Goal: Transaction & Acquisition: Purchase product/service

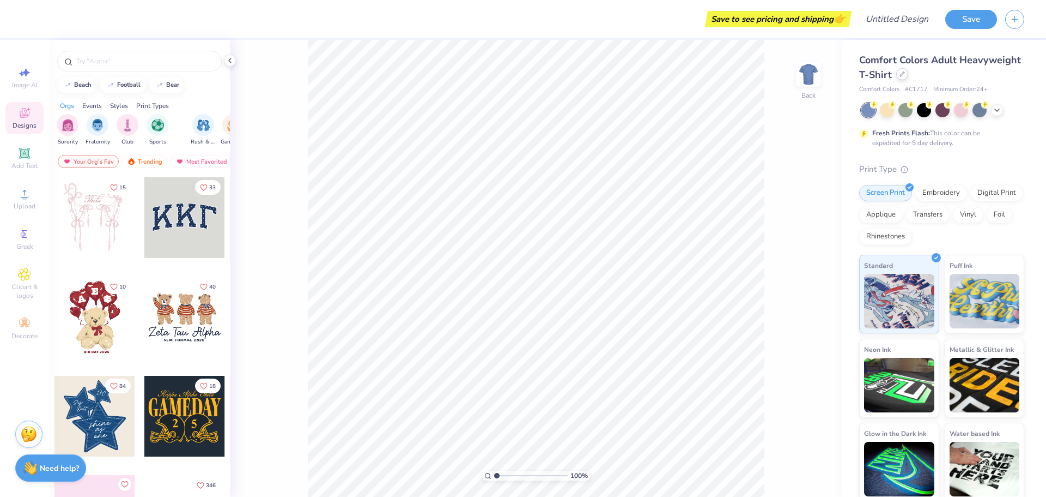
click at [905, 72] on icon at bounding box center [902, 74] width 4 height 4
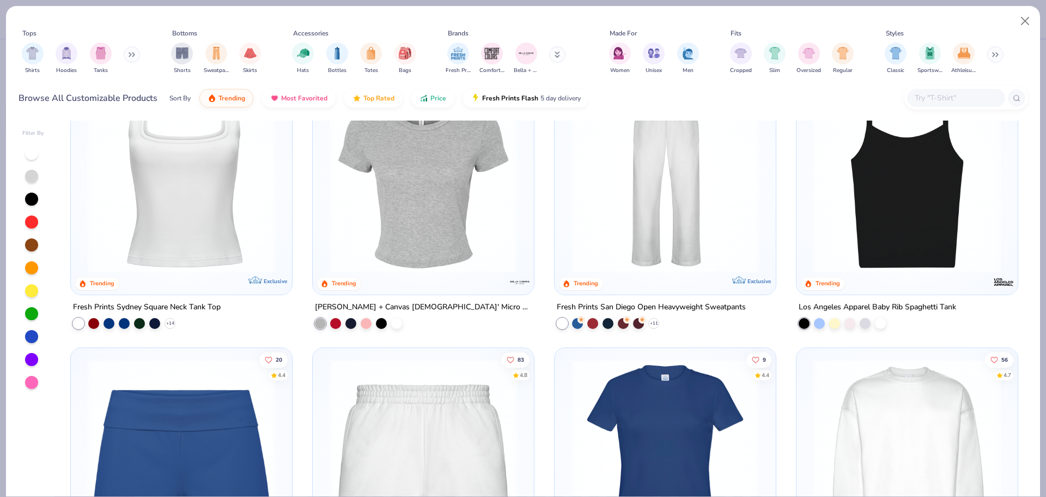
scroll to position [545, 0]
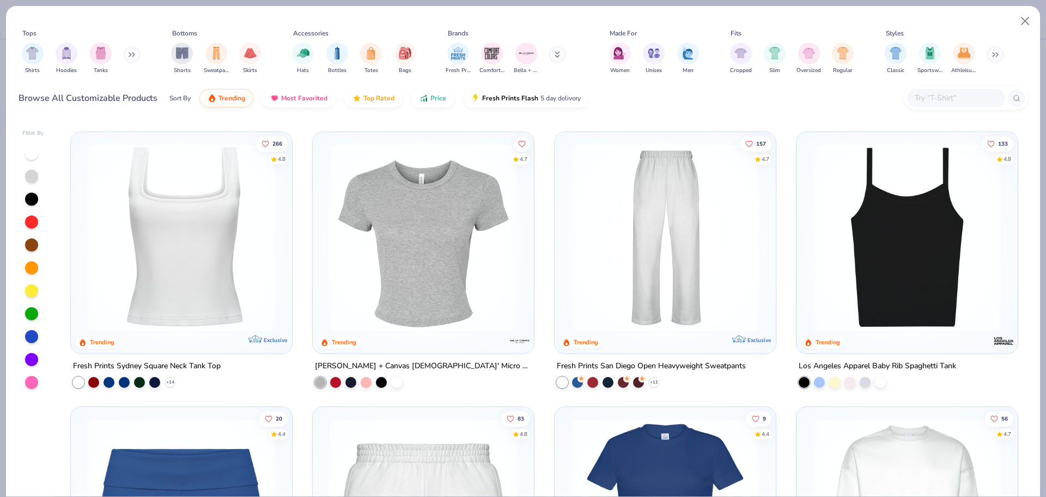
click at [129, 52] on button at bounding box center [132, 54] width 16 height 16
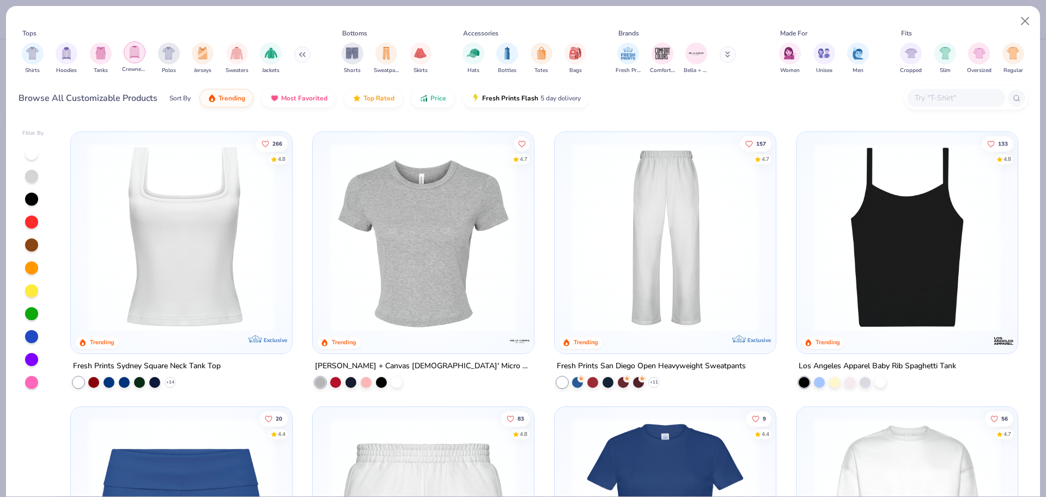
click at [132, 56] on img "filter for Crewnecks" at bounding box center [135, 52] width 12 height 13
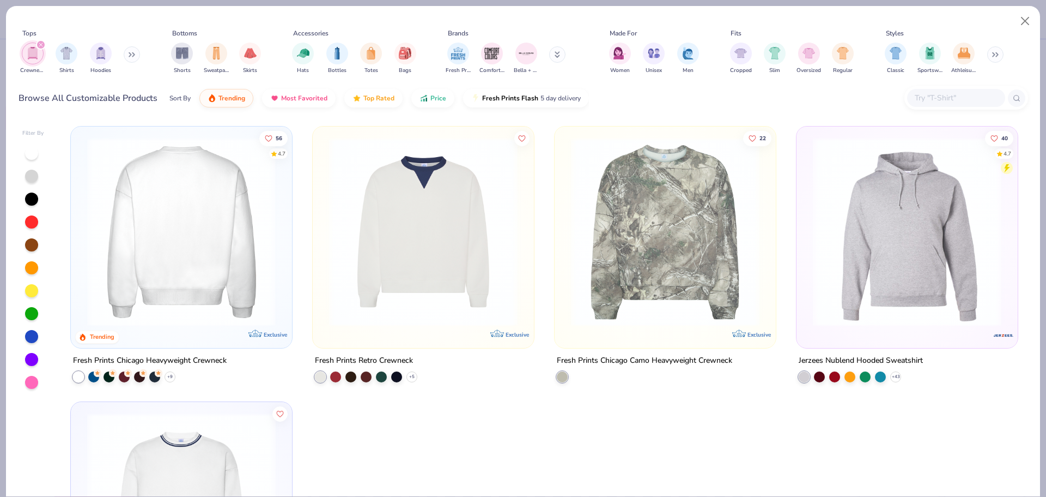
click at [167, 241] on img at bounding box center [181, 231] width 199 height 189
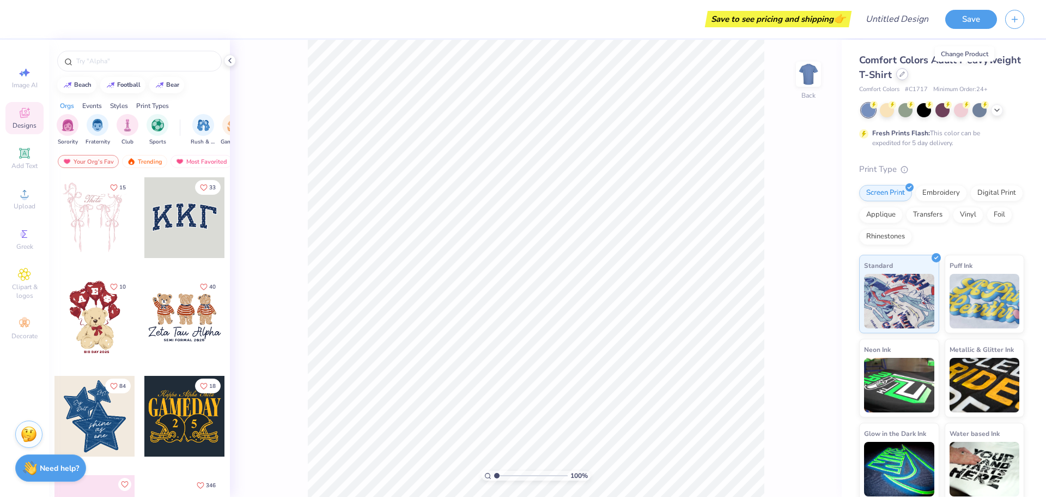
click at [905, 75] on icon at bounding box center [902, 74] width 4 height 4
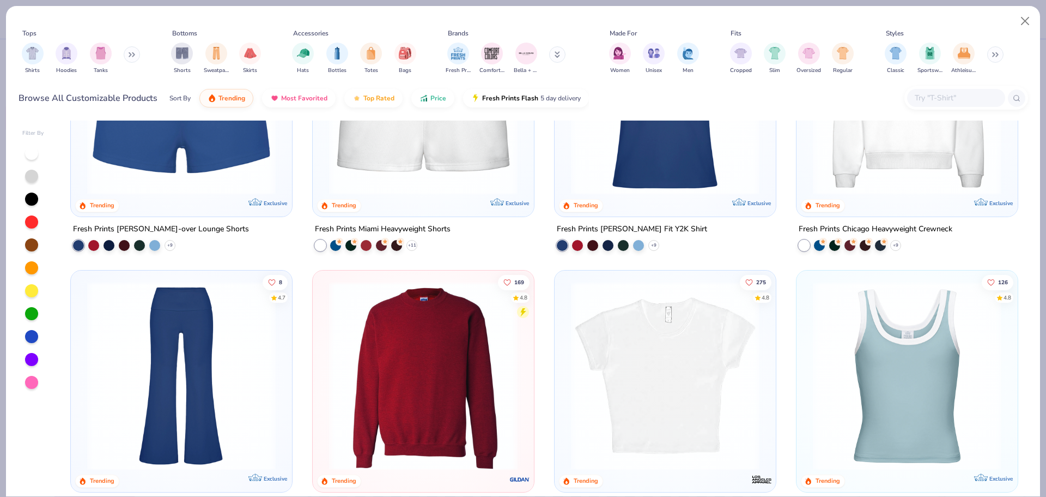
scroll to position [1090, 0]
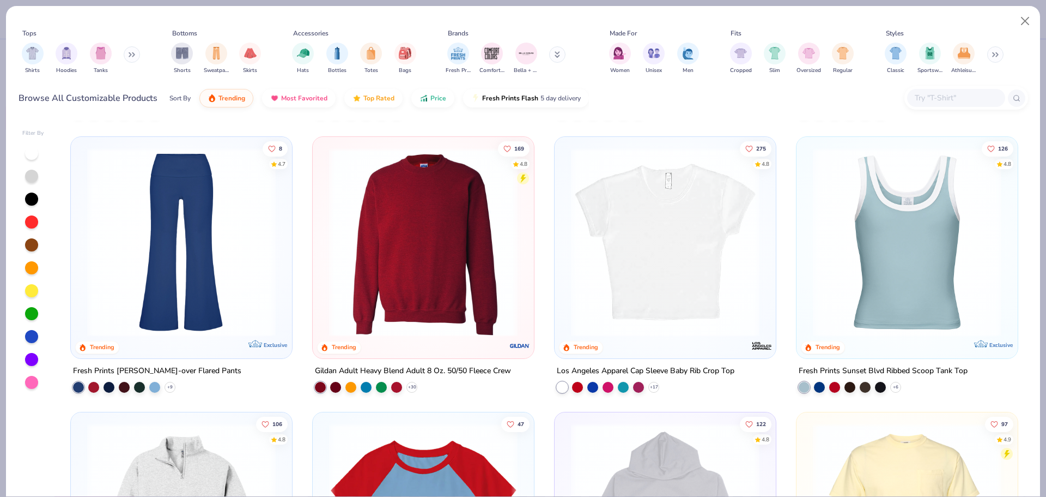
click at [384, 233] on img at bounding box center [423, 242] width 199 height 189
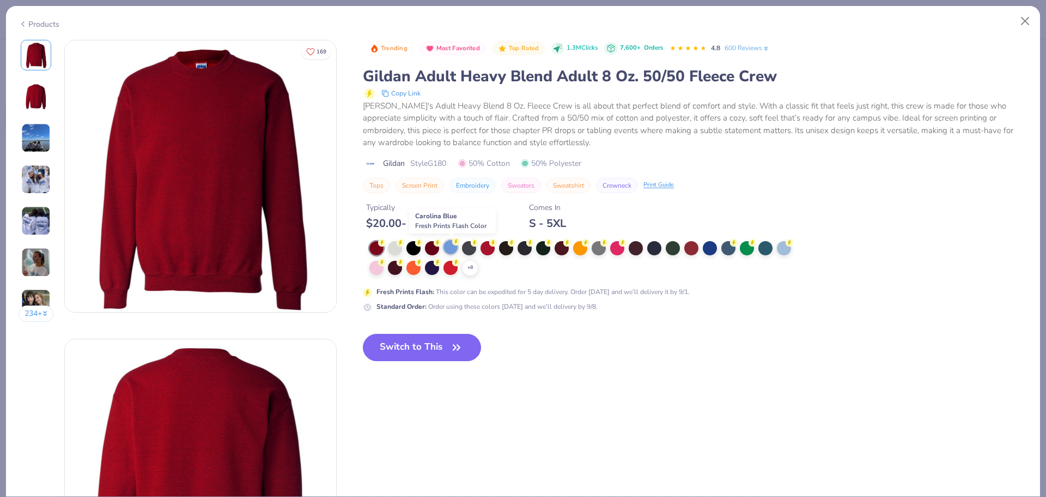
click at [456, 246] on div at bounding box center [451, 247] width 14 height 14
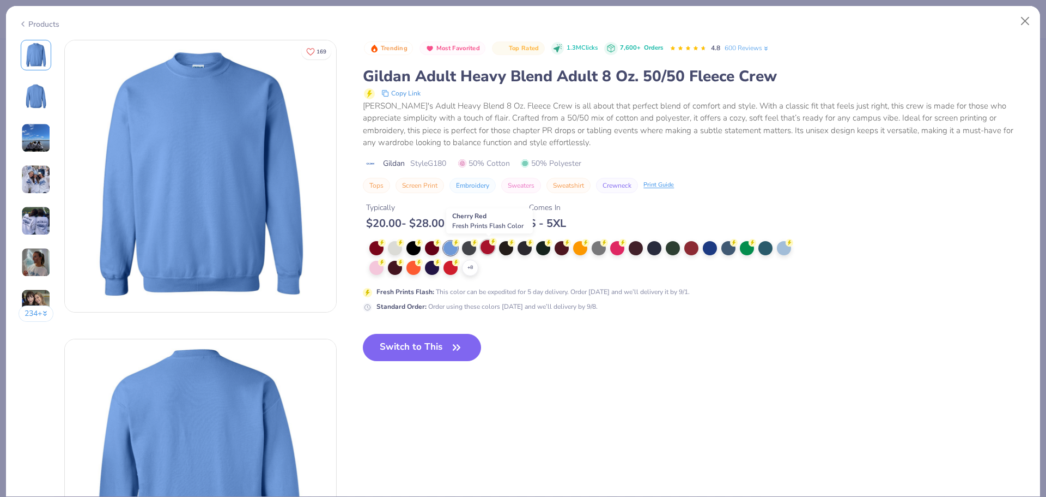
click at [386, 244] on circle at bounding box center [382, 243] width 8 height 8
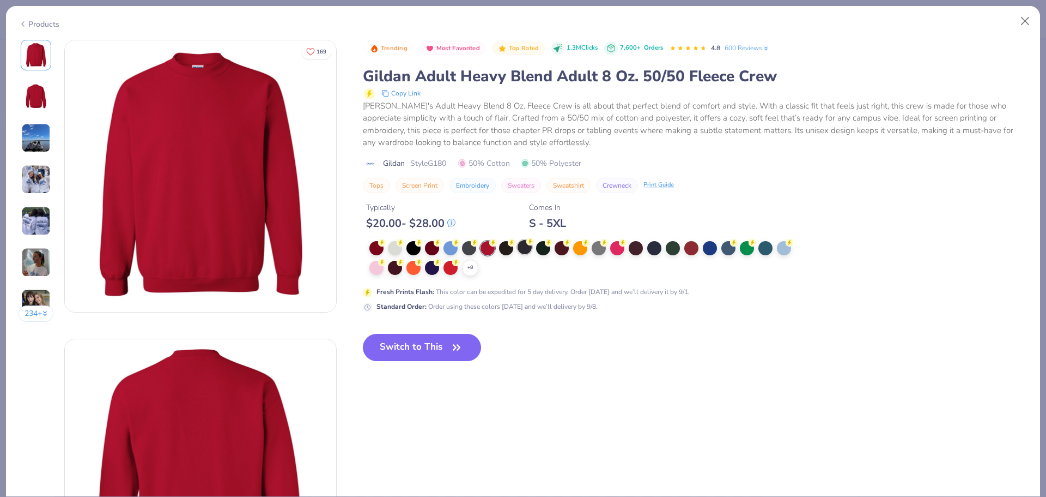
click at [530, 250] on div at bounding box center [525, 247] width 14 height 14
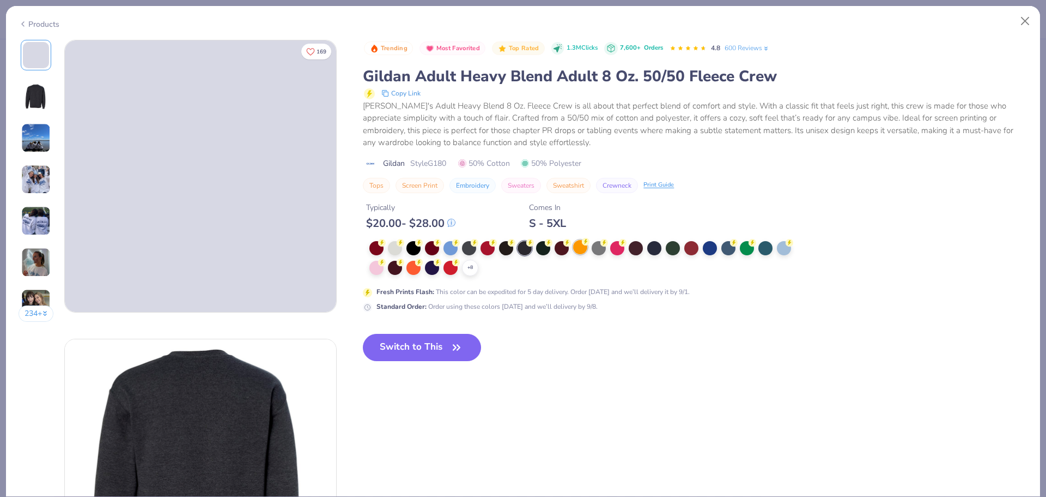
drag, startPoint x: 604, startPoint y: 245, endPoint x: 585, endPoint y: 250, distance: 20.2
click at [604, 245] on div at bounding box center [599, 248] width 14 height 14
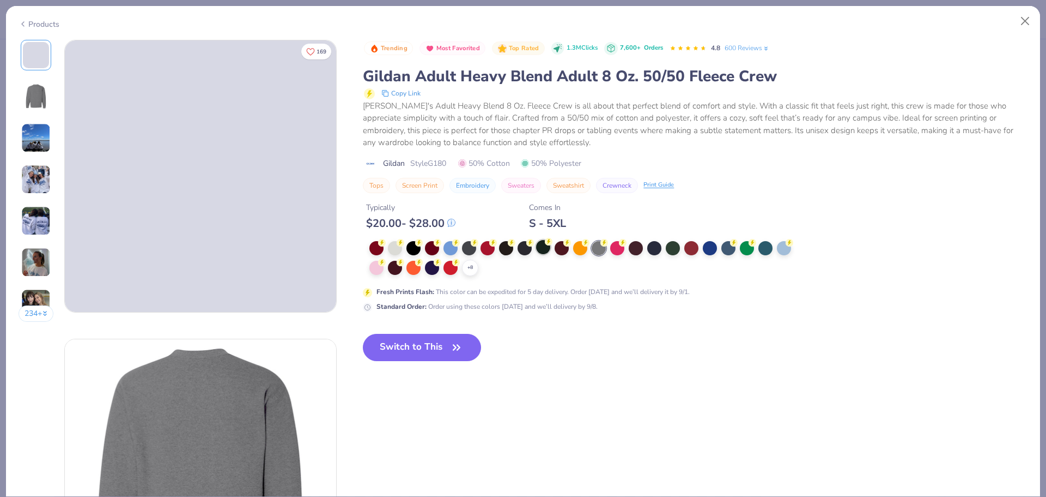
click at [546, 247] on div at bounding box center [543, 247] width 14 height 14
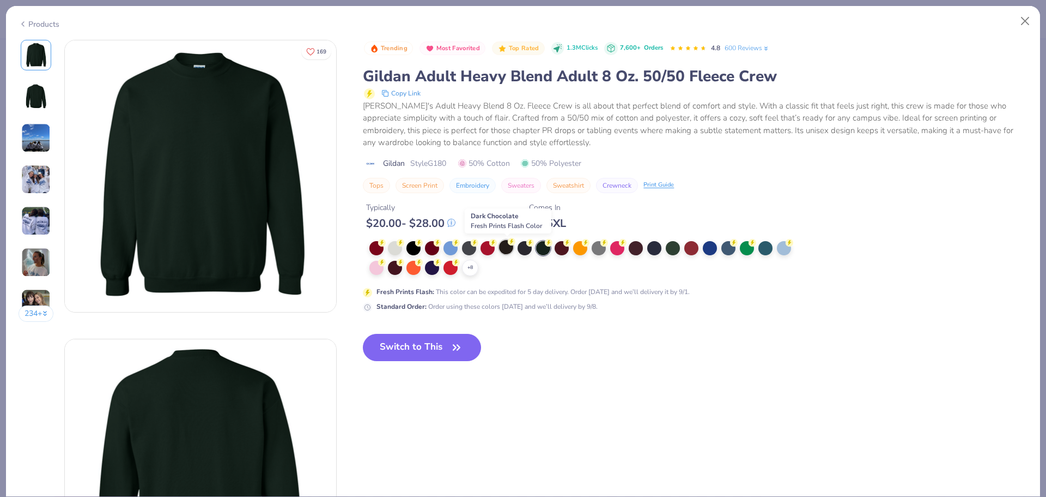
click at [507, 247] on div at bounding box center [506, 247] width 14 height 14
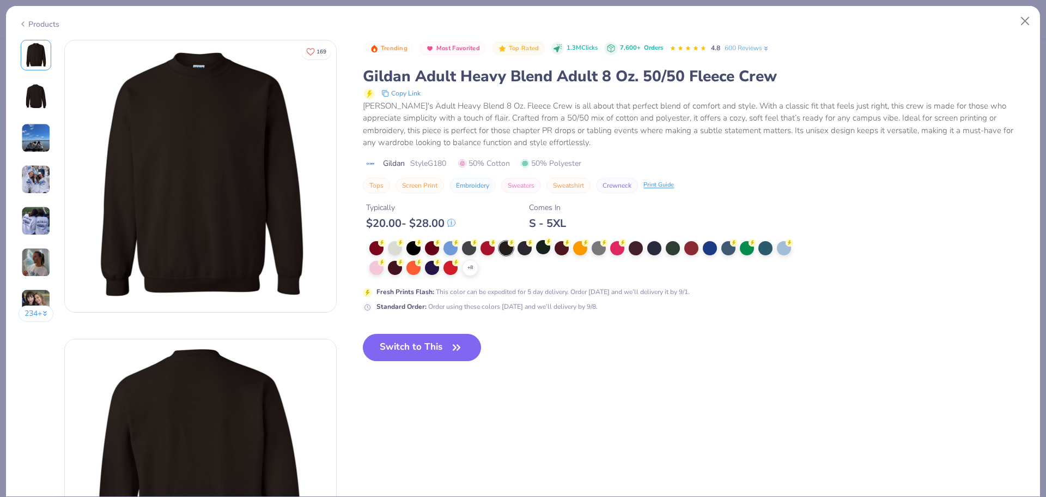
click at [537, 242] on div at bounding box center [543, 247] width 14 height 14
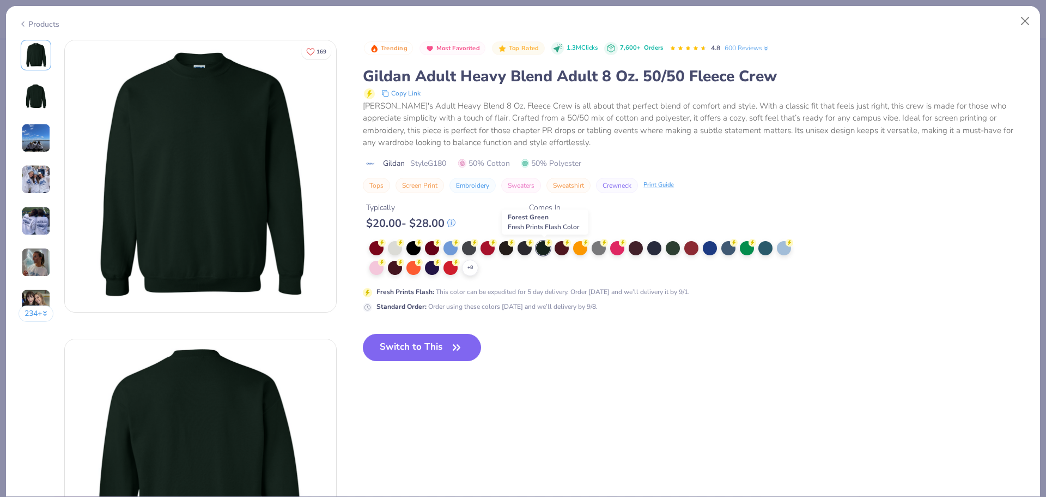
click at [543, 247] on div at bounding box center [543, 248] width 14 height 14
click at [538, 250] on div at bounding box center [543, 248] width 14 height 14
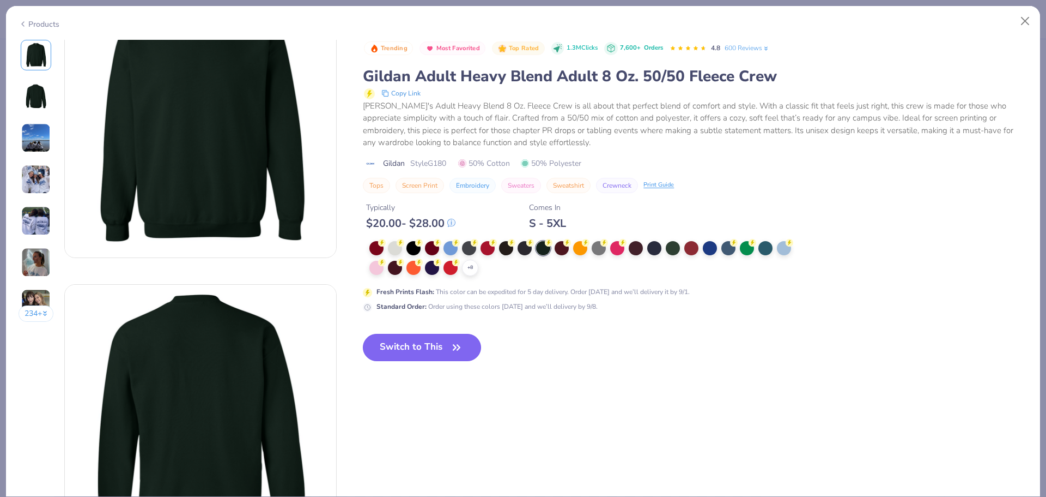
click at [437, 343] on button "Switch to This" at bounding box center [422, 347] width 118 height 27
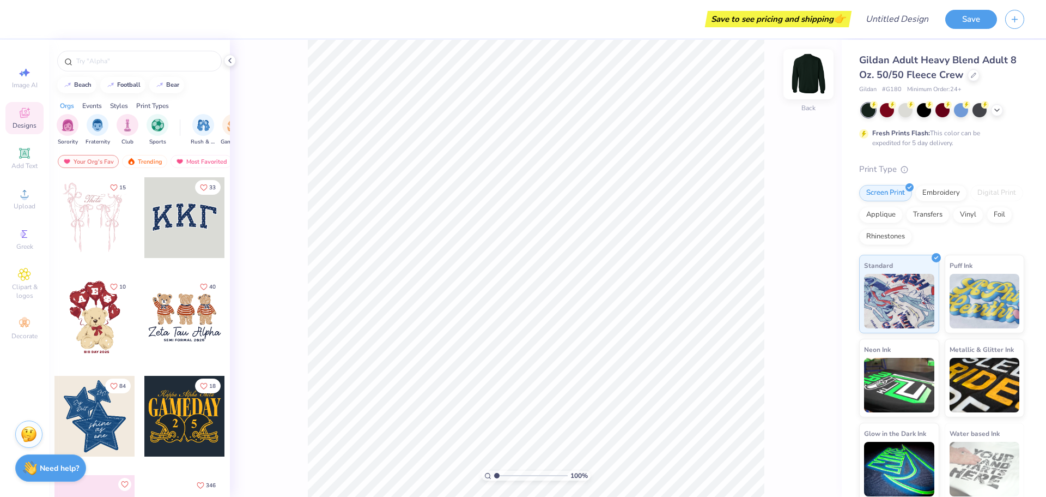
click at [798, 72] on img at bounding box center [809, 74] width 44 height 44
click at [27, 202] on div "Upload" at bounding box center [24, 199] width 38 height 32
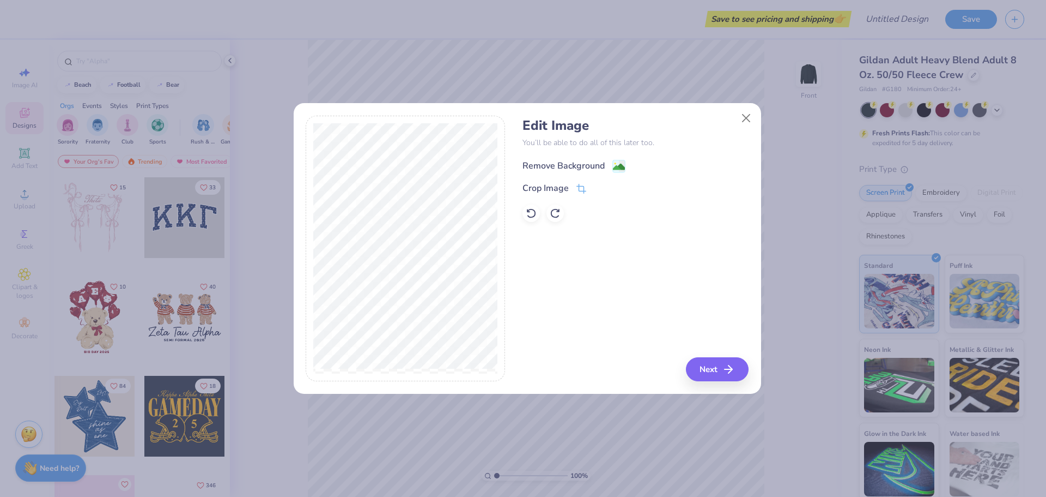
click at [621, 163] on image at bounding box center [619, 167] width 12 height 12
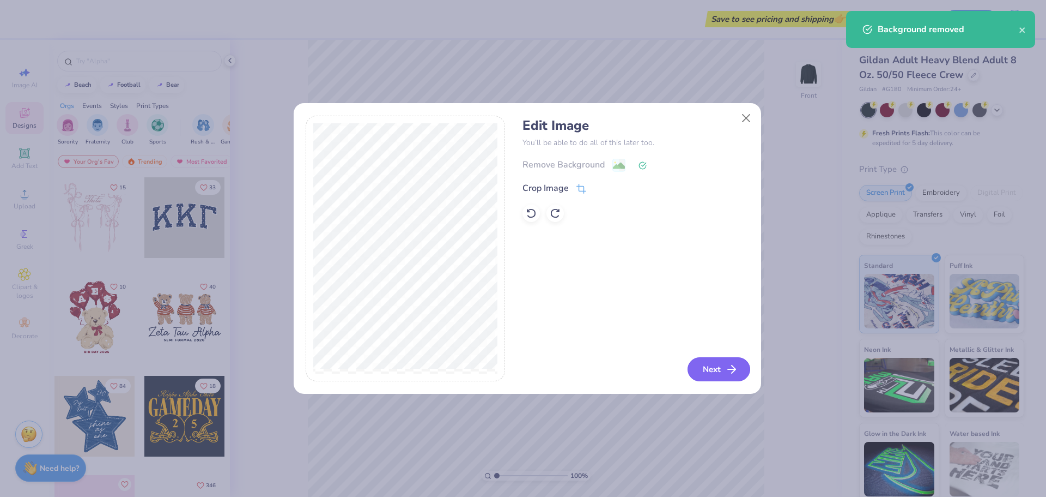
click at [707, 379] on button "Next" at bounding box center [719, 369] width 63 height 24
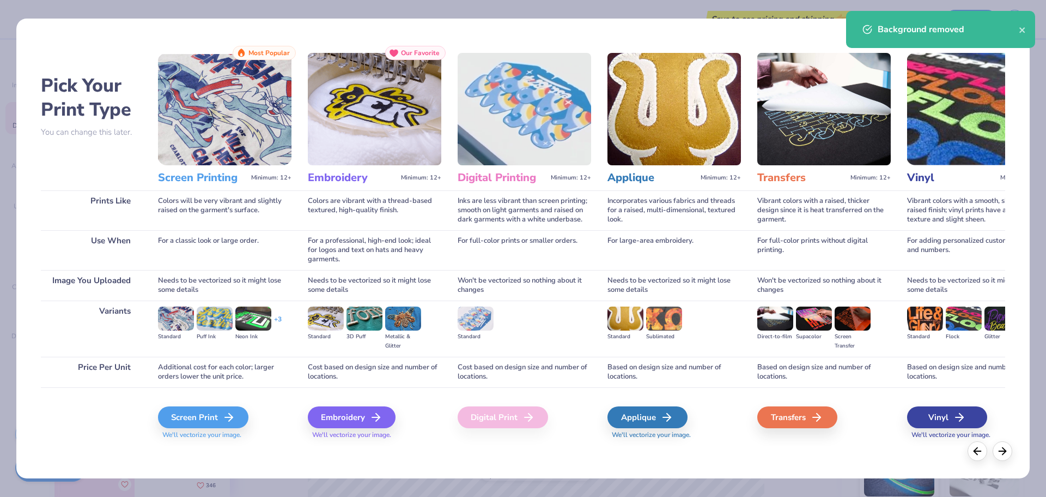
drag, startPoint x: 1046, startPoint y: 32, endPoint x: 1034, endPoint y: 41, distance: 14.8
click at [1046, 33] on div "Pick Your Print Type You can change this later. Prints Like Use When Image You …" at bounding box center [523, 248] width 1046 height 497
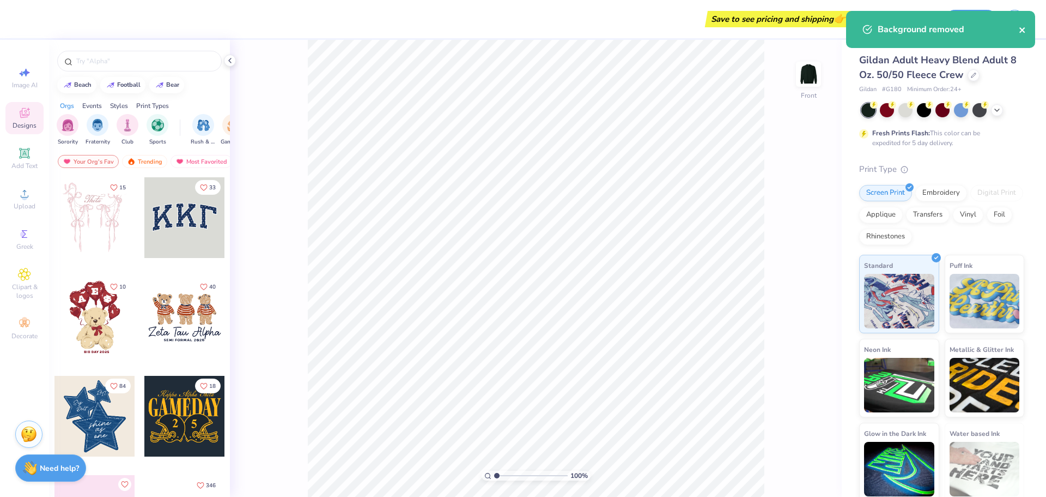
click at [1019, 30] on icon "close" at bounding box center [1023, 30] width 8 height 9
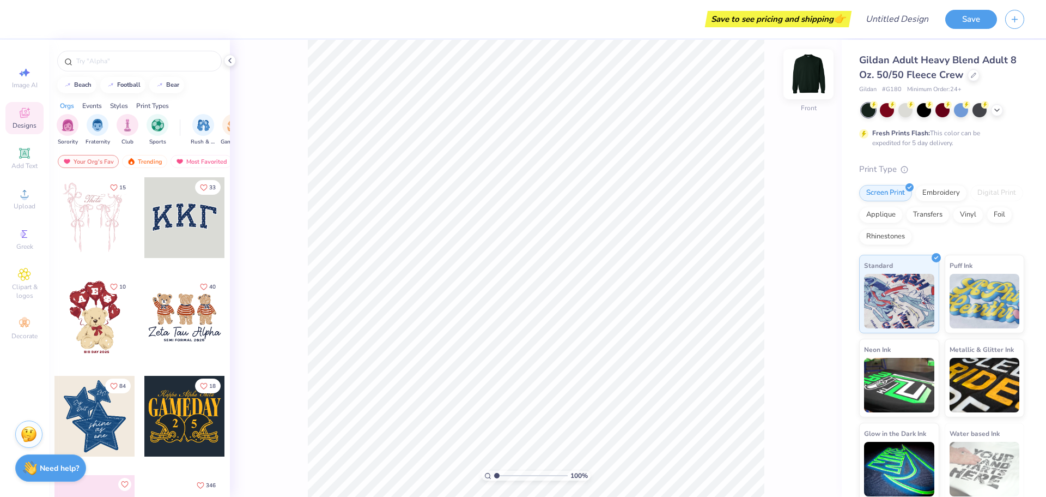
click at [796, 77] on img at bounding box center [809, 74] width 44 height 44
click at [802, 77] on img at bounding box center [809, 74] width 44 height 44
click at [22, 126] on span "Designs" at bounding box center [25, 125] width 24 height 9
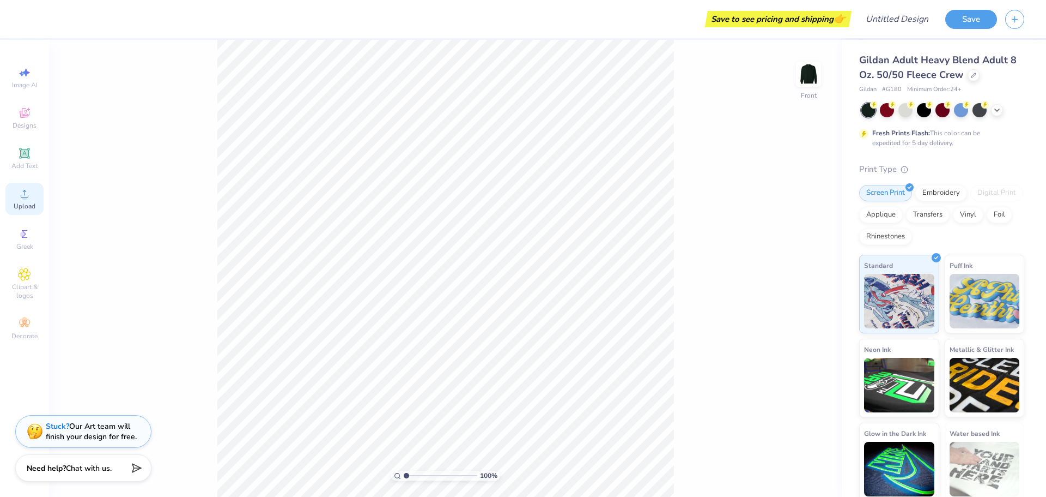
click at [27, 190] on icon at bounding box center [24, 193] width 13 height 13
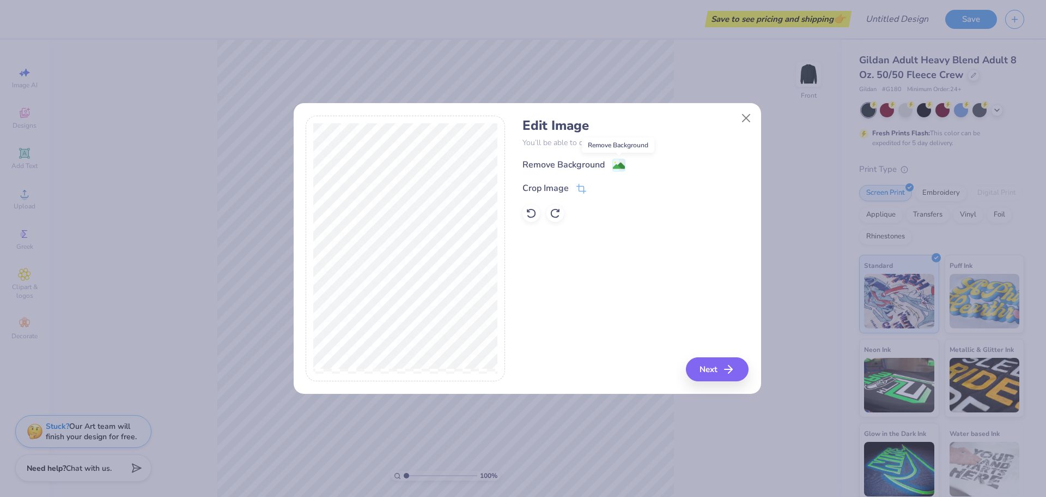
click at [619, 163] on image at bounding box center [619, 166] width 12 height 12
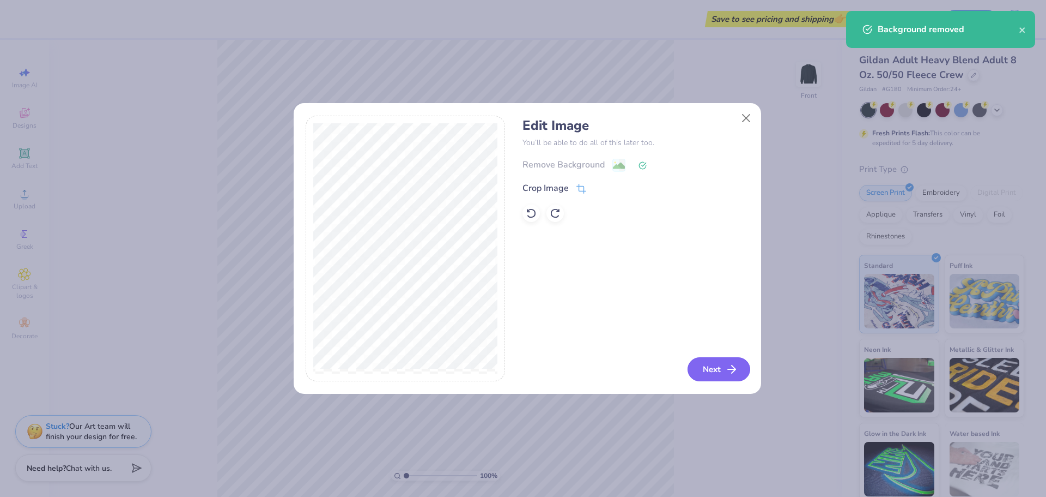
click at [724, 365] on button "Next" at bounding box center [719, 369] width 63 height 24
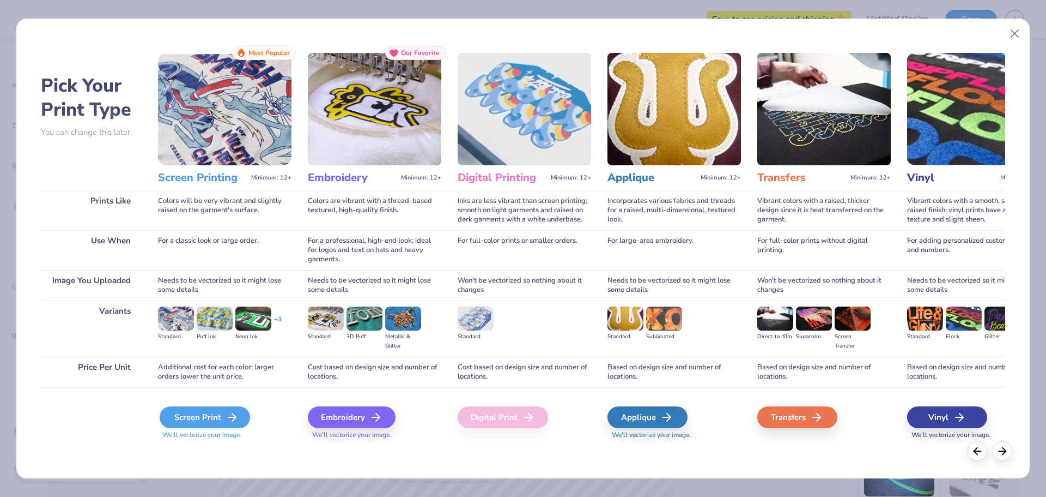
click at [225, 414] on div "Screen Print" at bounding box center [205, 417] width 90 height 22
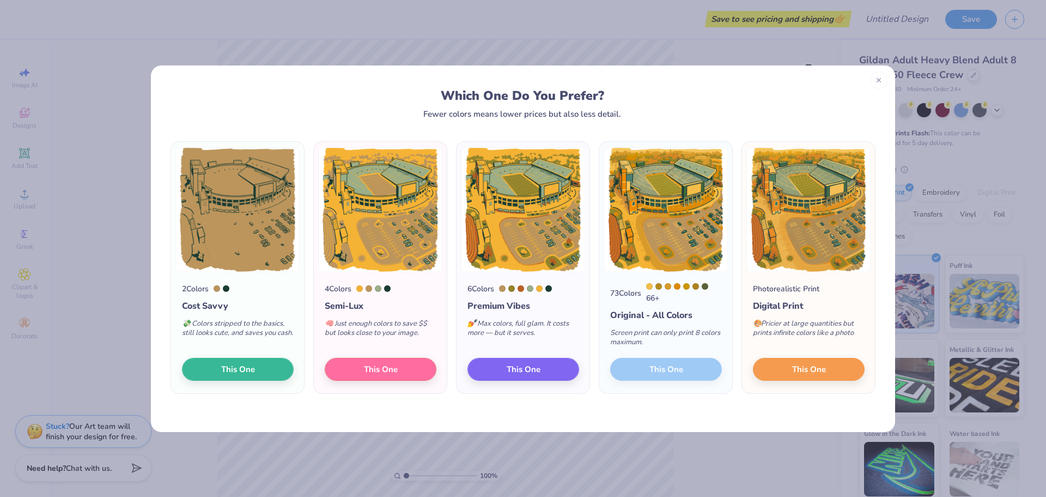
click at [660, 370] on div "73 Colors 66 + Original - All Colors Screen print can only print 8 colors maxim…" at bounding box center [666, 333] width 133 height 122
drag, startPoint x: 671, startPoint y: 378, endPoint x: 669, endPoint y: 364, distance: 14.3
click at [669, 367] on div "73 Colors 66 + Original - All Colors Screen print can only print 8 colors maxim…" at bounding box center [666, 333] width 133 height 122
click at [693, 234] on img at bounding box center [666, 209] width 124 height 125
click at [670, 191] on img at bounding box center [666, 209] width 124 height 125
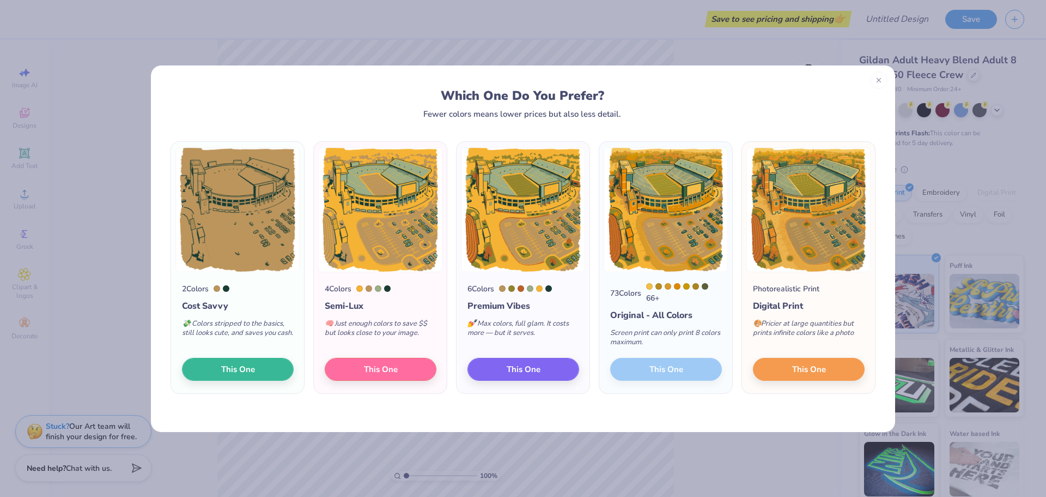
click at [663, 370] on div "73 Colors 66 + Original - All Colors Screen print can only print 8 colors maxim…" at bounding box center [666, 333] width 133 height 122
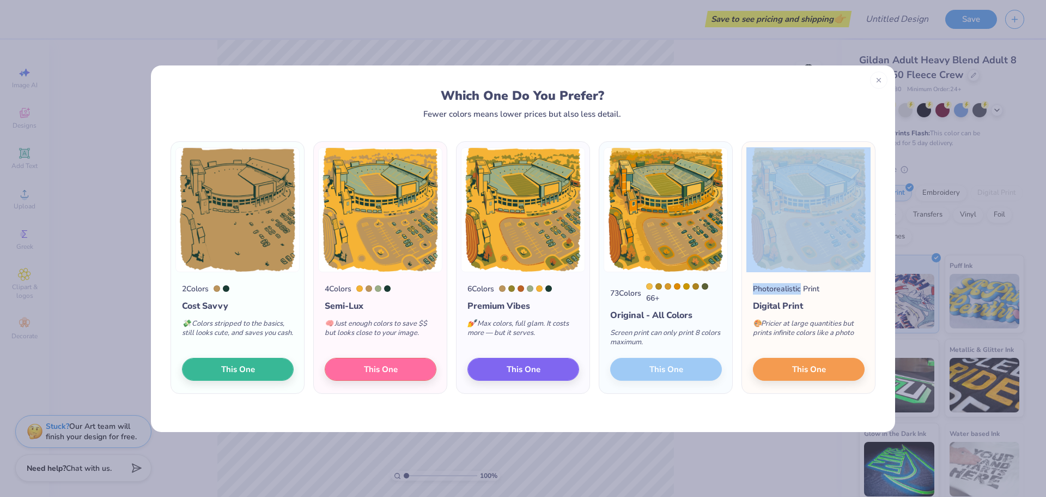
click at [665, 370] on div "73 Colors 66 + Original - All Colors Screen print can only print 8 colors maxim…" at bounding box center [666, 333] width 133 height 122
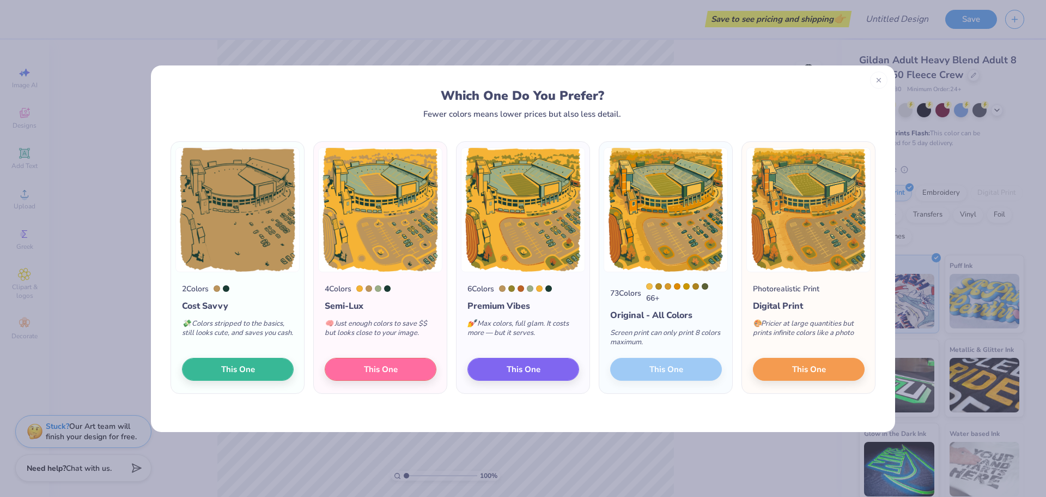
click at [703, 332] on div "Screen print can only print 8 colors maximum." at bounding box center [666, 340] width 112 height 36
click at [675, 373] on div "73 Colors 66 + Original - All Colors Screen print can only print 8 colors maxim…" at bounding box center [666, 333] width 133 height 122
click at [673, 390] on div "73 Colors 66 + Original - All Colors Screen print can only print 8 colors maxim…" at bounding box center [666, 333] width 133 height 122
click at [877, 77] on line at bounding box center [879, 79] width 4 height 4
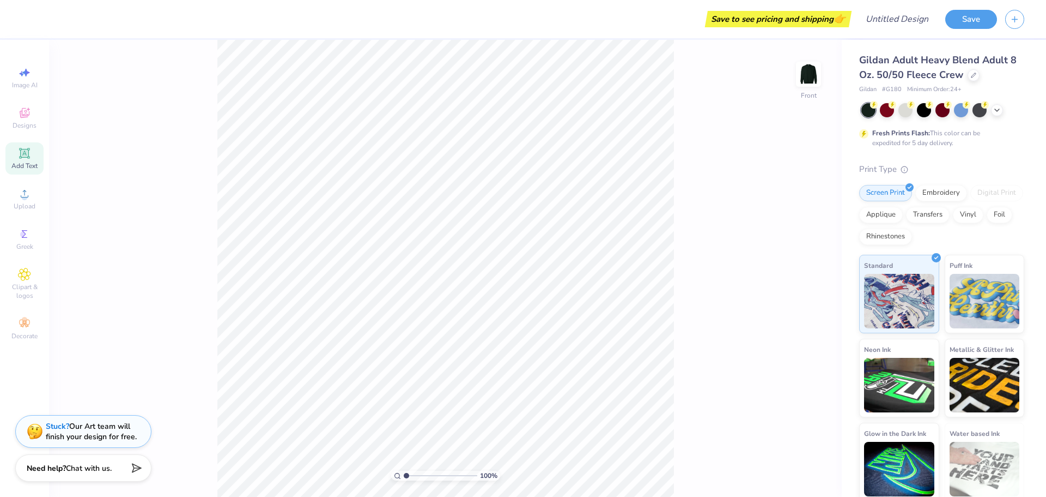
click at [25, 158] on icon at bounding box center [24, 153] width 10 height 10
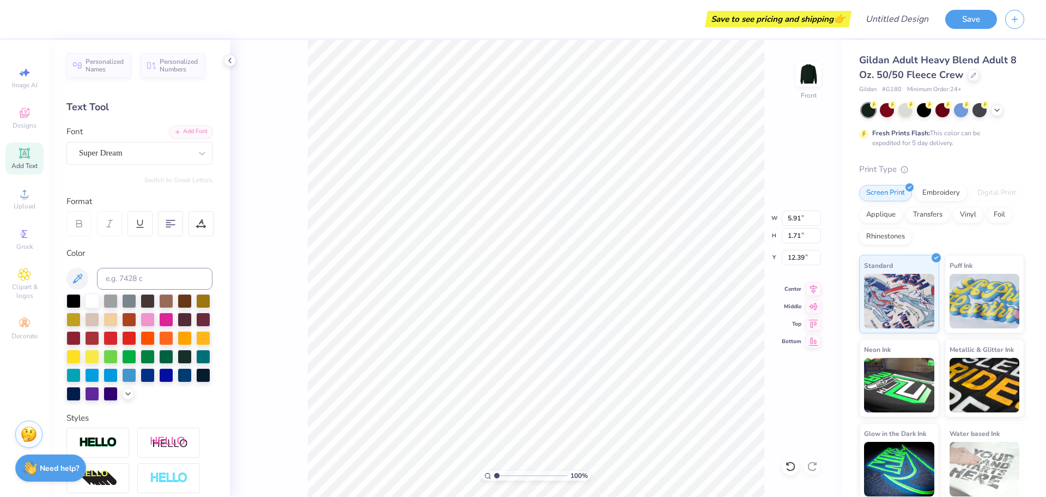
scroll to position [9, 2]
click at [586, 226] on li "Cut" at bounding box center [599, 228] width 86 height 22
click at [32, 106] on div "Designs" at bounding box center [24, 118] width 38 height 32
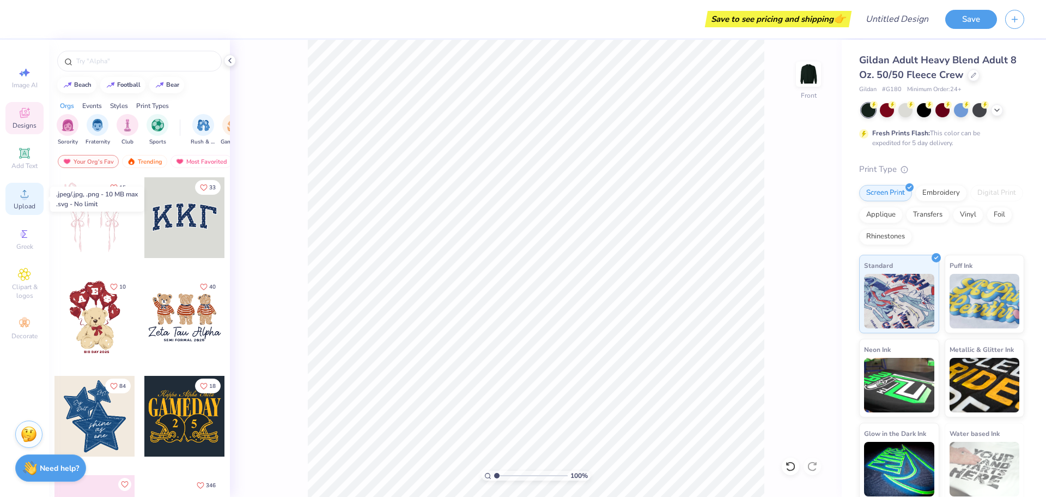
click at [35, 200] on div "Upload" at bounding box center [24, 199] width 38 height 32
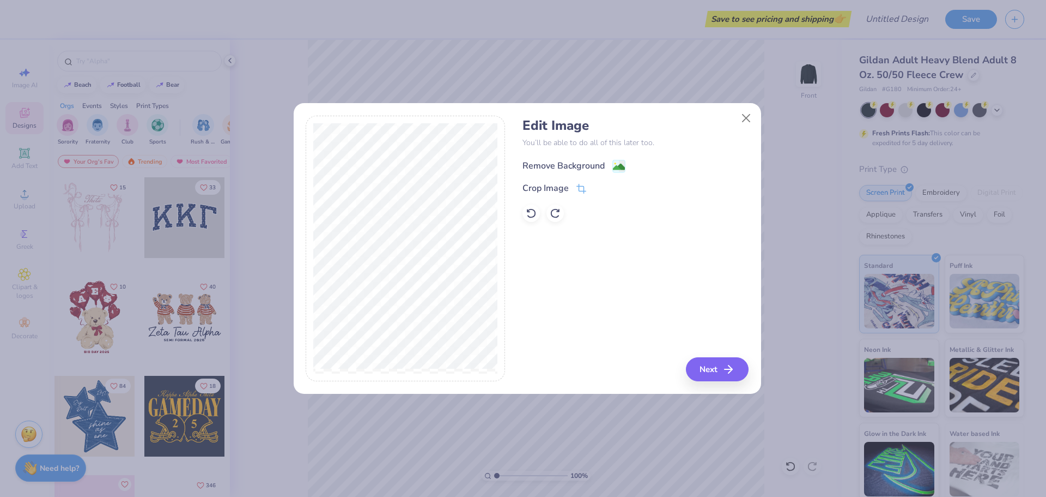
click at [612, 165] on div "Remove Background" at bounding box center [574, 166] width 103 height 14
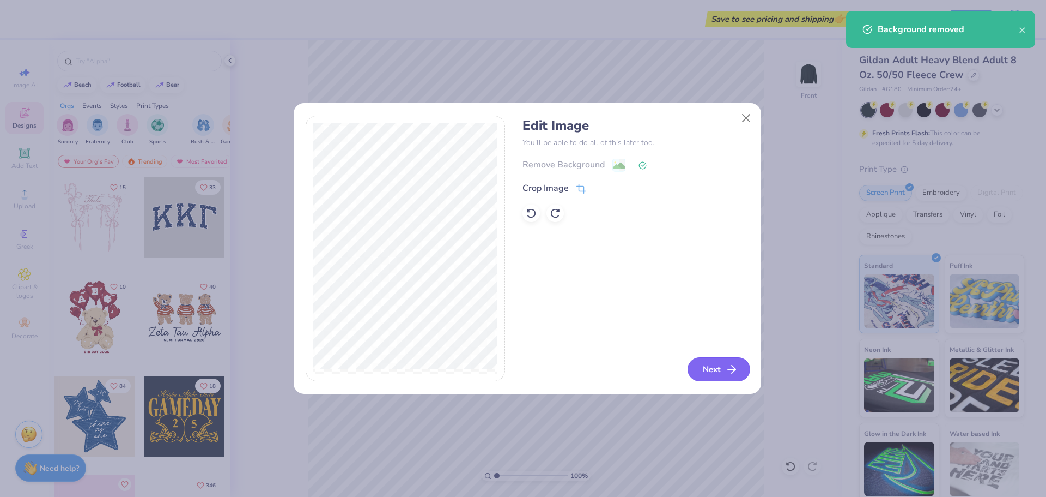
click at [733, 362] on icon "button" at bounding box center [731, 368] width 13 height 13
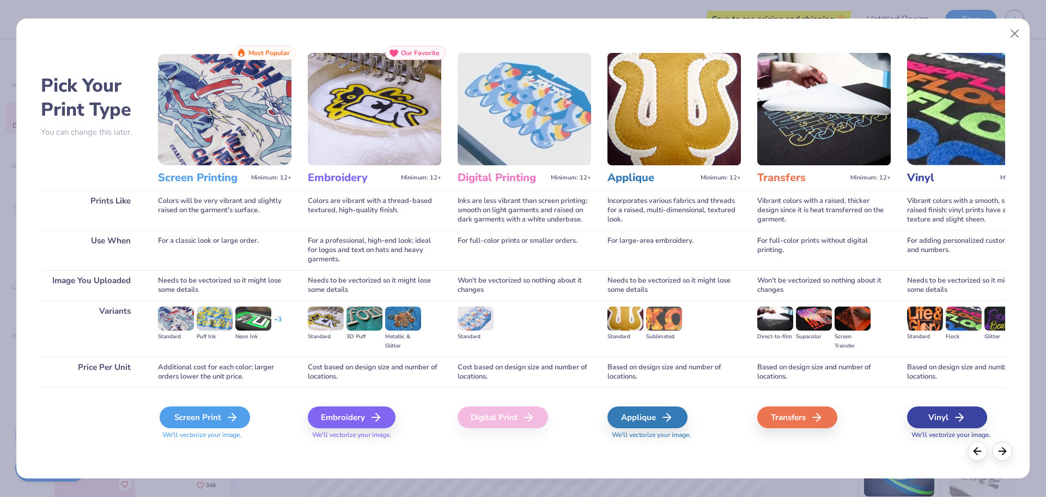
click at [219, 413] on div "Screen Print" at bounding box center [205, 417] width 90 height 22
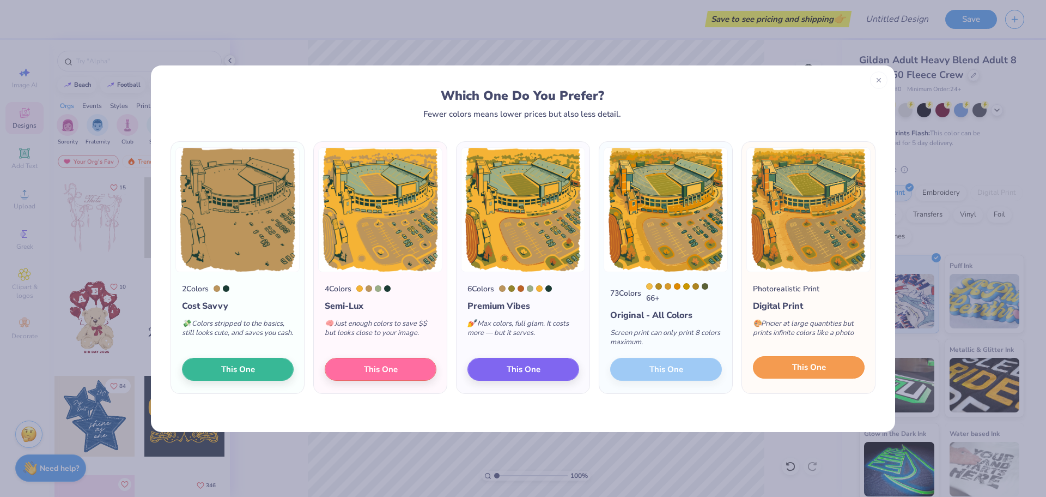
click at [801, 376] on button "This One" at bounding box center [809, 367] width 112 height 23
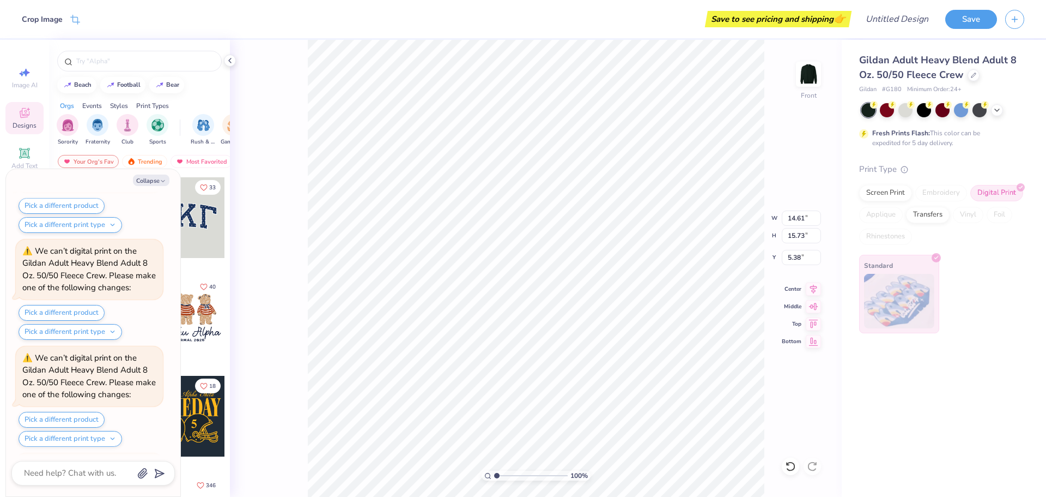
scroll to position [311, 0]
type textarea "x"
type input "9.48"
type input "10.21"
type textarea "x"
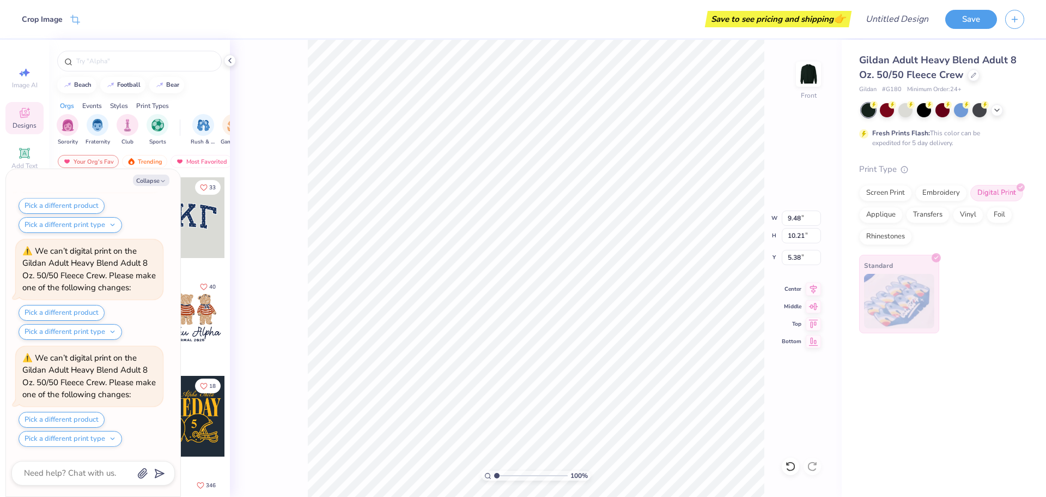
type input "6.91"
type textarea "x"
type input "7.03"
type textarea "x"
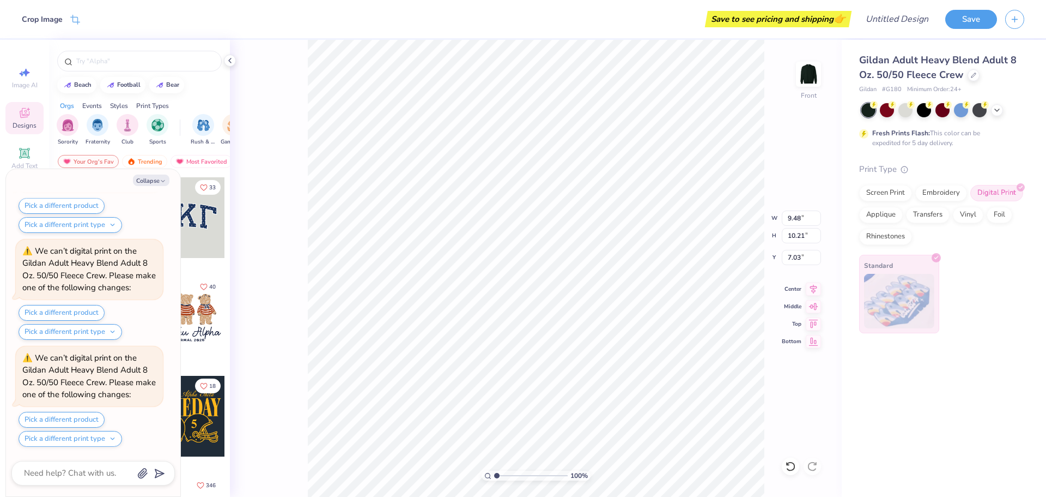
type input "6.15"
type textarea "x"
type input "11.64"
type input "12.54"
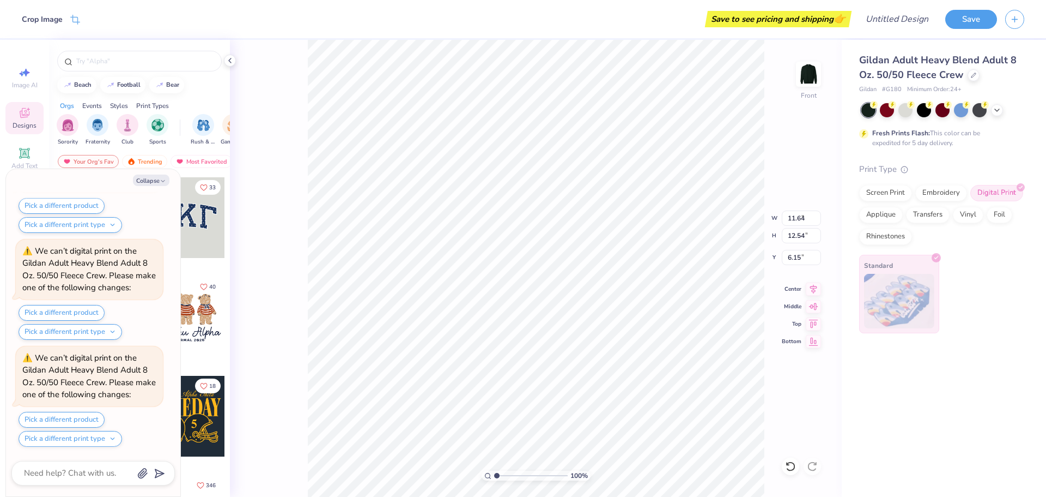
scroll to position [845, 0]
type textarea "x"
type input "4.39"
type textarea "x"
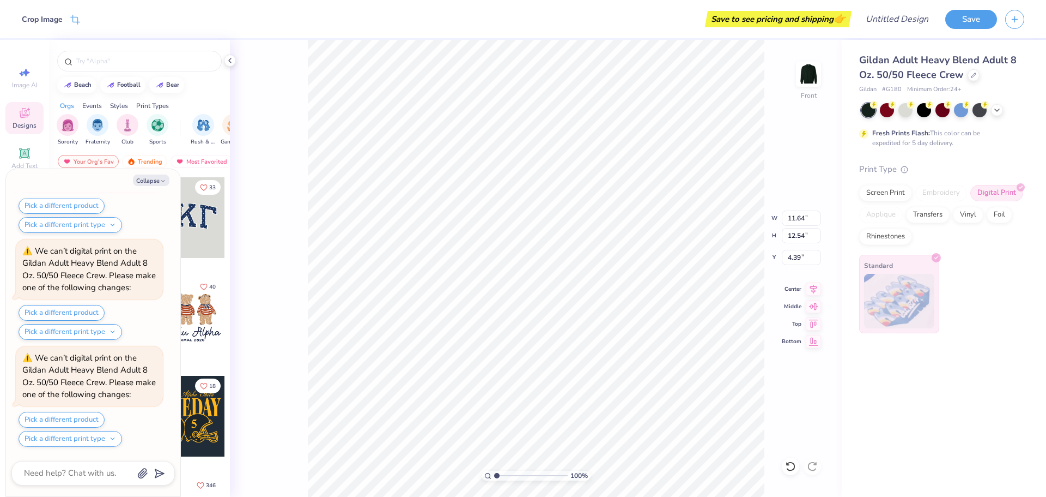
type input "12.82"
type input "13.81"
type textarea "x"
type input "4.89"
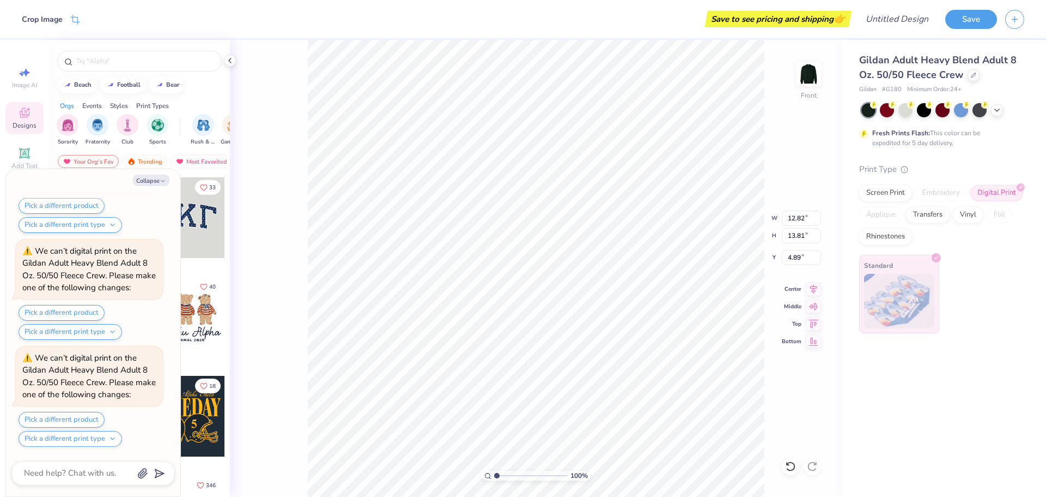
scroll to position [1166, 0]
type textarea "x"
type input "5.39"
click at [164, 178] on icon "button" at bounding box center [163, 181] width 7 height 7
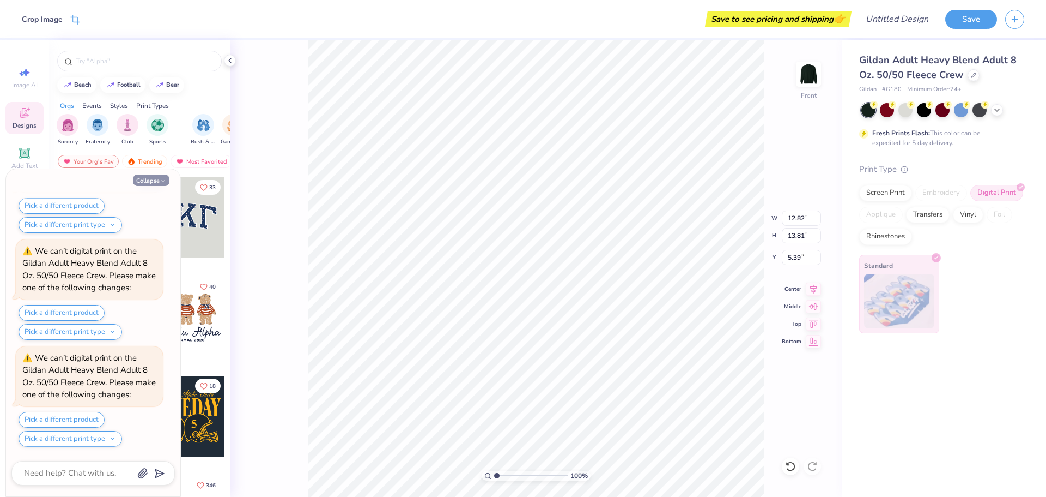
type textarea "x"
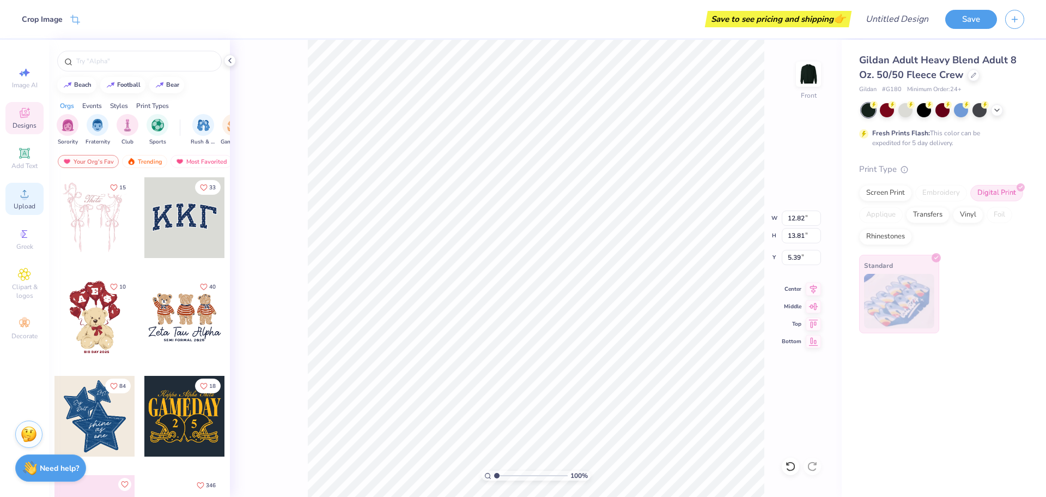
click at [27, 200] on div "Upload" at bounding box center [24, 199] width 38 height 32
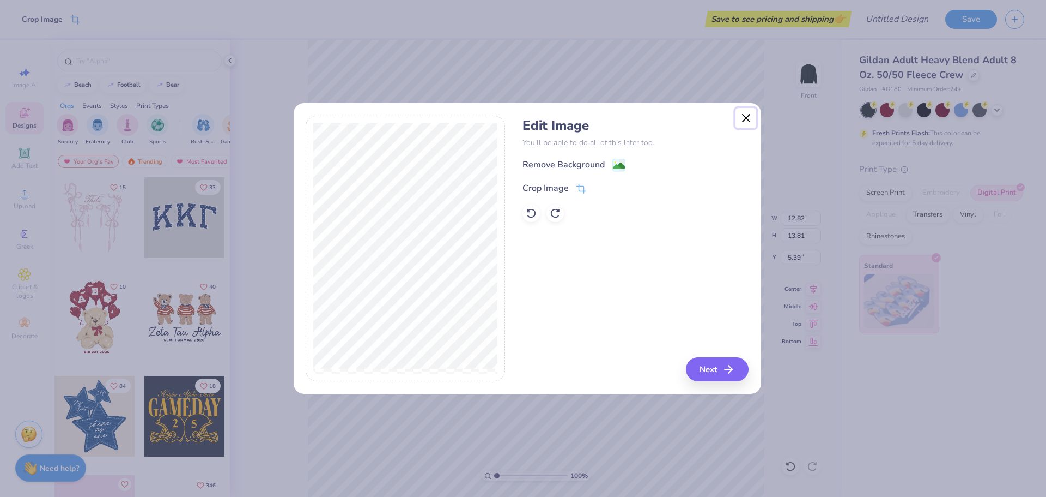
click at [747, 113] on button "Close" at bounding box center [746, 118] width 21 height 21
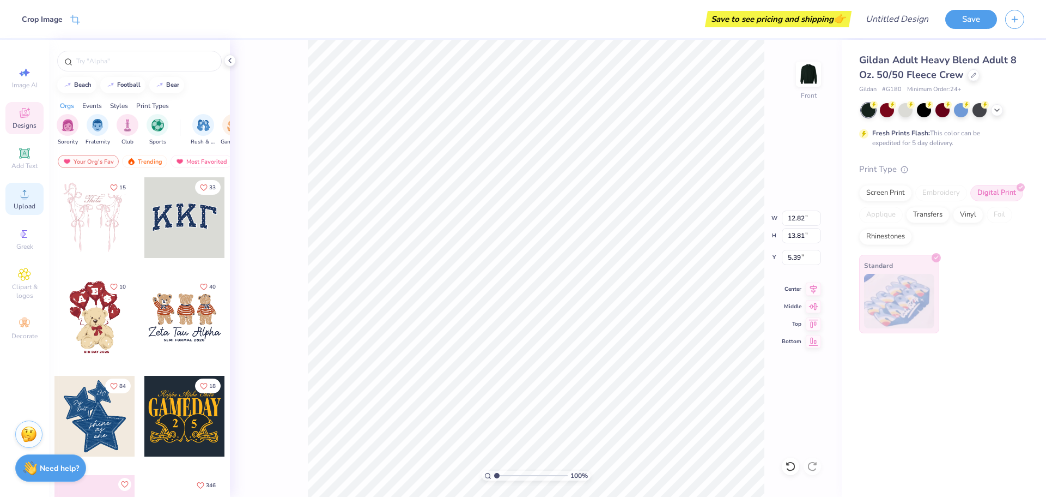
click at [28, 204] on span "Upload" at bounding box center [25, 206] width 22 height 9
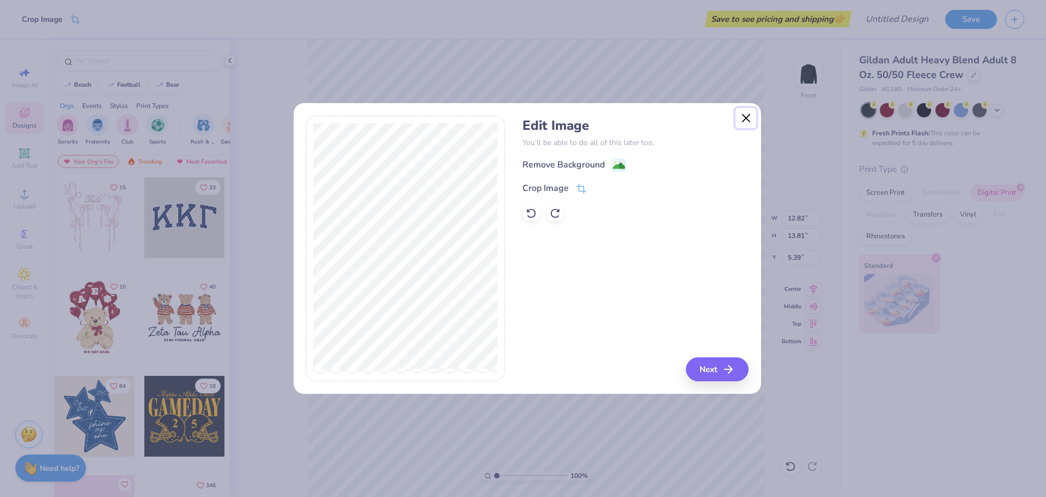
click at [748, 114] on button "Close" at bounding box center [746, 118] width 21 height 21
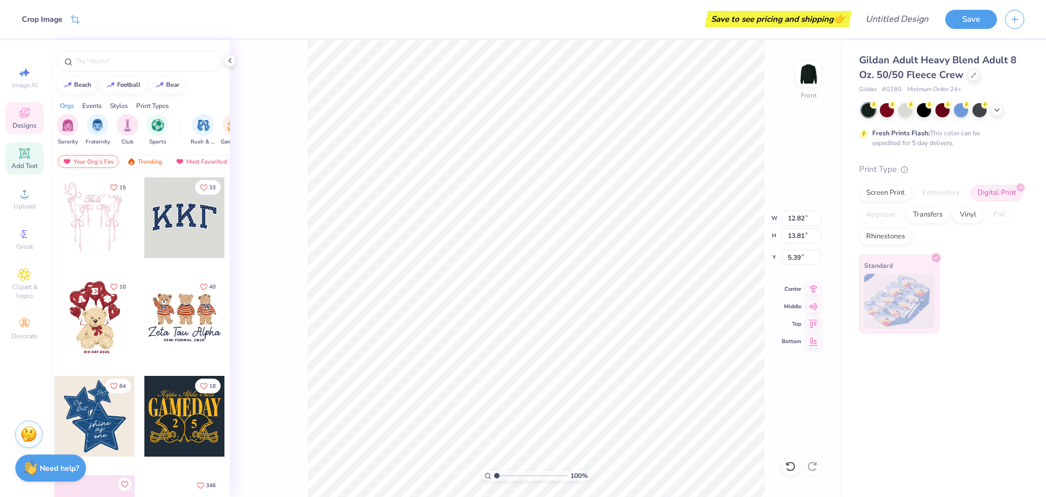
click at [40, 151] on div "Add Text" at bounding box center [24, 158] width 38 height 32
type input "5.91"
type input "1.71"
type input "12.39"
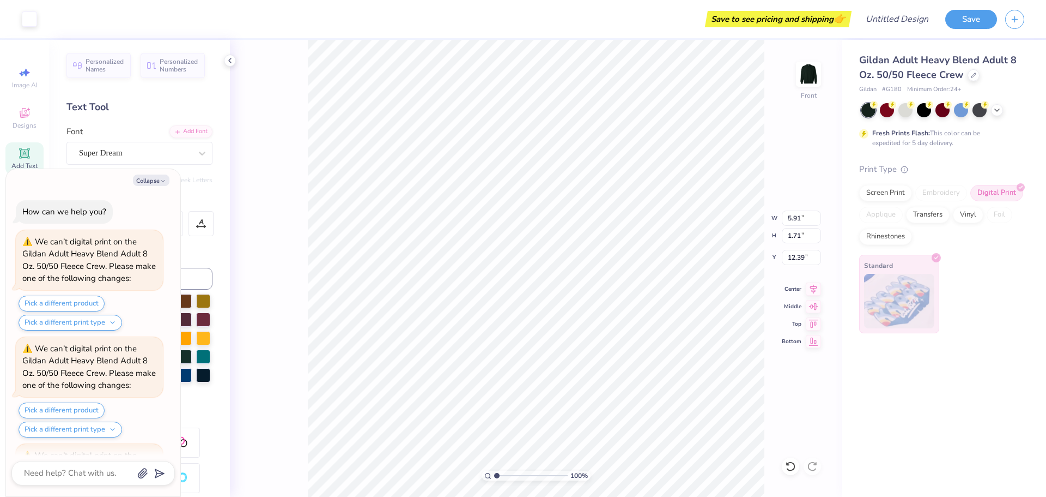
scroll to position [1379, 0]
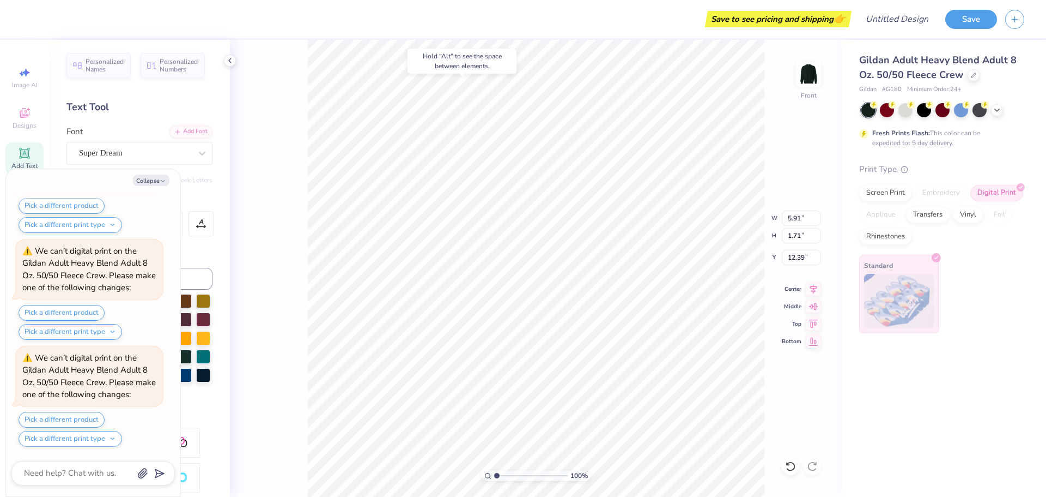
type textarea "x"
type input "0.97"
click at [194, 108] on div "Text Tool" at bounding box center [139, 107] width 146 height 15
click at [150, 181] on button "Collapse" at bounding box center [151, 179] width 37 height 11
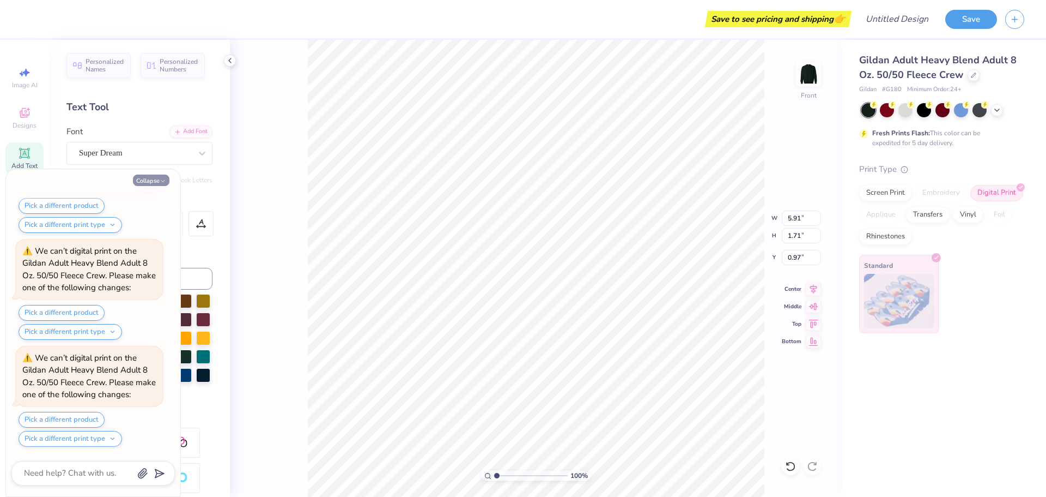
scroll to position [1593, 0]
click at [98, 175] on div "Collapse" at bounding box center [93, 179] width 164 height 11
click at [154, 180] on button "Collapse" at bounding box center [151, 179] width 37 height 11
type textarea "x"
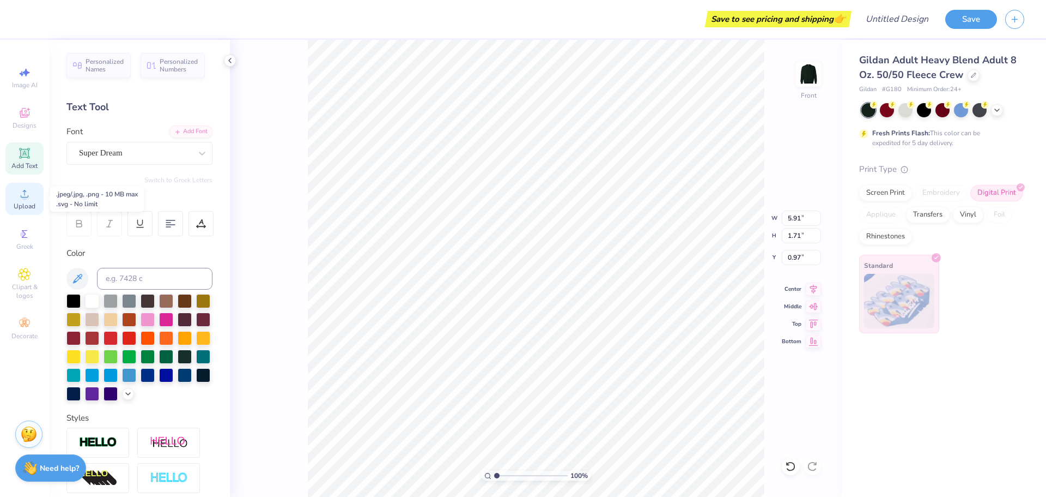
click at [37, 191] on div "Upload" at bounding box center [24, 199] width 38 height 32
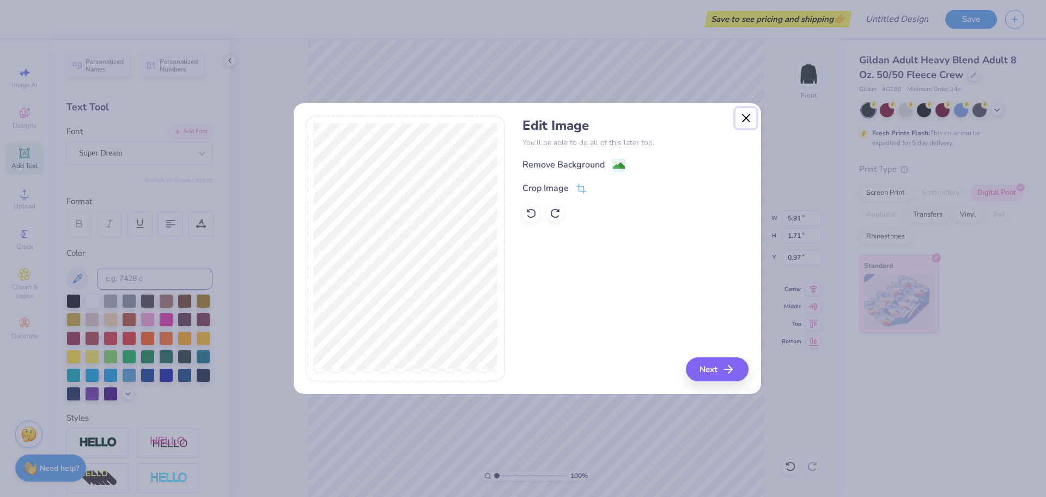
click at [748, 120] on button "Close" at bounding box center [746, 118] width 21 height 21
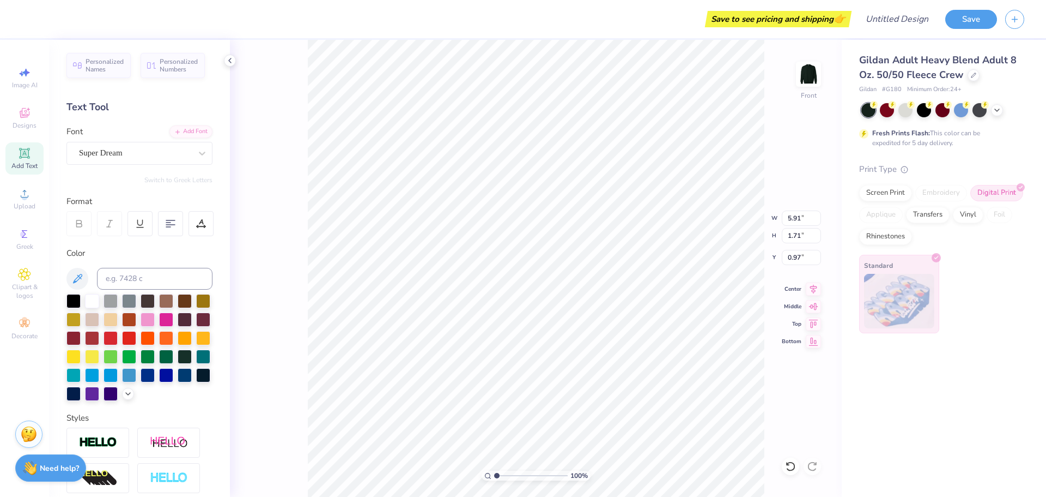
click at [35, 151] on div "Add Text" at bounding box center [24, 158] width 38 height 32
type input "12.39"
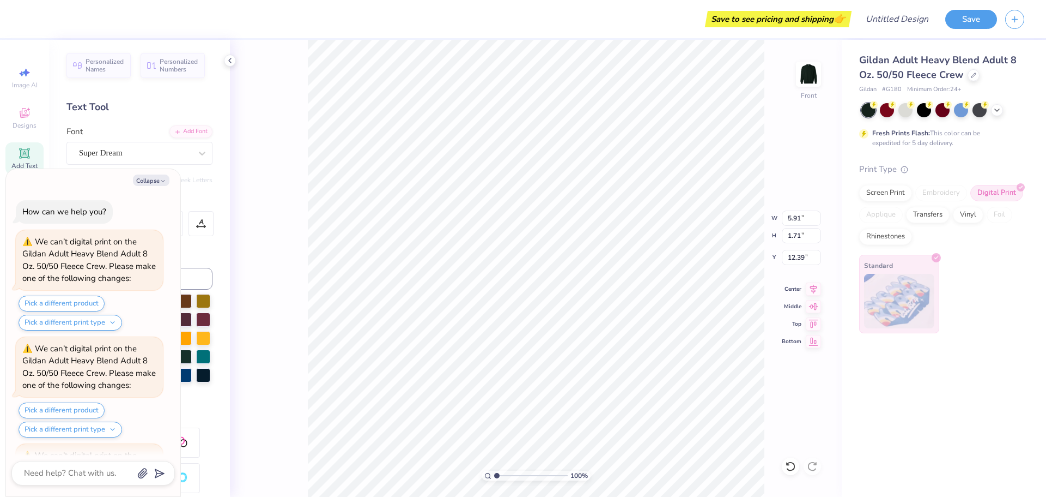
scroll to position [1700, 0]
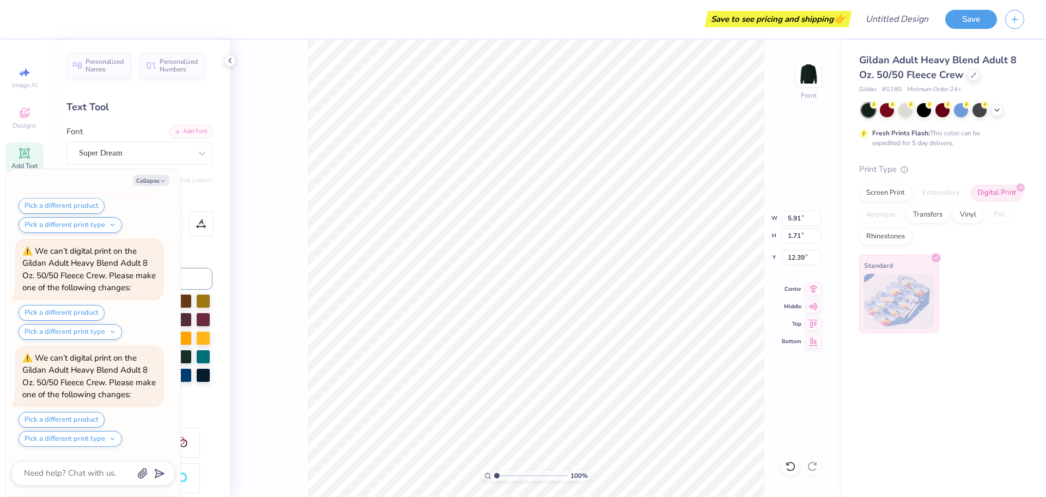
click at [215, 138] on div "Personalized Names Personalized Numbers Text Tool Add Font Font Super Dream Swi…" at bounding box center [139, 268] width 181 height 457
click at [556, 227] on li "Cut" at bounding box center [580, 228] width 86 height 22
click at [163, 180] on icon "button" at bounding box center [163, 181] width 7 height 7
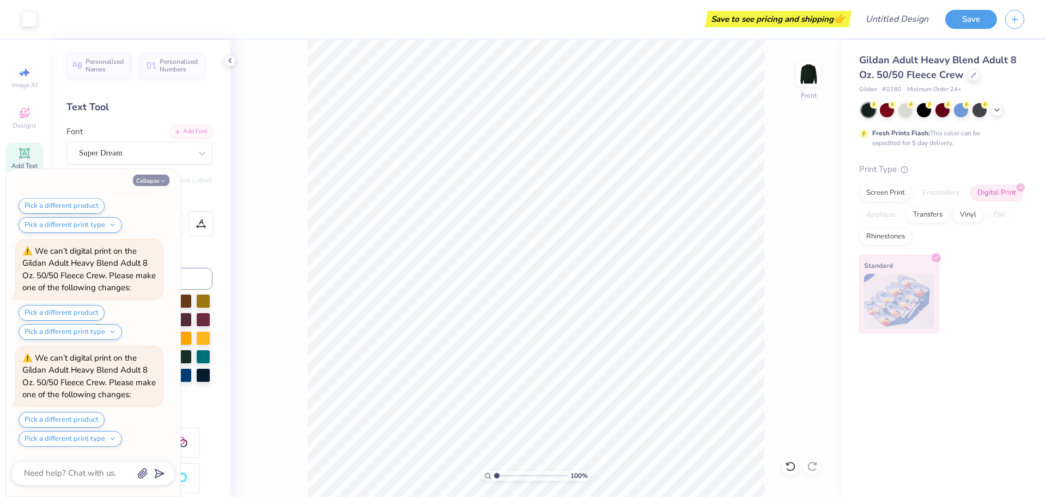
type textarea "x"
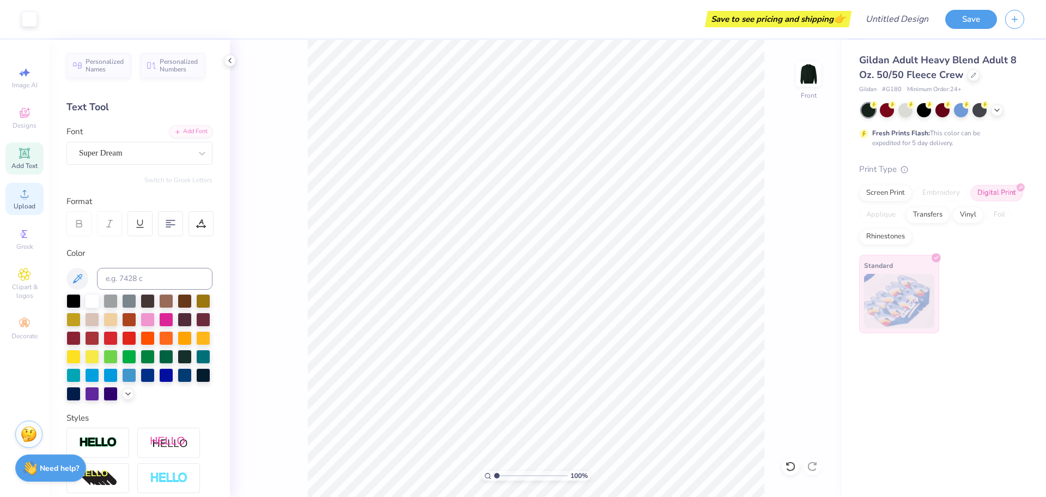
click at [31, 191] on div "Upload" at bounding box center [24, 199] width 38 height 32
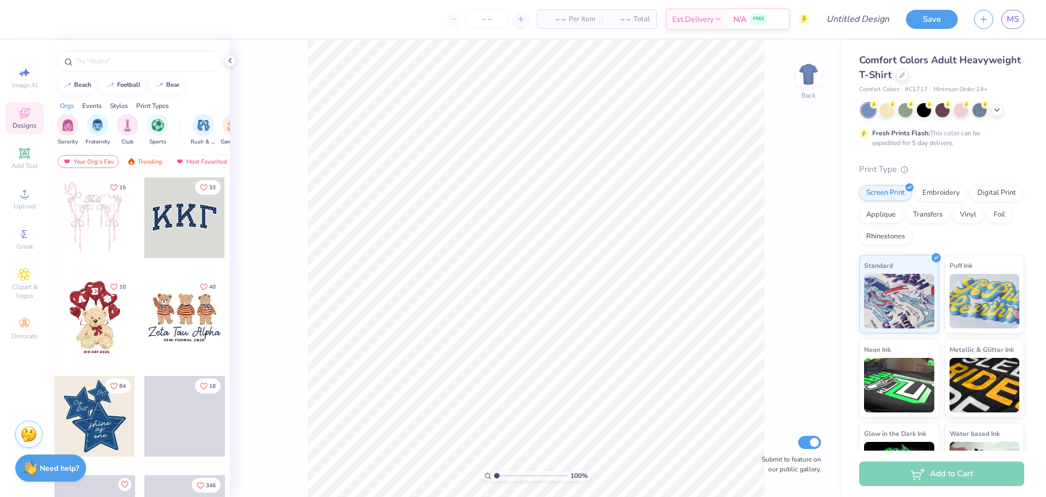
click at [1025, 22] on div "Save MS" at bounding box center [976, 19] width 140 height 38
click at [1020, 17] on link "MS" at bounding box center [1013, 19] width 23 height 19
click at [903, 70] on span "Comfort Colors Adult Heavyweight T-Shirt" at bounding box center [941, 67] width 162 height 28
click at [905, 74] on icon at bounding box center [902, 73] width 5 height 5
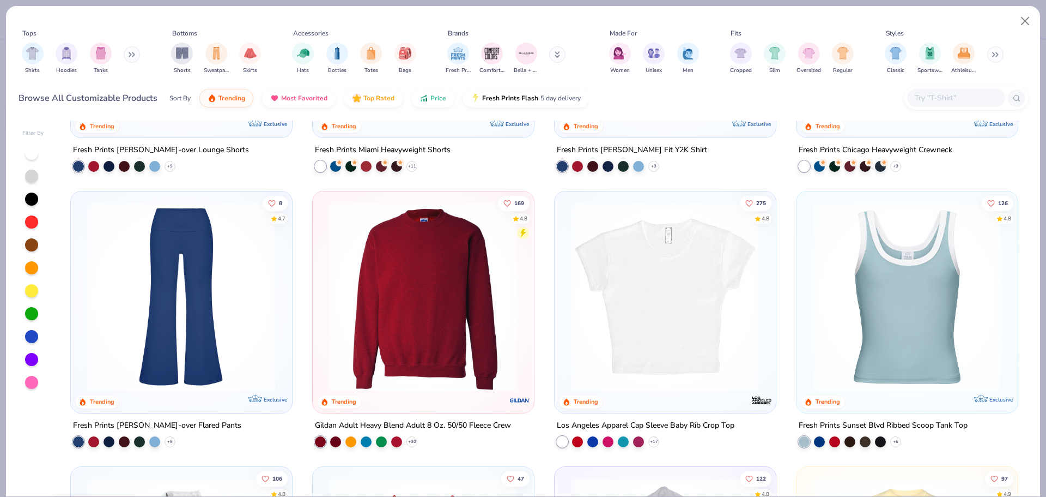
scroll to position [1090, 0]
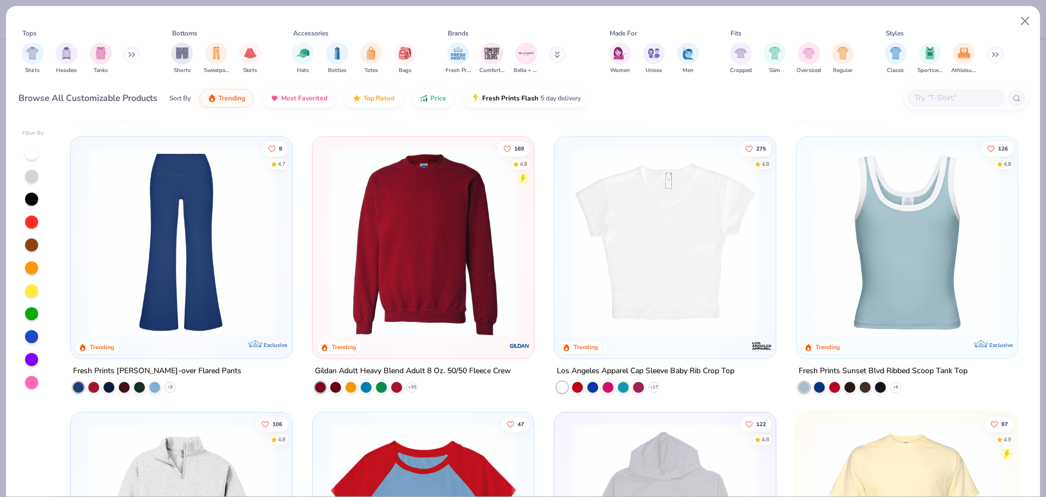
click at [473, 228] on img at bounding box center [423, 242] width 199 height 189
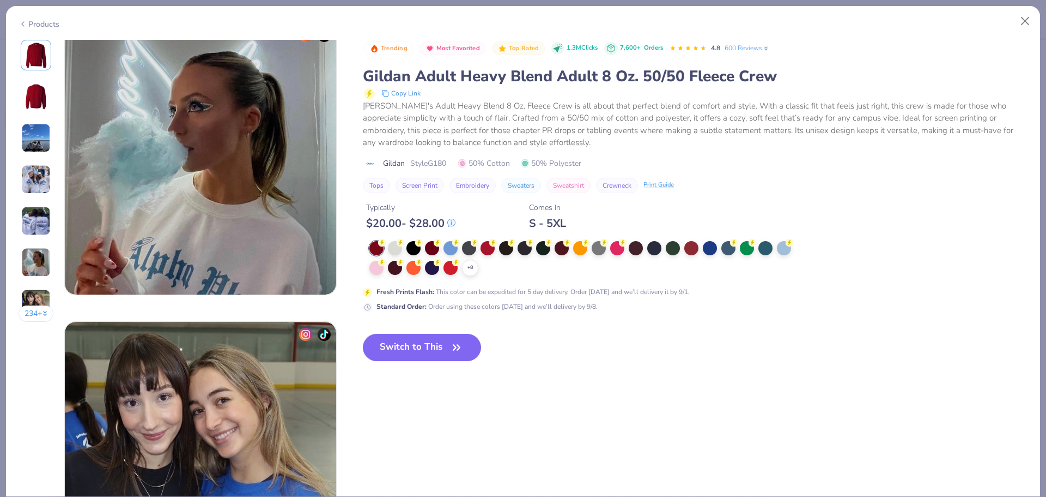
scroll to position [1474, 0]
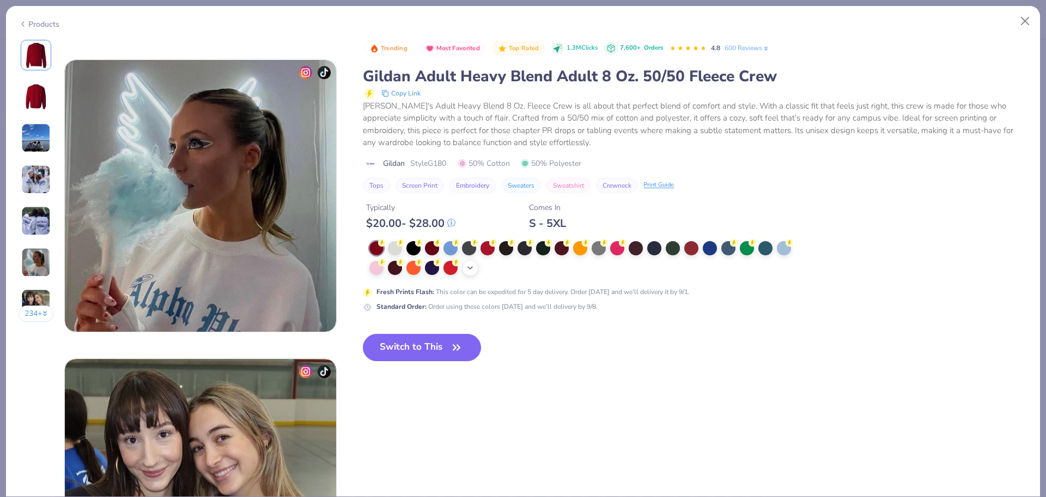
click at [478, 273] on div "+ 8" at bounding box center [584, 258] width 429 height 35
click at [473, 267] on icon at bounding box center [470, 267] width 9 height 9
click at [582, 273] on div at bounding box center [580, 266] width 14 height 14
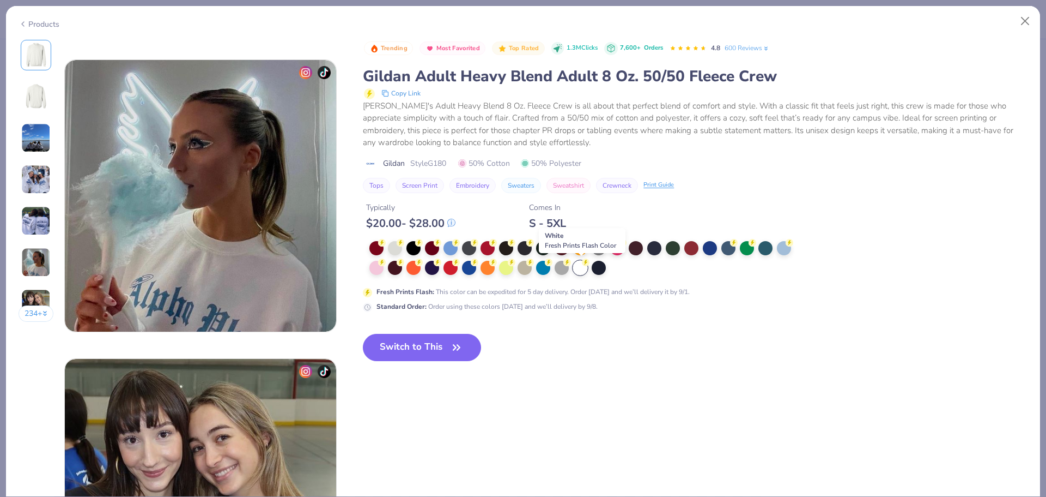
click at [582, 269] on div at bounding box center [580, 268] width 14 height 14
click at [451, 355] on button "Switch to This" at bounding box center [422, 347] width 118 height 27
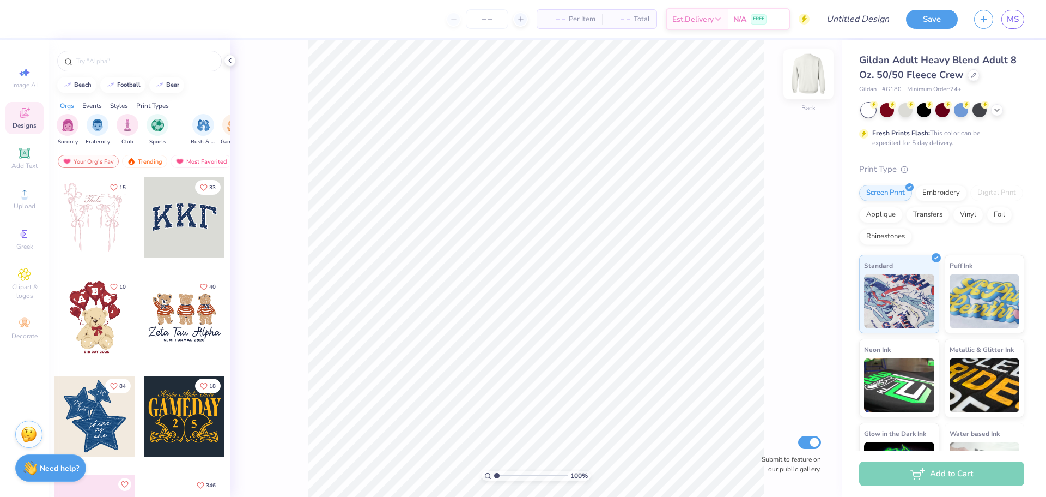
click at [809, 76] on img at bounding box center [809, 74] width 44 height 44
click at [27, 197] on icon at bounding box center [25, 194] width 8 height 8
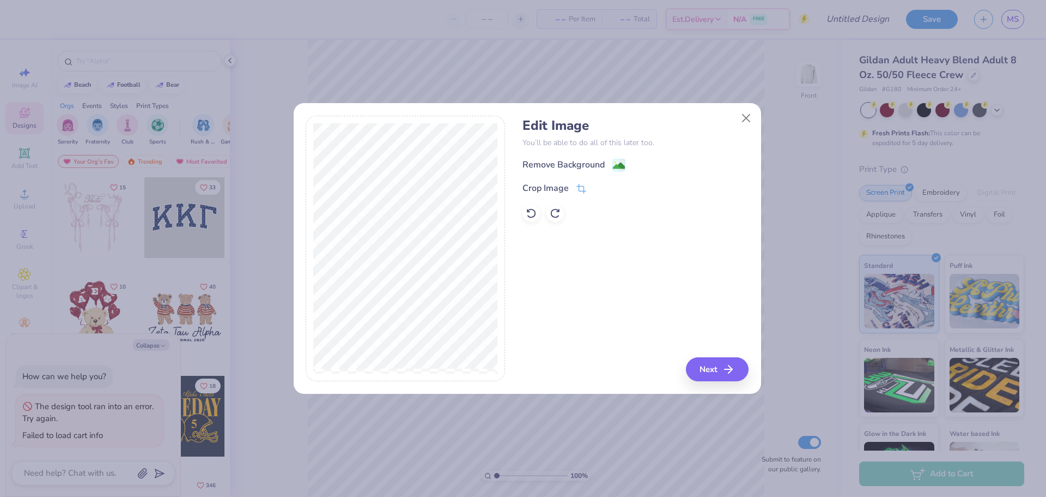
click at [620, 166] on image at bounding box center [619, 166] width 12 height 12
drag, startPoint x: 722, startPoint y: 367, endPoint x: 712, endPoint y: 279, distance: 88.2
click at [715, 287] on div "Edit Image You’ll be able to do all of this later too. Remove Background Crop I…" at bounding box center [636, 249] width 226 height 266
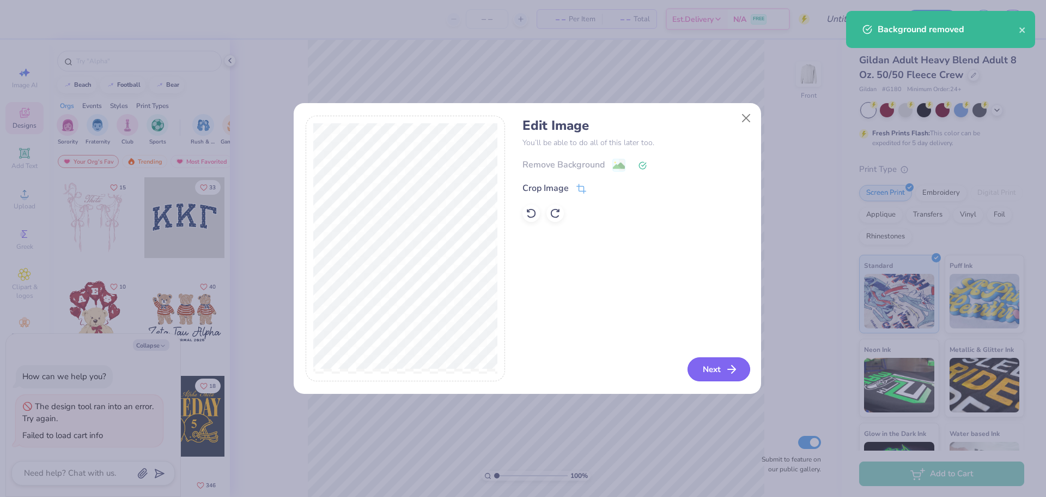
click at [711, 364] on button "Next" at bounding box center [719, 369] width 63 height 24
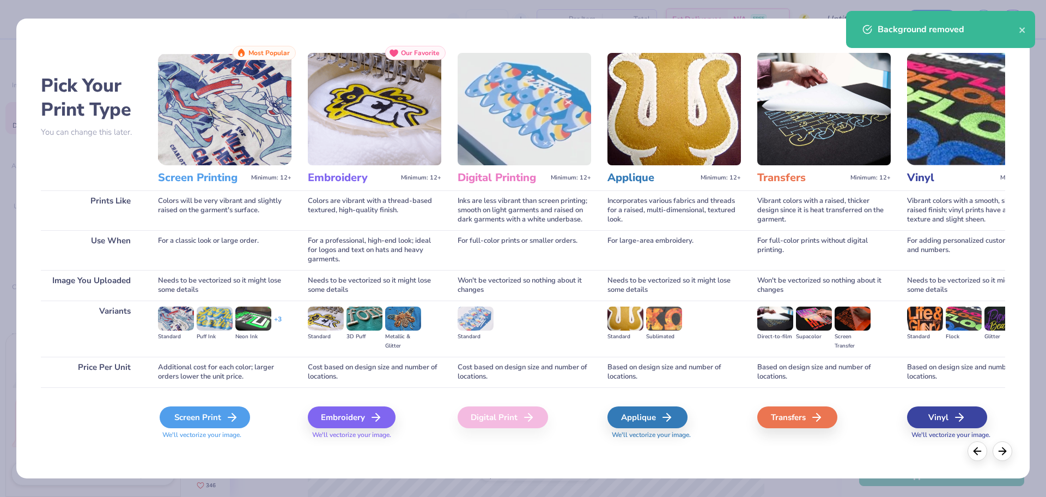
click at [223, 408] on div "Screen Print" at bounding box center [205, 417] width 90 height 22
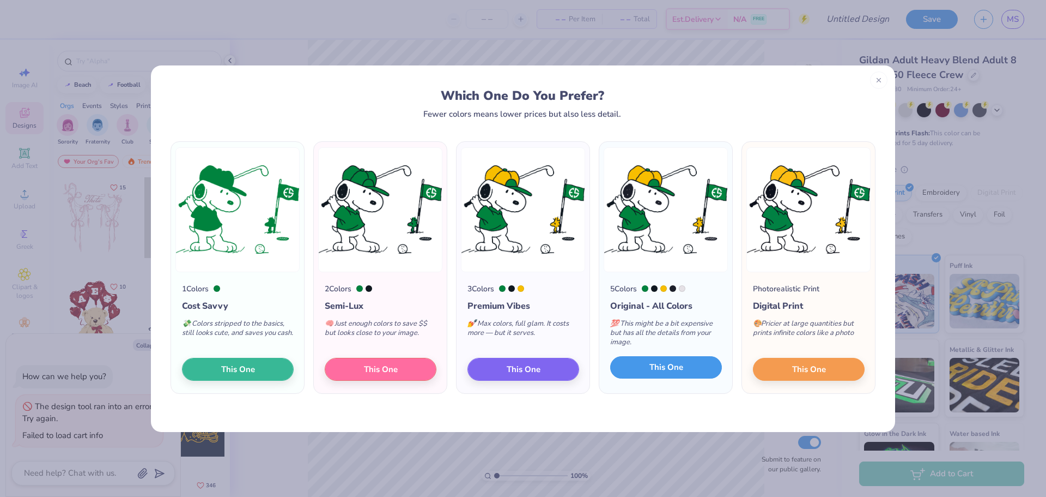
click at [658, 367] on span "This One" at bounding box center [667, 367] width 34 height 13
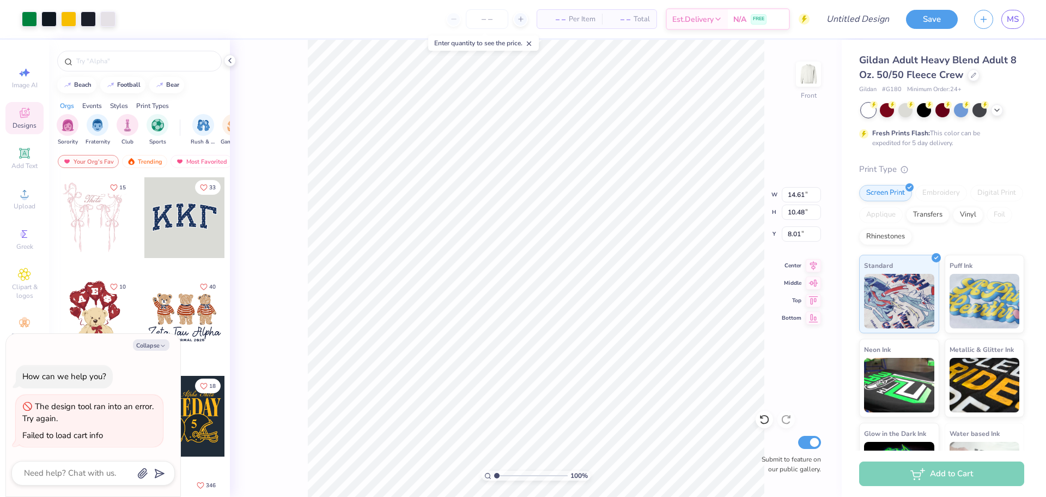
click at [435, 43] on body "Art colors – – Per Item – – Total Est. Delivery N/A FREE Design Title Save MS I…" at bounding box center [523, 248] width 1046 height 497
type textarea "x"
type input "6.29"
click at [23, 154] on icon at bounding box center [24, 153] width 8 height 8
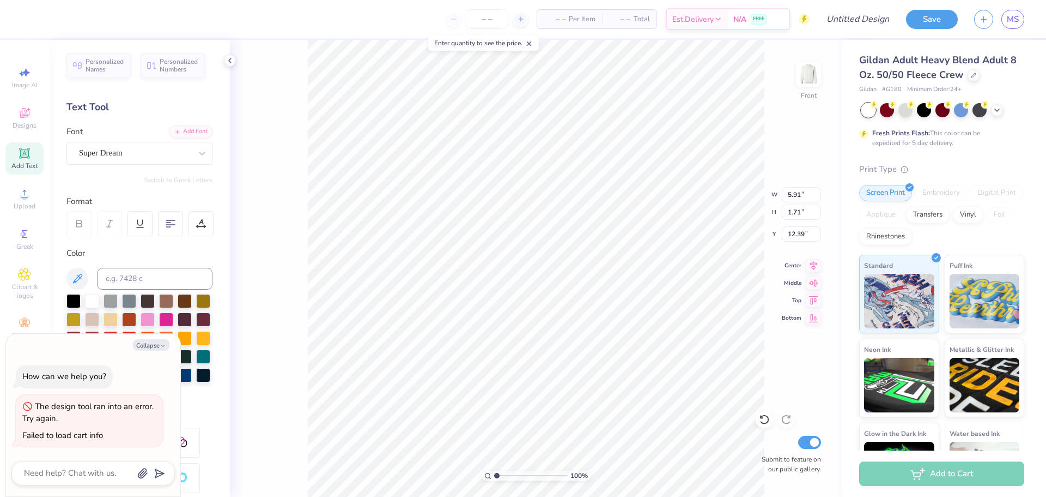
type textarea "x"
type input "2.14"
type textarea "x"
type input "3.00"
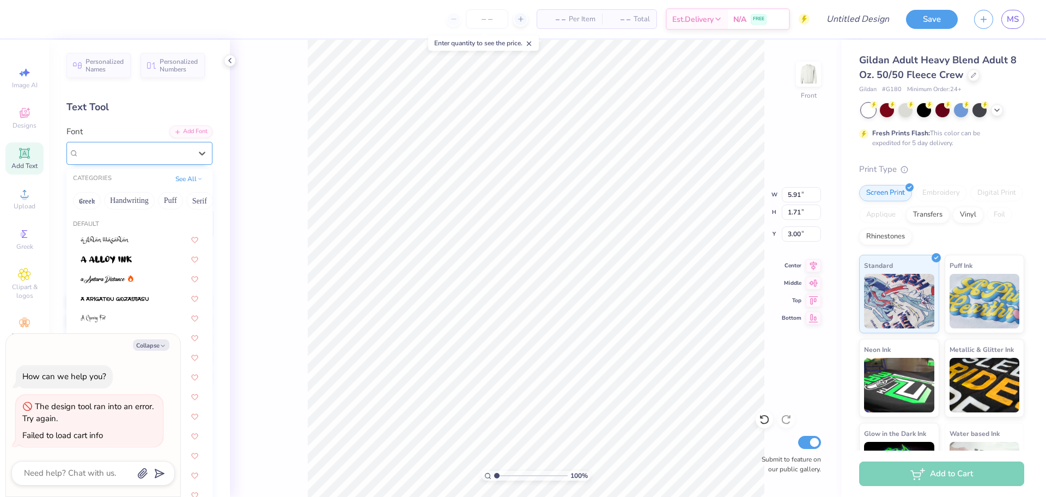
click at [155, 148] on div "Super Dream" at bounding box center [135, 152] width 114 height 17
click at [156, 149] on div "Super Dream" at bounding box center [135, 153] width 112 height 13
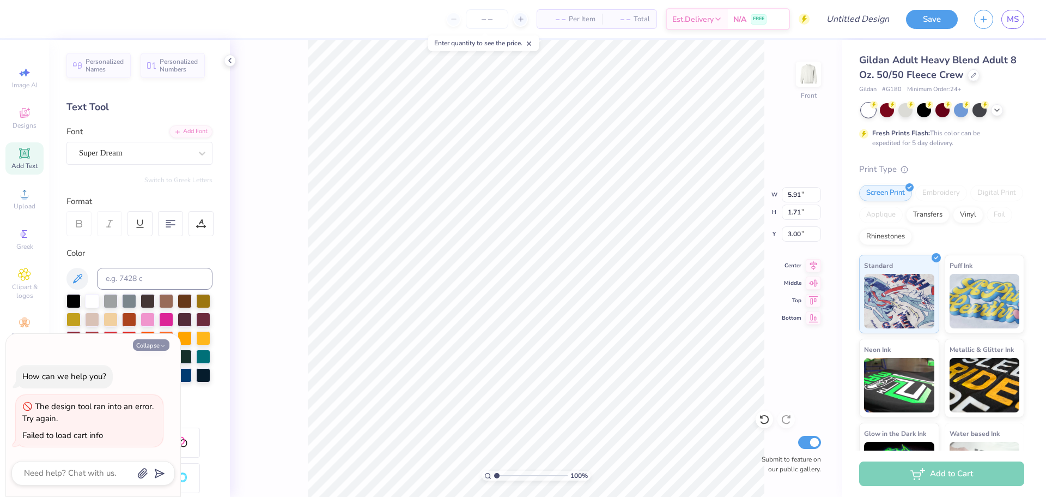
click at [162, 346] on polyline "button" at bounding box center [162, 346] width 3 height 2
type textarea "x"
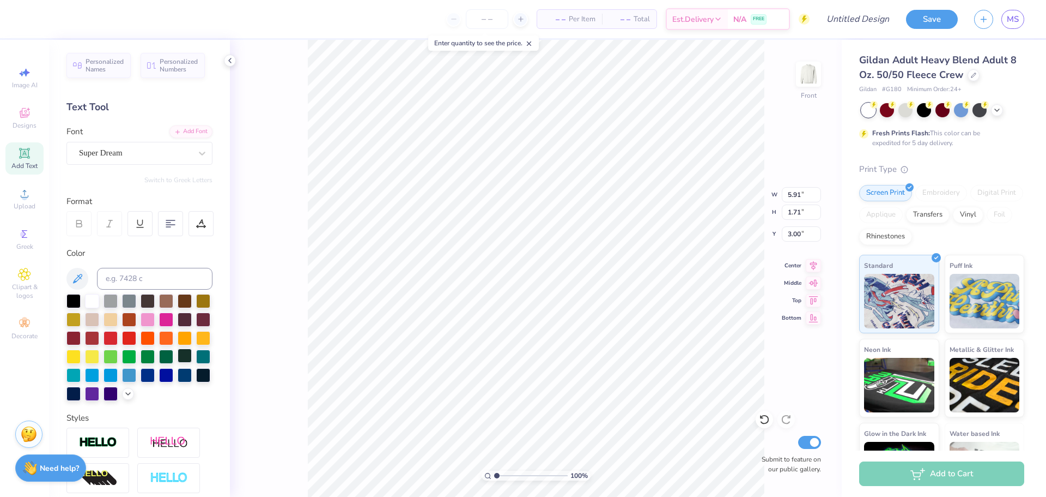
click at [178, 362] on div at bounding box center [185, 355] width 14 height 14
click at [159, 362] on div at bounding box center [166, 355] width 14 height 14
type input "2.66"
type input "14.61"
type input "10.48"
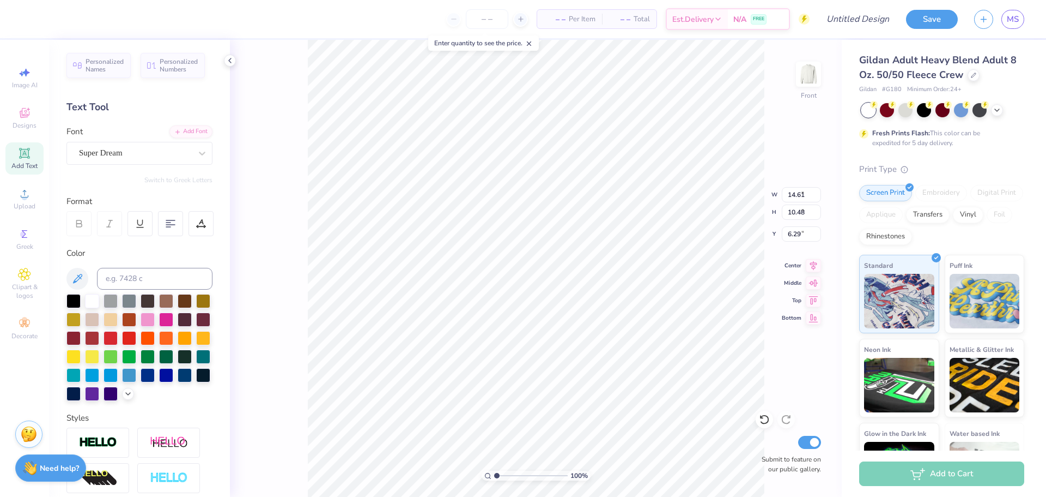
type input "6.25"
type input "3.54"
type input "2.91"
type input "10.97"
click at [135, 270] on input at bounding box center [155, 279] width 116 height 22
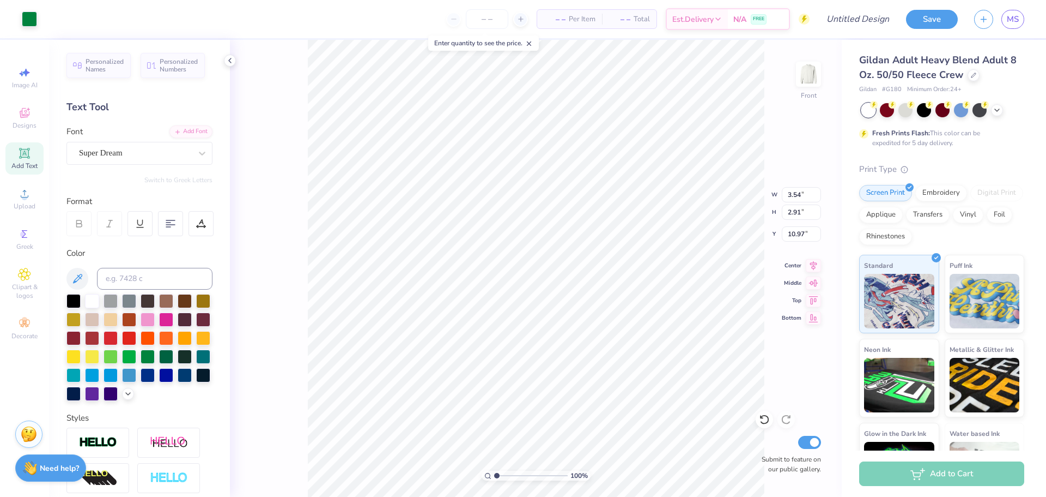
type input "5.91"
type input "1.71"
type input "2.62"
click at [124, 397] on icon at bounding box center [128, 392] width 9 height 9
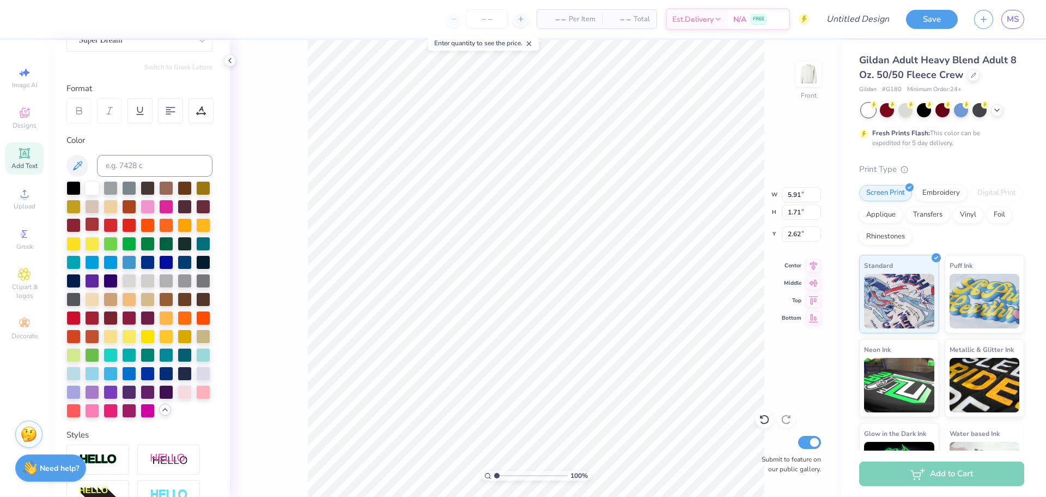
scroll to position [86, 0]
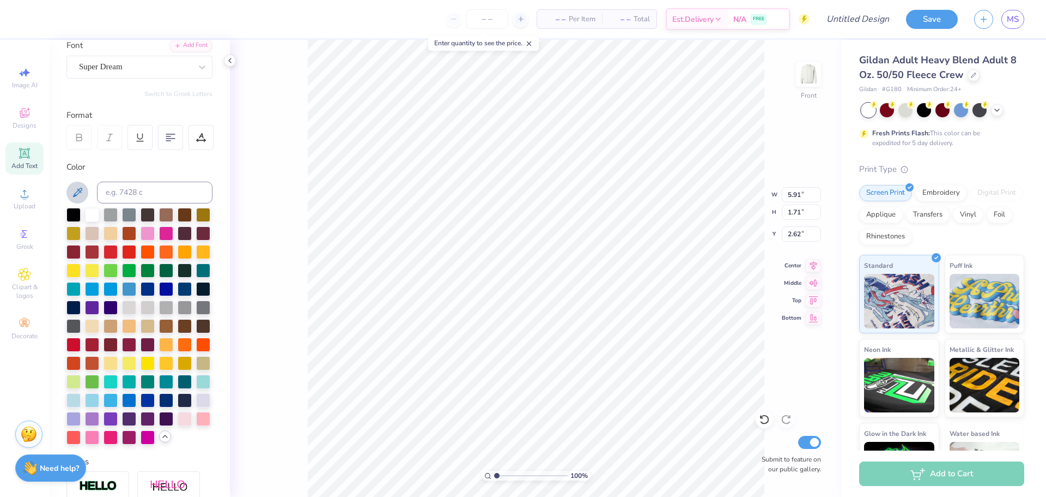
click at [80, 195] on icon at bounding box center [77, 192] width 13 height 13
type textarea "X"
type textarea "[PERSON_NAME] Scholars"
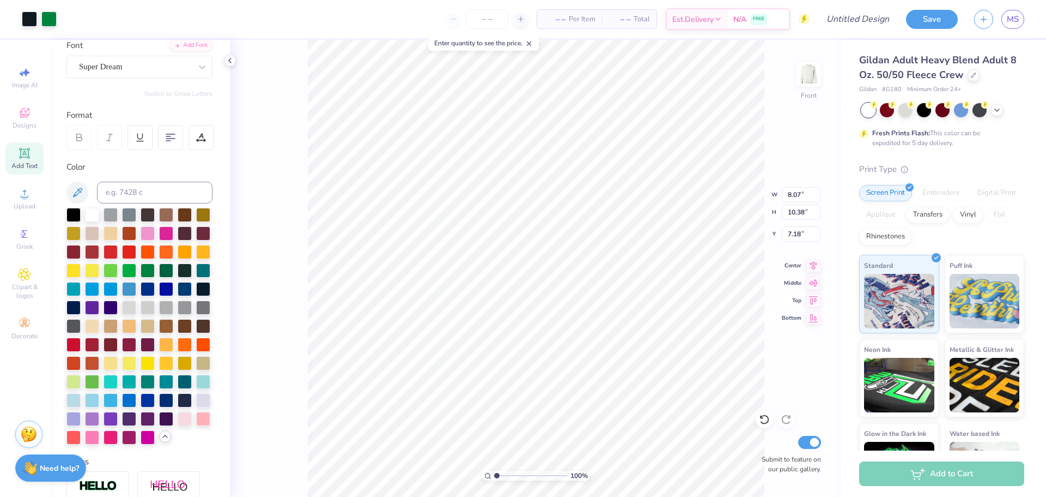
click at [122, 444] on div at bounding box center [139, 326] width 146 height 237
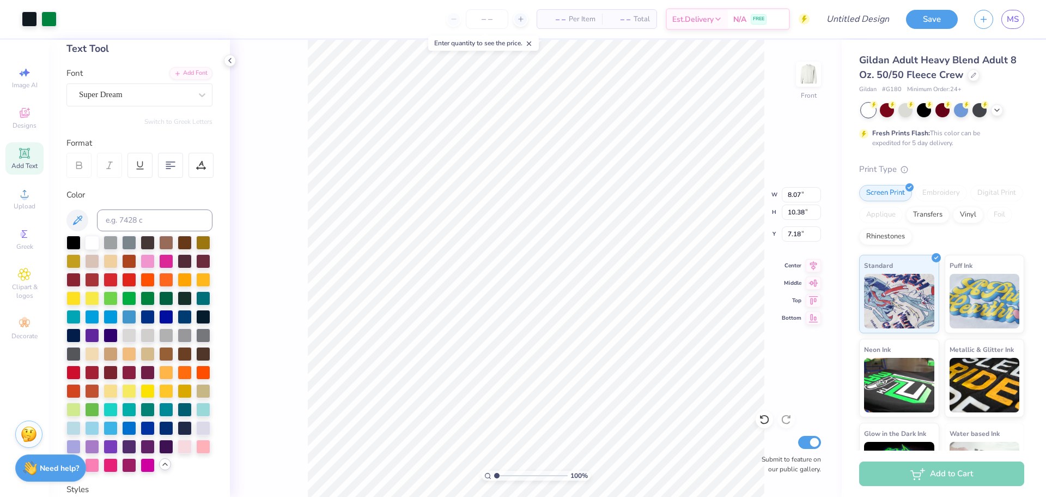
scroll to position [0, 0]
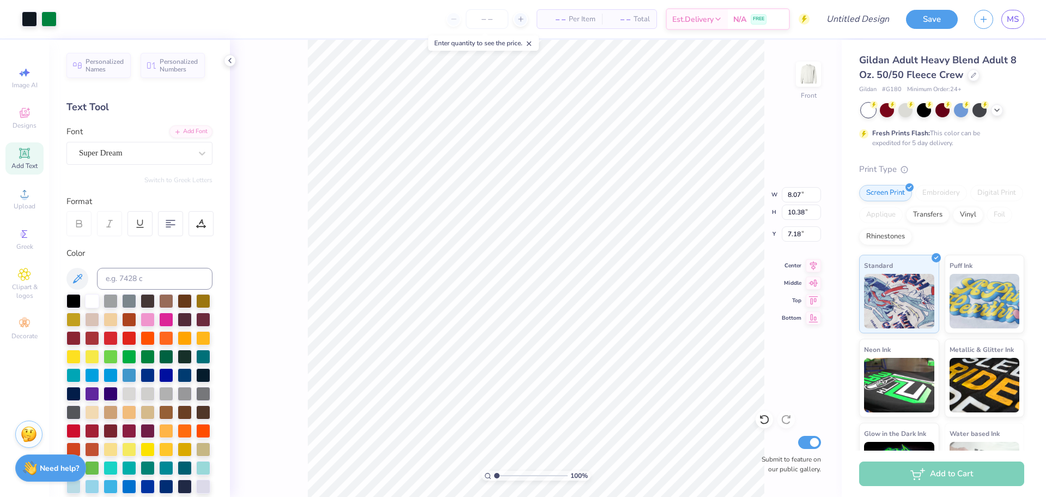
click at [228, 61] on icon at bounding box center [230, 60] width 9 height 9
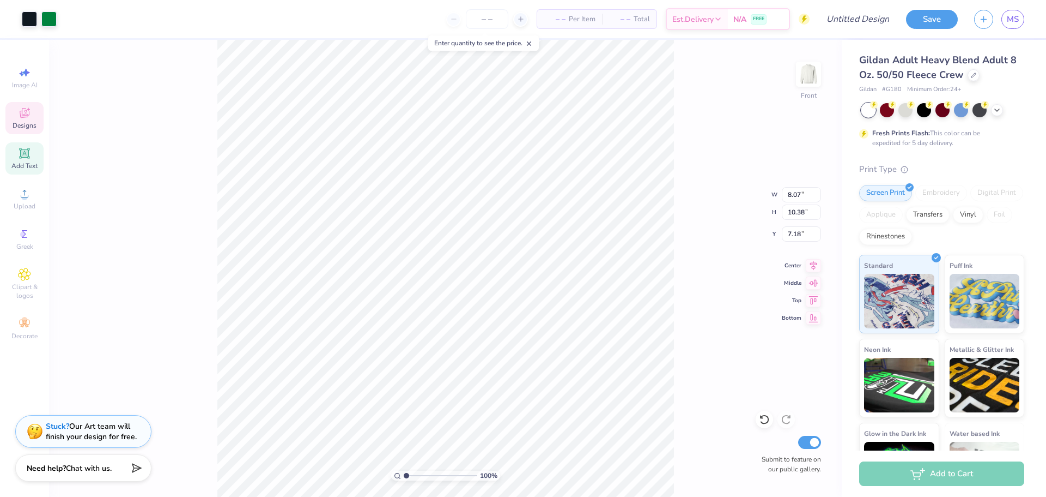
click at [32, 126] on span "Designs" at bounding box center [25, 125] width 24 height 9
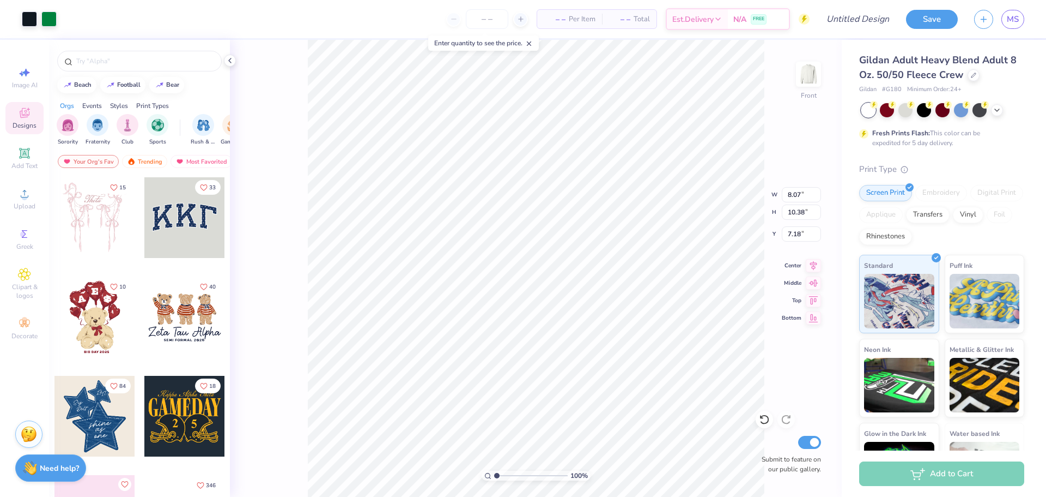
type input "6.12"
click at [299, 104] on div "100 % Front W 8.07 8.07 " H 10.38 10.38 " Y 6.12 6.12 " Center Middle Top Botto…" at bounding box center [536, 268] width 612 height 457
click at [767, 414] on icon at bounding box center [764, 419] width 11 height 11
click at [768, 415] on icon at bounding box center [764, 419] width 11 height 11
type input "1.63"
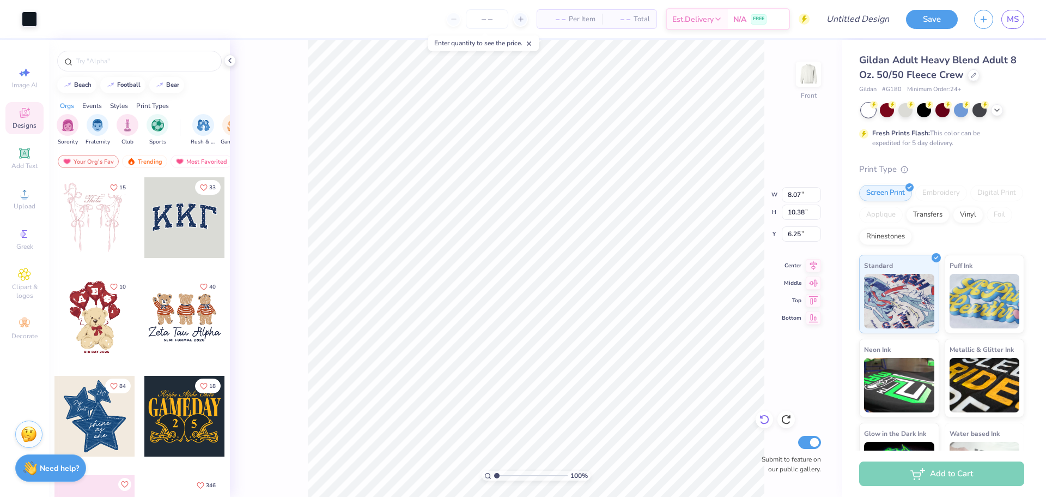
type input "1.14"
type input "15.75"
type input "6.98"
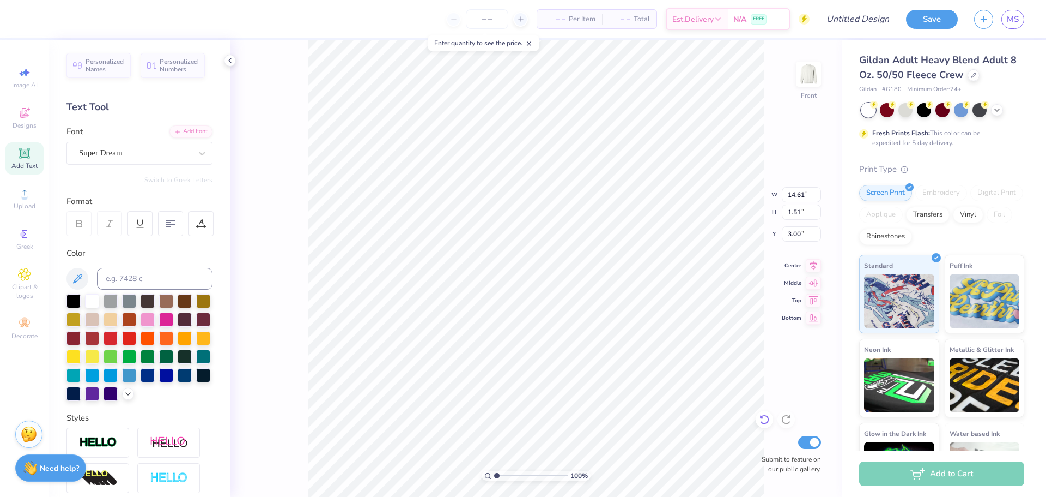
type input "3.23"
click at [160, 146] on div at bounding box center [135, 153] width 112 height 15
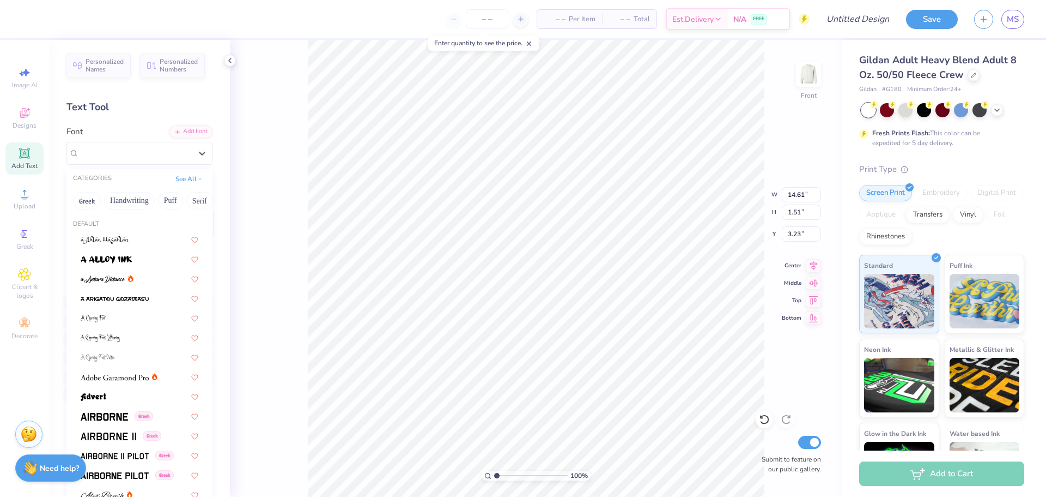
click at [248, 153] on div "100 % Front W 14.61 14.61 " H 1.51 1.51 " Y 3.23 3.23 " Center Middle Top Botto…" at bounding box center [536, 268] width 612 height 457
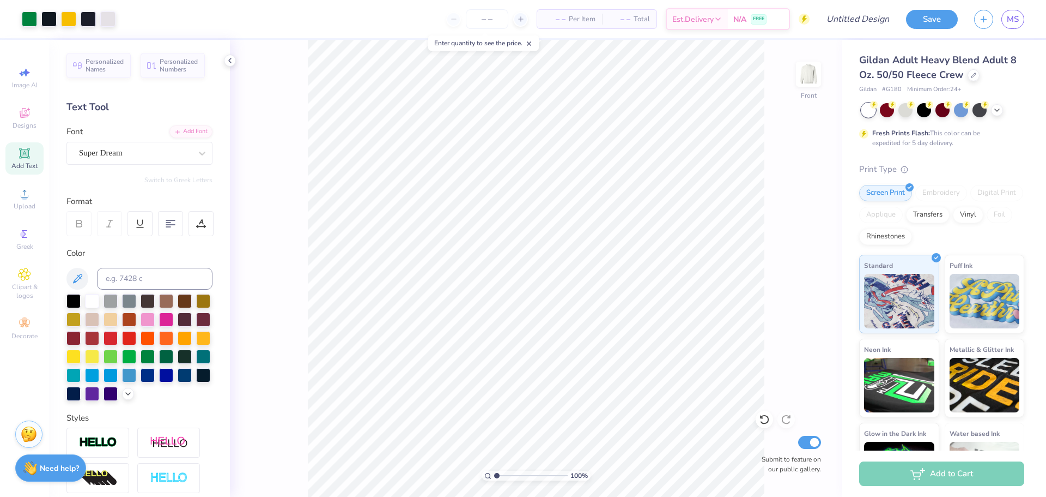
click at [33, 154] on div "Add Text" at bounding box center [24, 158] width 38 height 32
type textarea "T"
type textarea "PARENTS WEEKEND"
click at [111, 223] on icon at bounding box center [110, 224] width 10 height 10
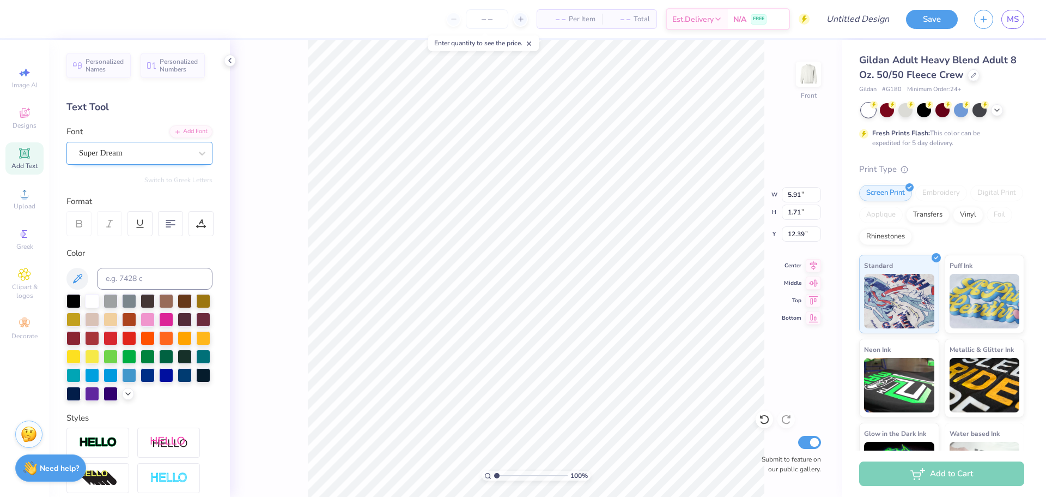
click at [132, 150] on div "Super Dream" at bounding box center [135, 152] width 114 height 17
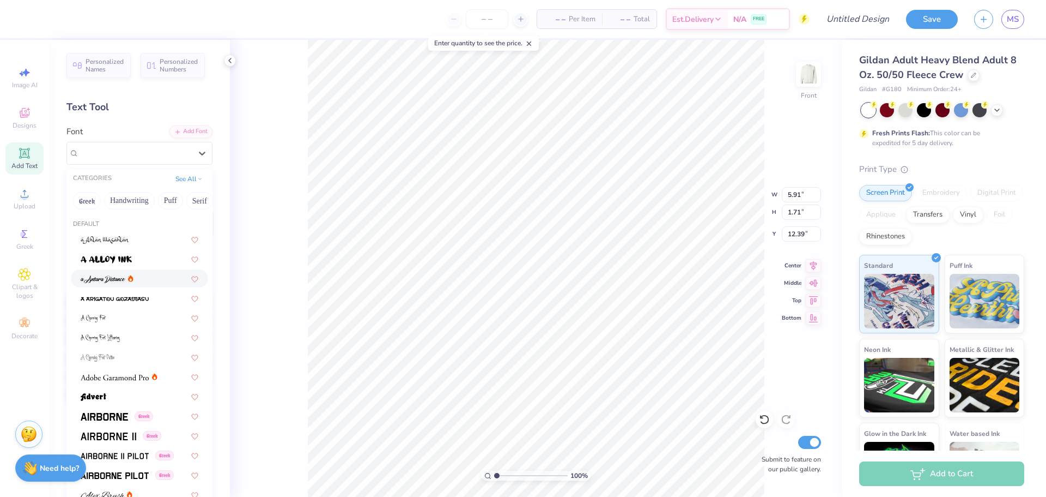
click at [133, 277] on icon at bounding box center [130, 278] width 5 height 7
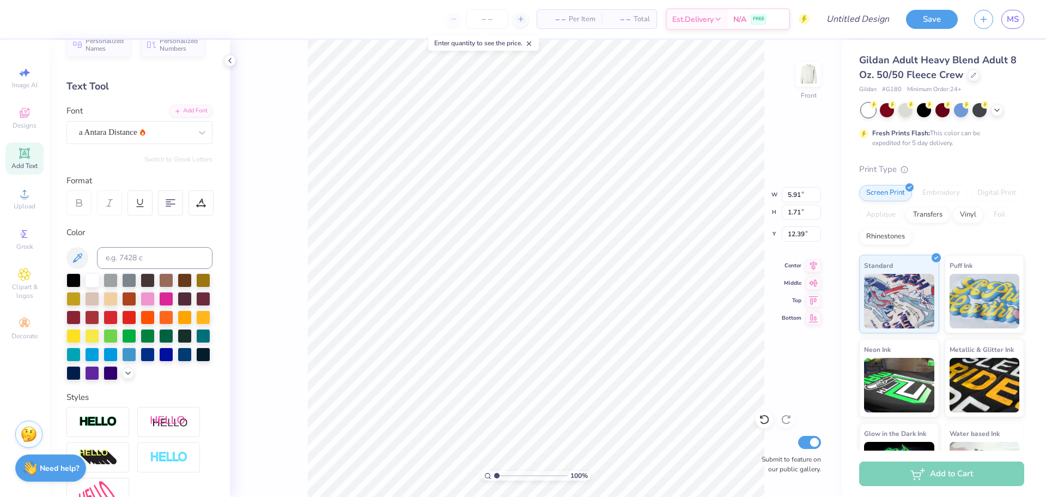
scroll to position [0, 0]
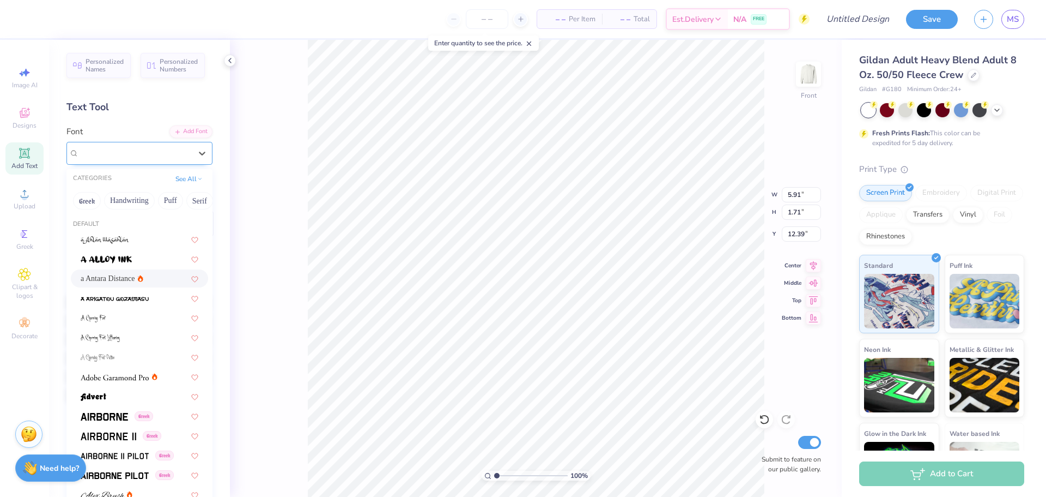
click at [130, 156] on div "a Antara Distance" at bounding box center [135, 152] width 114 height 17
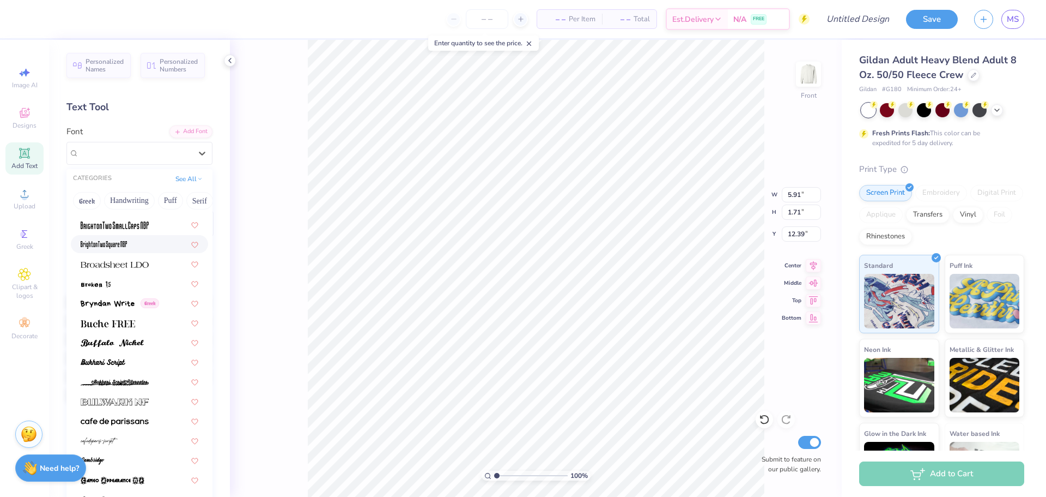
scroll to position [927, 0]
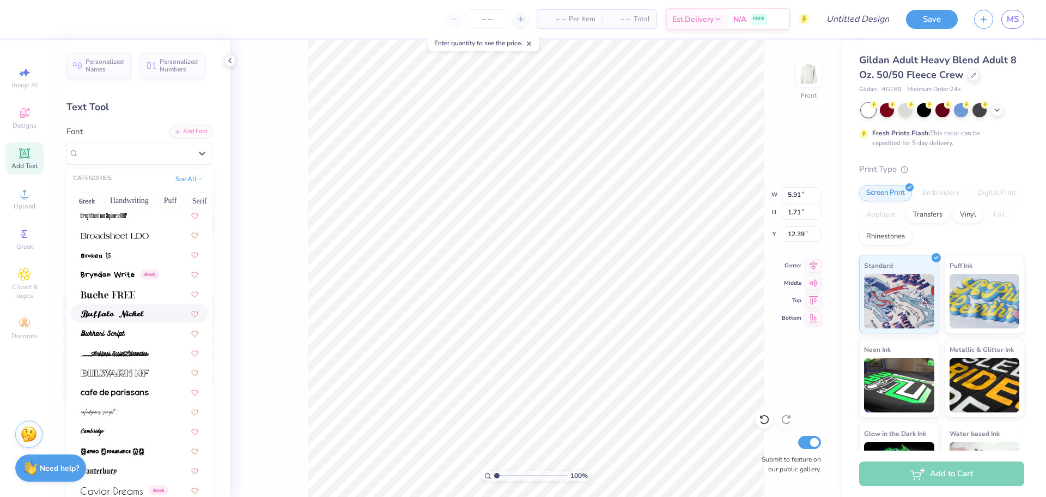
click at [157, 311] on div at bounding box center [140, 312] width 118 height 11
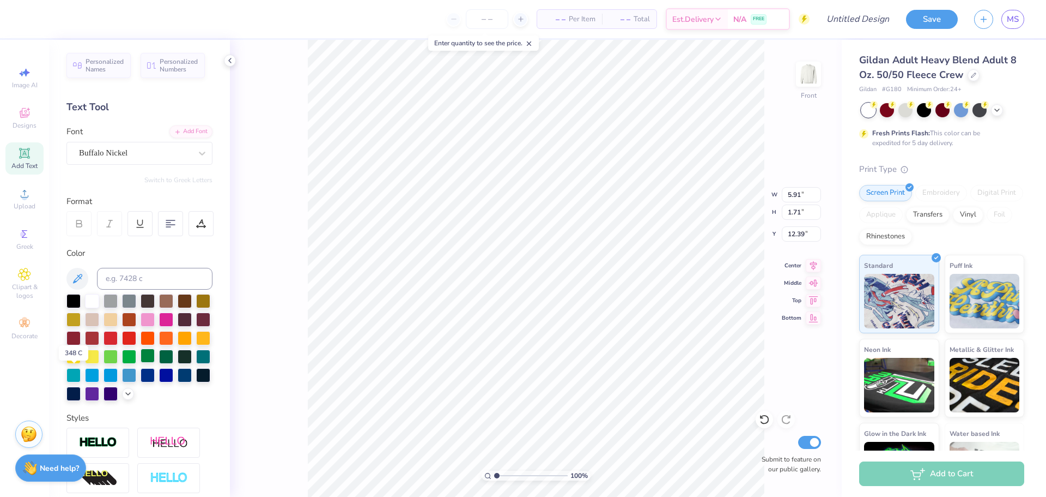
click at [141, 362] on div at bounding box center [148, 355] width 14 height 14
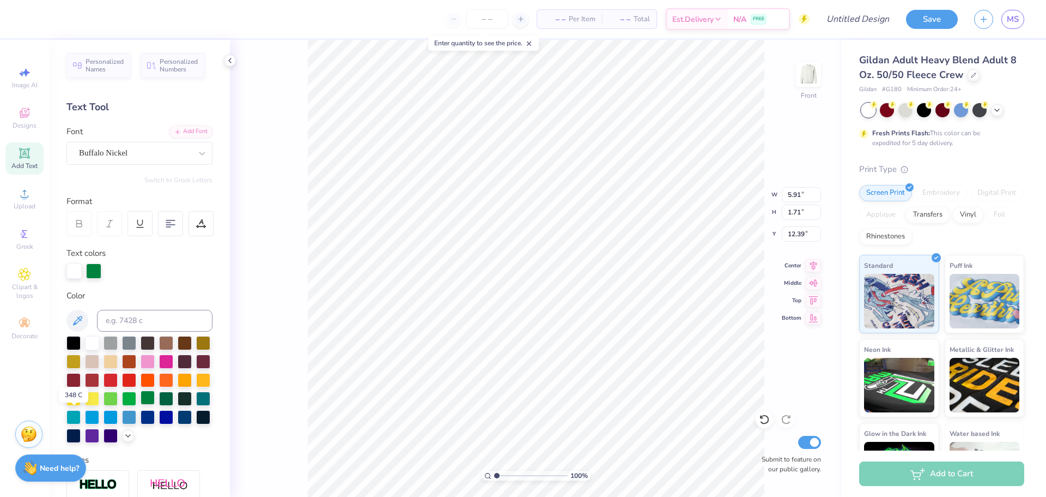
click at [141, 404] on div at bounding box center [148, 397] width 14 height 14
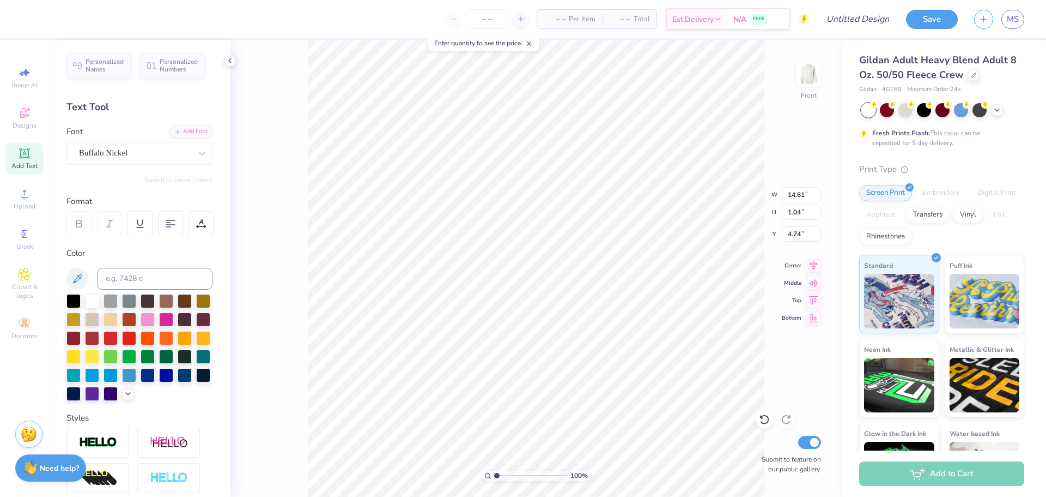
type input "4.74"
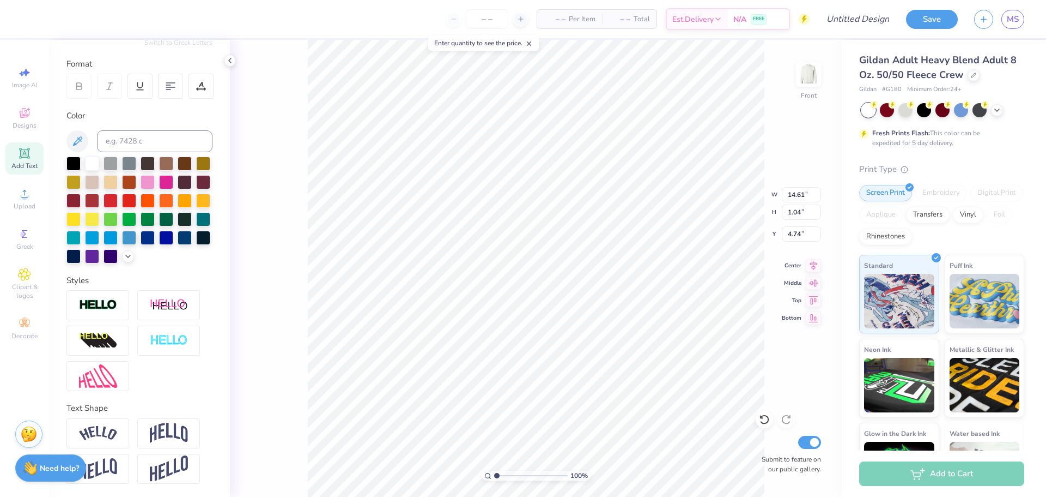
scroll to position [9, 5]
type input "5.32"
type input "1.06"
type input "5.31"
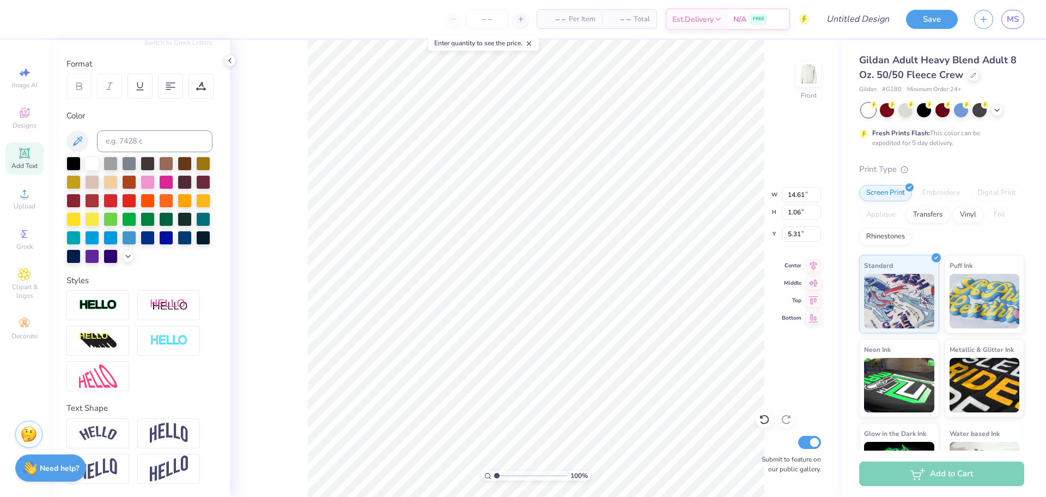
scroll to position [9, 6]
click at [772, 417] on div at bounding box center [764, 418] width 17 height 17
type input "6.98"
type input "7.93"
type input "5.16"
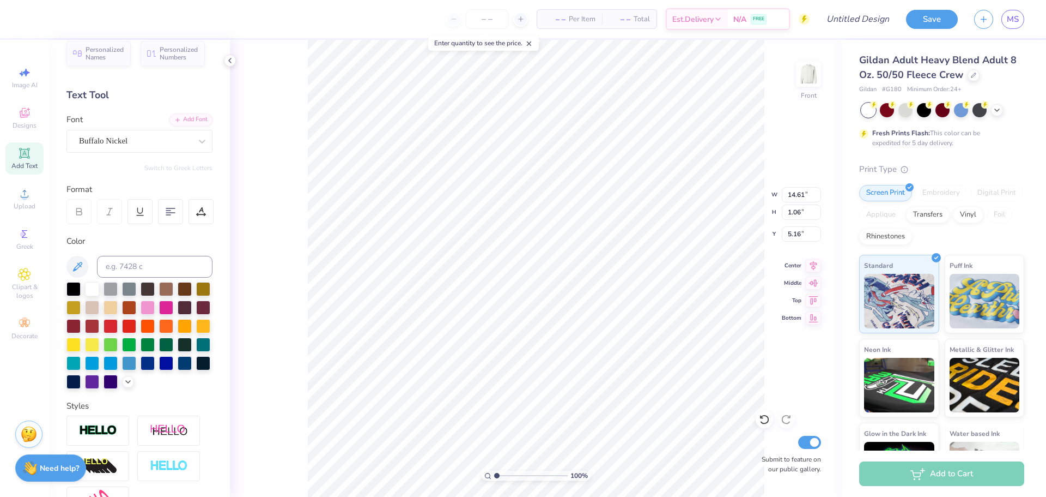
scroll to position [0, 0]
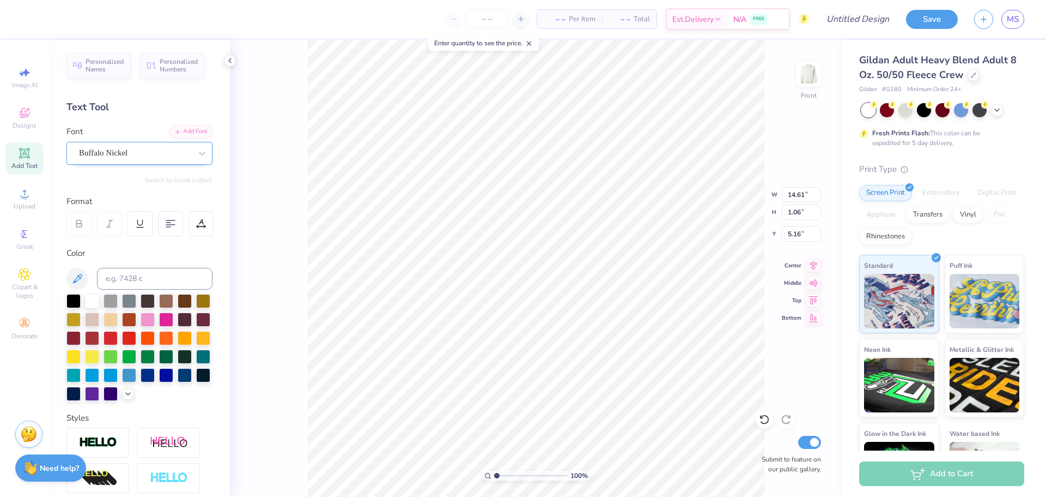
click at [181, 155] on div "Buffalo Nickel" at bounding box center [135, 152] width 114 height 17
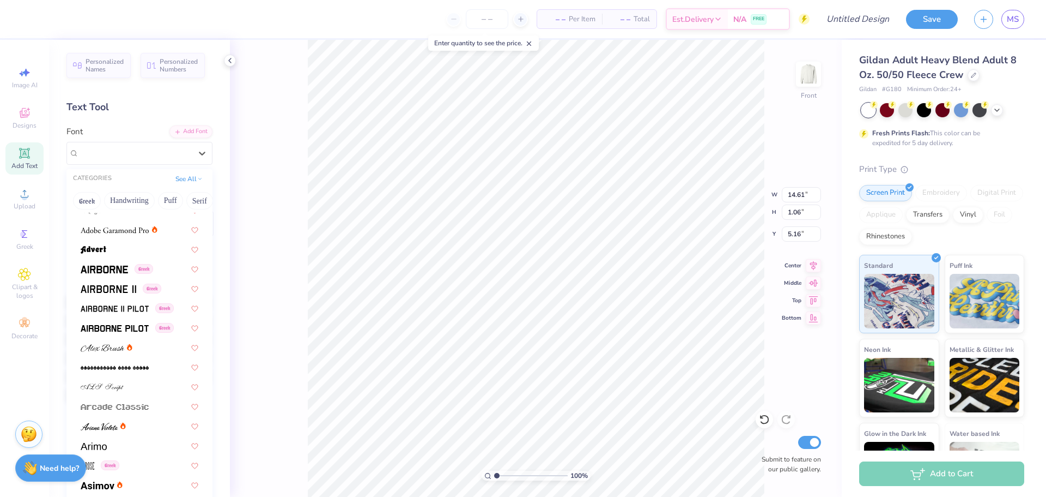
scroll to position [164, 0]
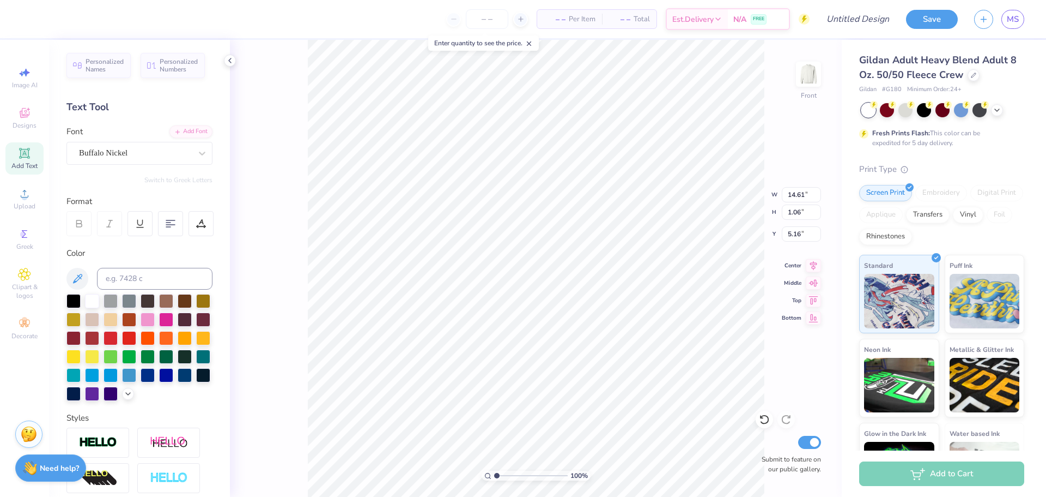
type input "1.51"
type input "3.23"
type input "1.06"
type input "5.16"
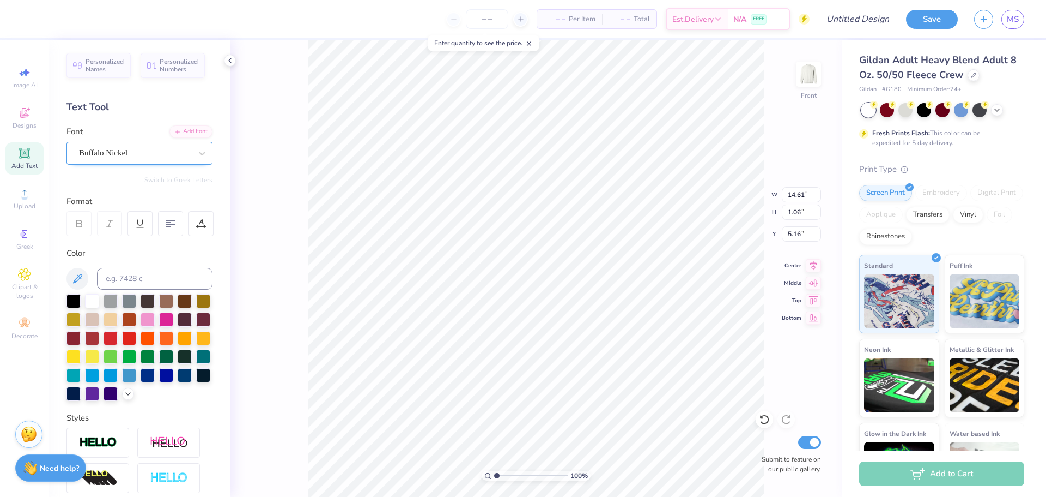
click at [151, 144] on div "Buffalo Nickel" at bounding box center [139, 153] width 146 height 23
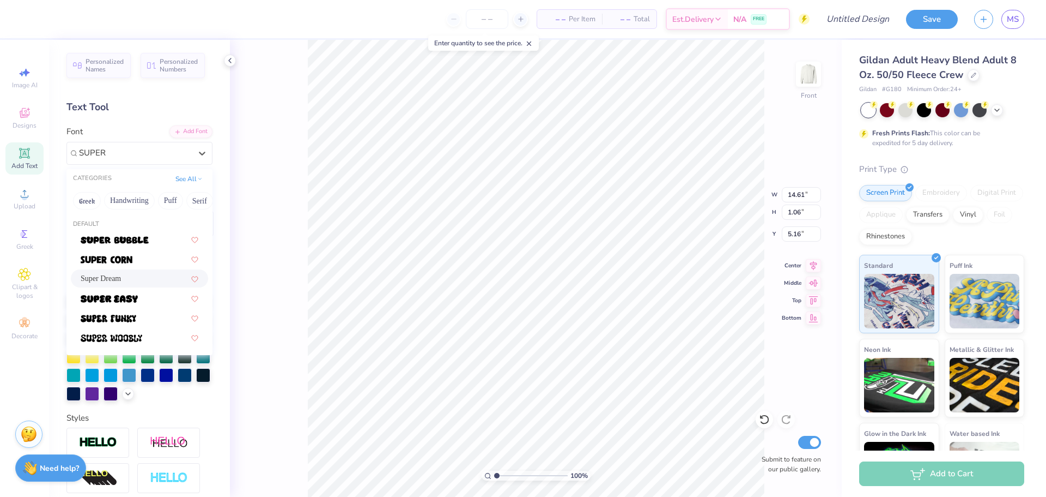
click at [149, 283] on div "Super Dream" at bounding box center [139, 278] width 137 height 18
type input "SUPER"
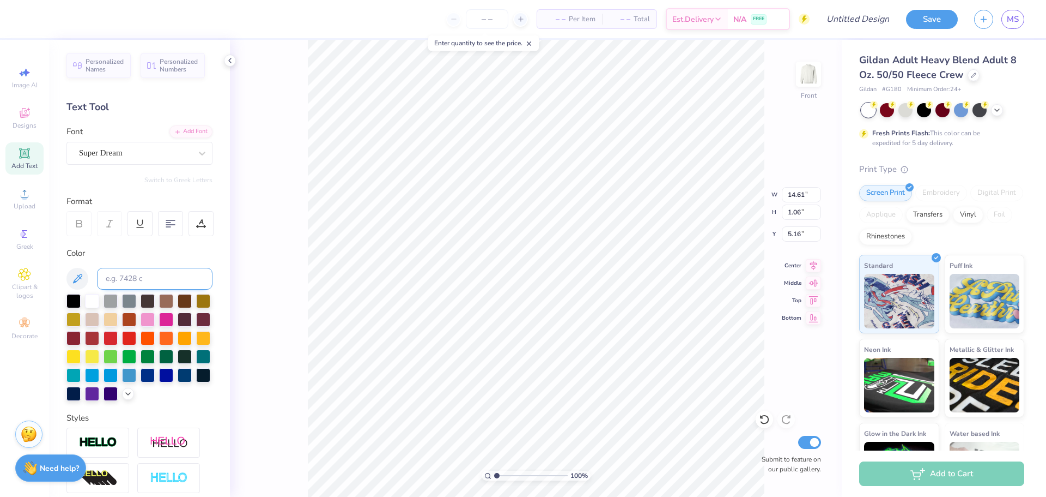
scroll to position [9, 2]
type input "12.83"
type input "5.00"
type input "12.83"
type input "1.06"
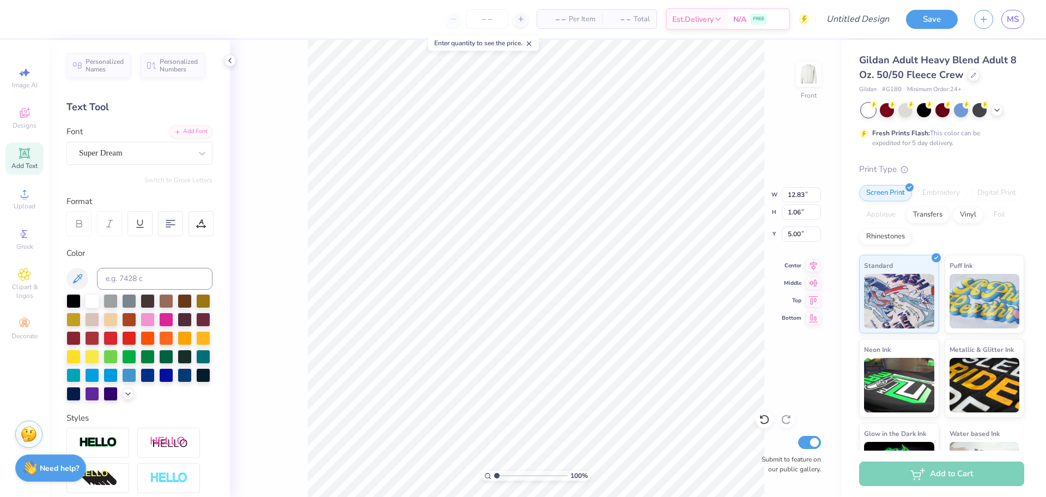
type input "5.31"
click at [815, 74] on img at bounding box center [809, 74] width 44 height 44
click at [811, 76] on img at bounding box center [809, 74] width 44 height 44
click at [107, 155] on div "Super Dream" at bounding box center [135, 152] width 114 height 17
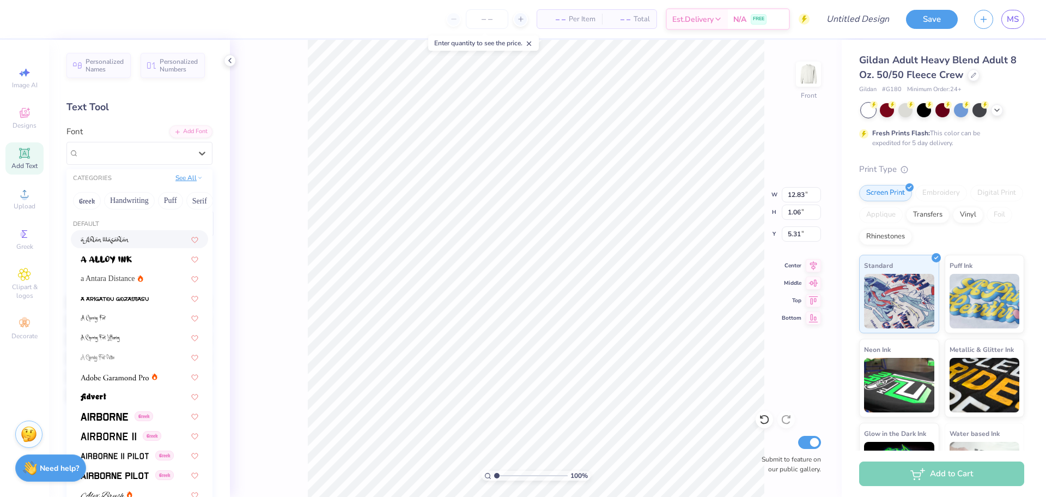
click at [197, 175] on icon at bounding box center [199, 177] width 5 height 5
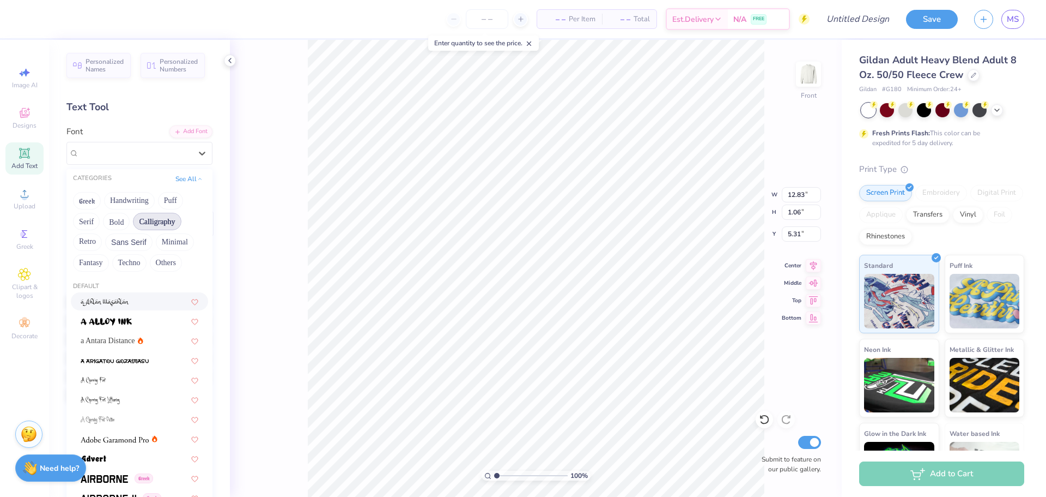
click at [168, 221] on button "Calligraphy" at bounding box center [157, 221] width 48 height 17
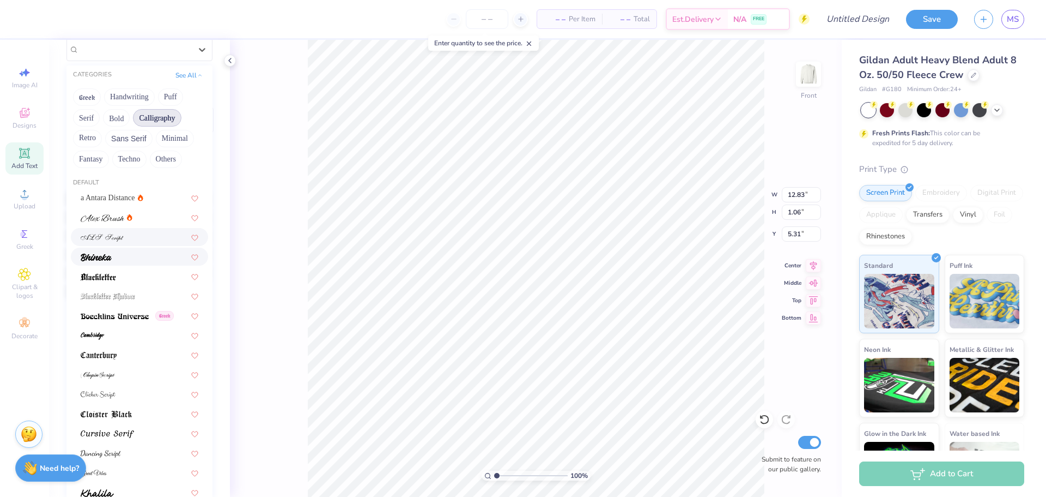
scroll to position [109, 0]
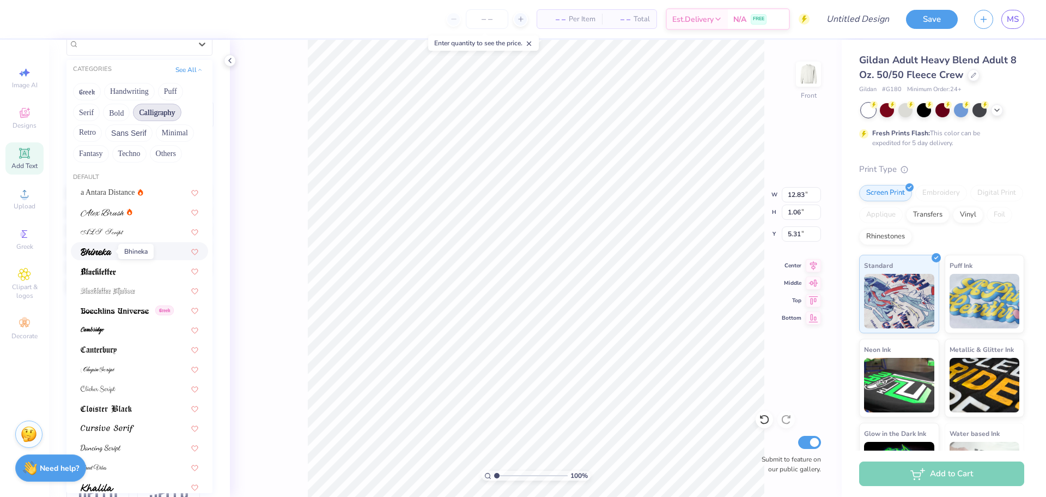
click at [100, 248] on img at bounding box center [96, 252] width 31 height 8
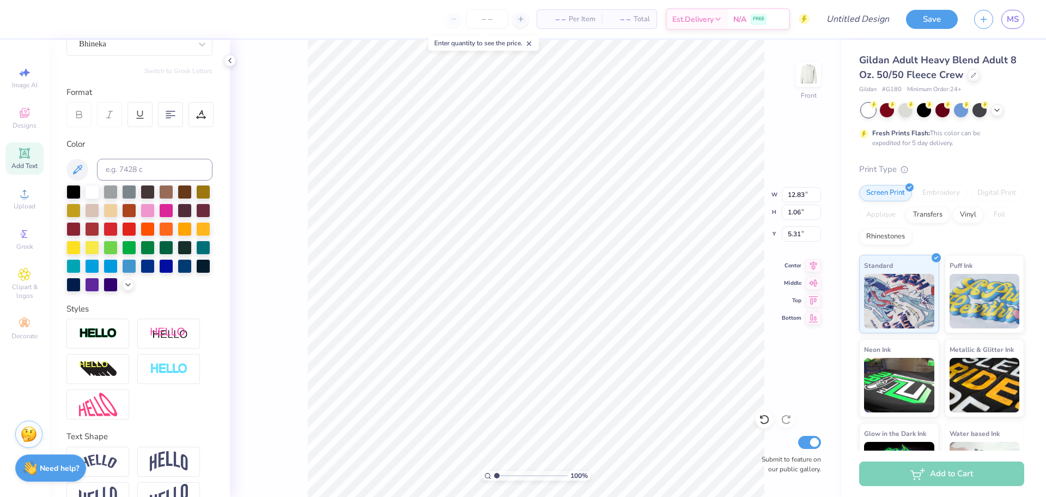
type input "10.22"
type input "1.17"
type input "5.26"
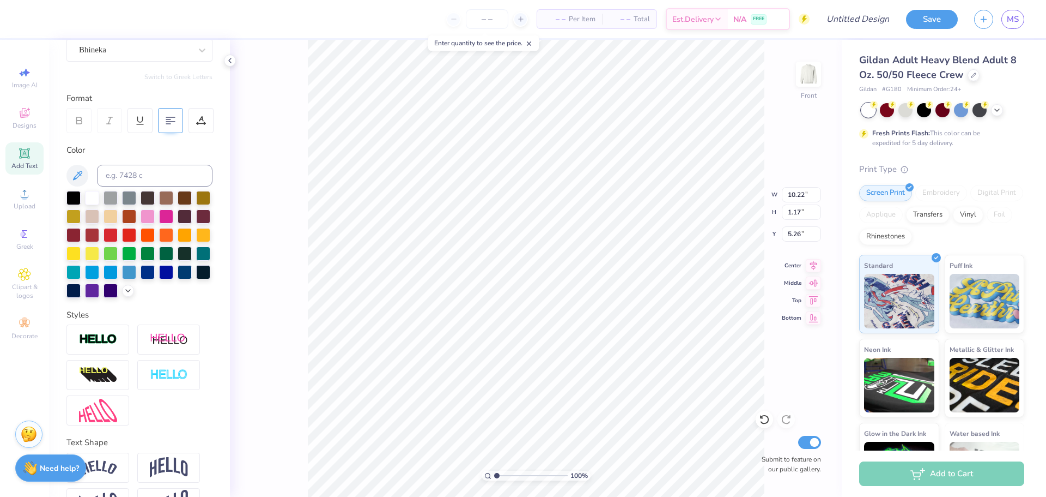
scroll to position [101, 0]
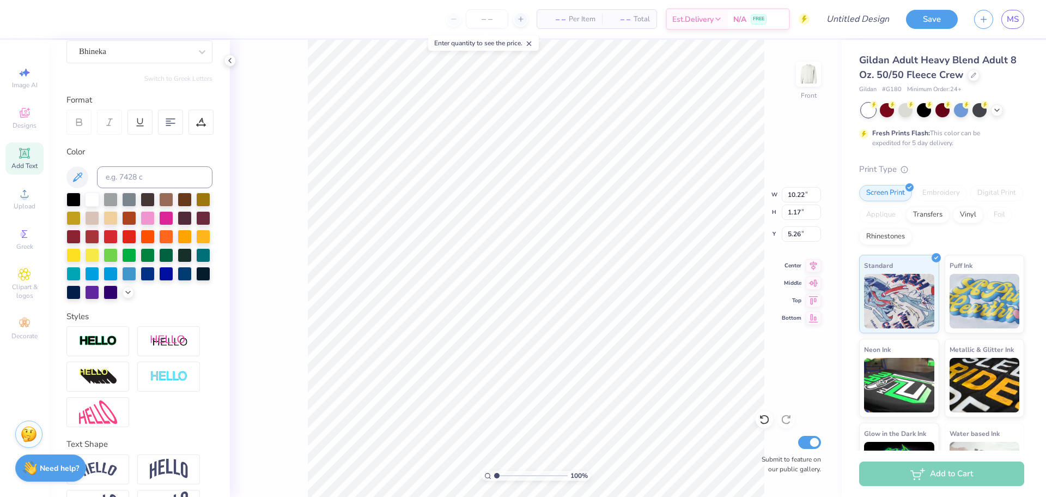
type input "5.06"
type input "11.47"
type input "1.32"
type input "5.33"
click at [30, 201] on div "Upload" at bounding box center [24, 199] width 38 height 32
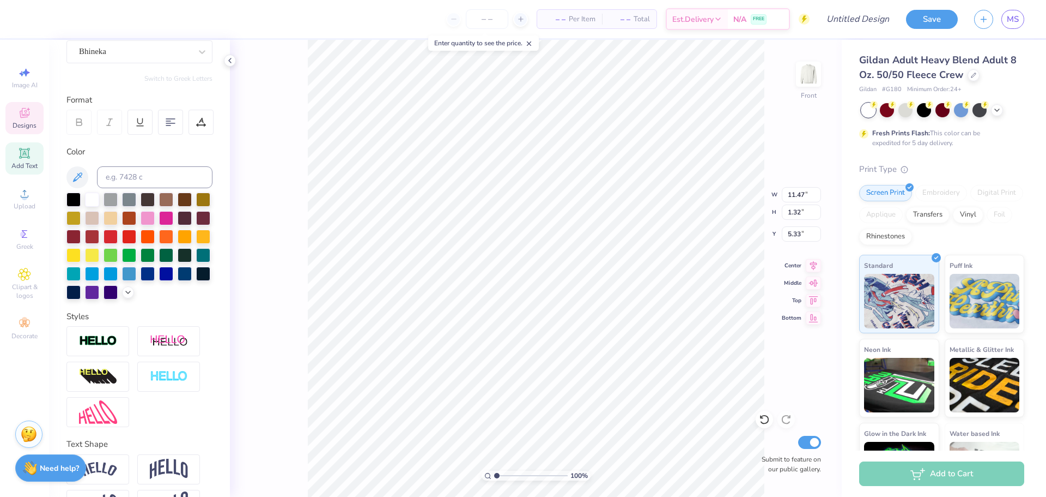
click at [31, 110] on div "Designs" at bounding box center [24, 118] width 38 height 32
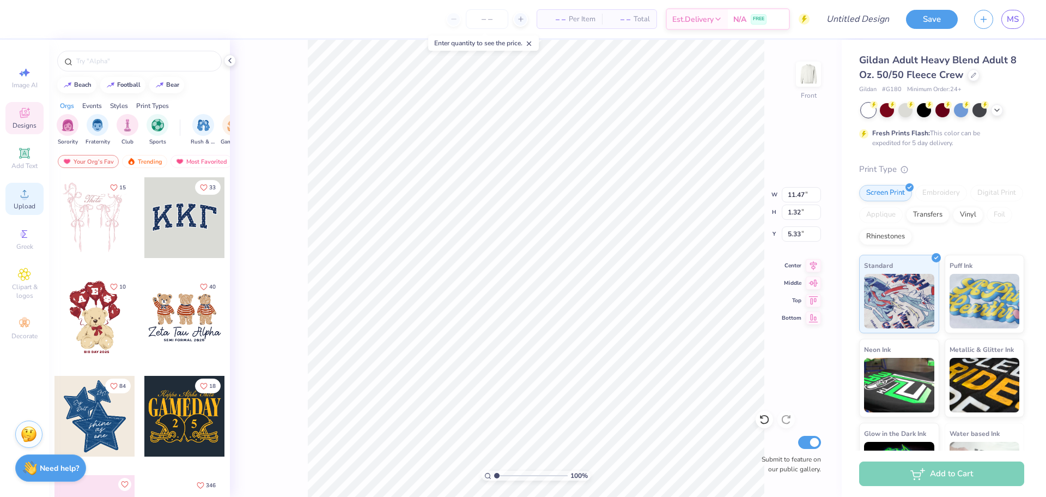
click at [32, 202] on span "Upload" at bounding box center [25, 206] width 22 height 9
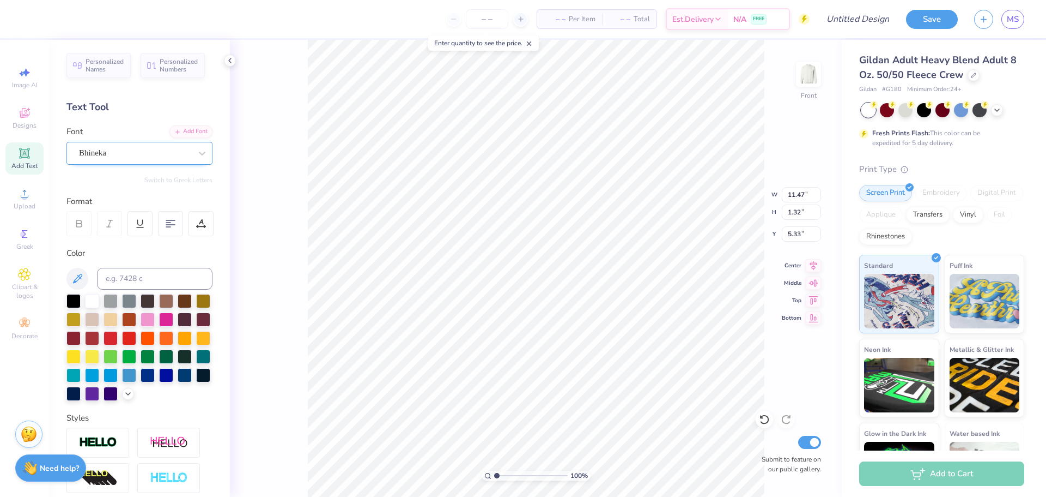
click at [119, 154] on div "Bhineka" at bounding box center [135, 152] width 114 height 17
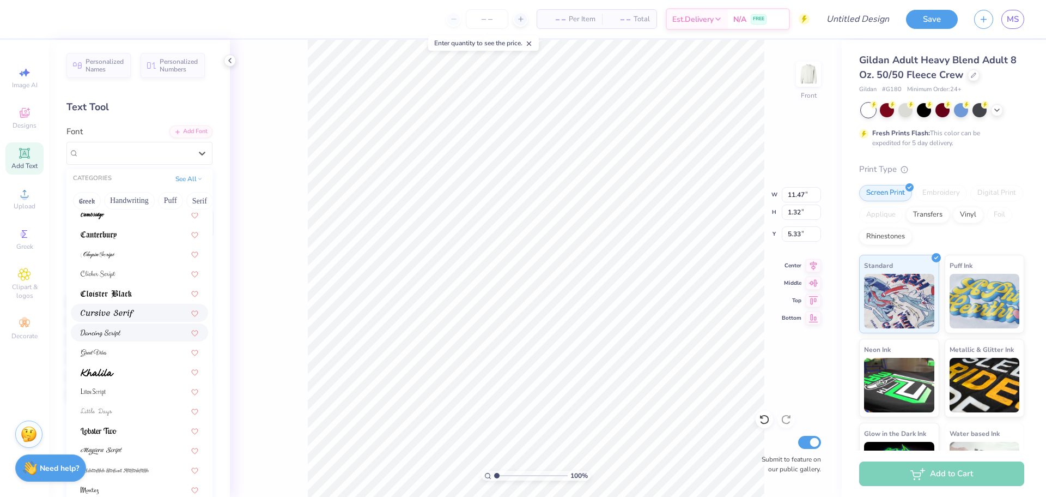
scroll to position [164, 0]
click at [128, 362] on div at bounding box center [139, 370] width 137 height 18
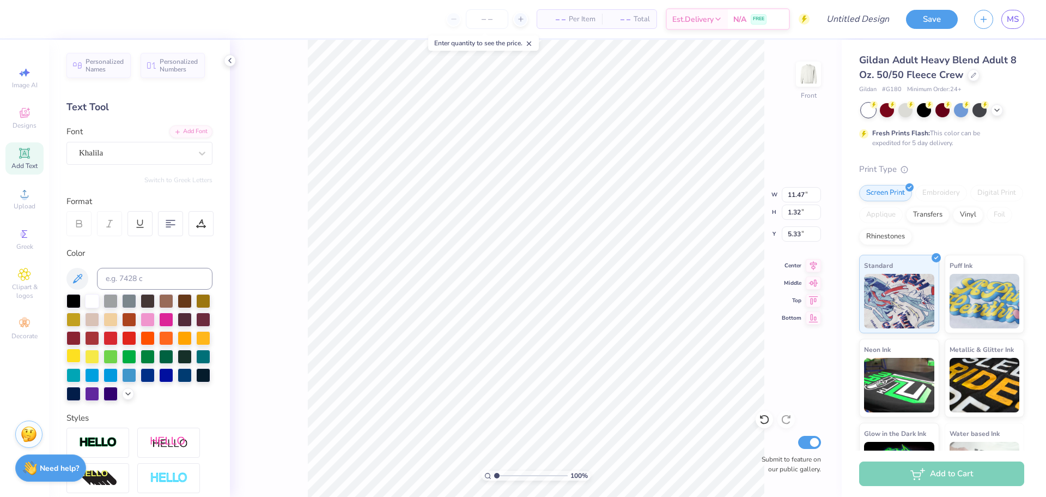
type input "14.61"
type input "1.17"
type input "5.40"
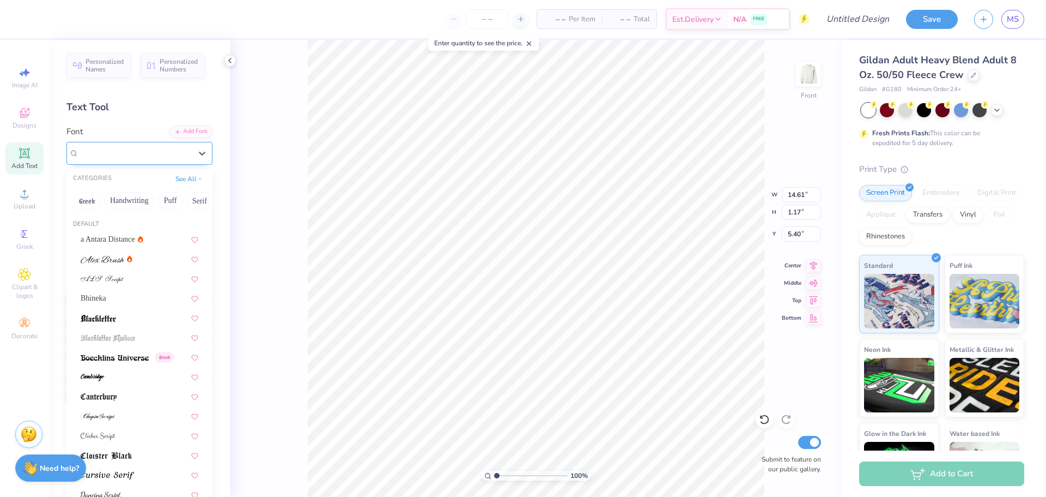
click at [138, 150] on div "Khalila" at bounding box center [135, 152] width 114 height 17
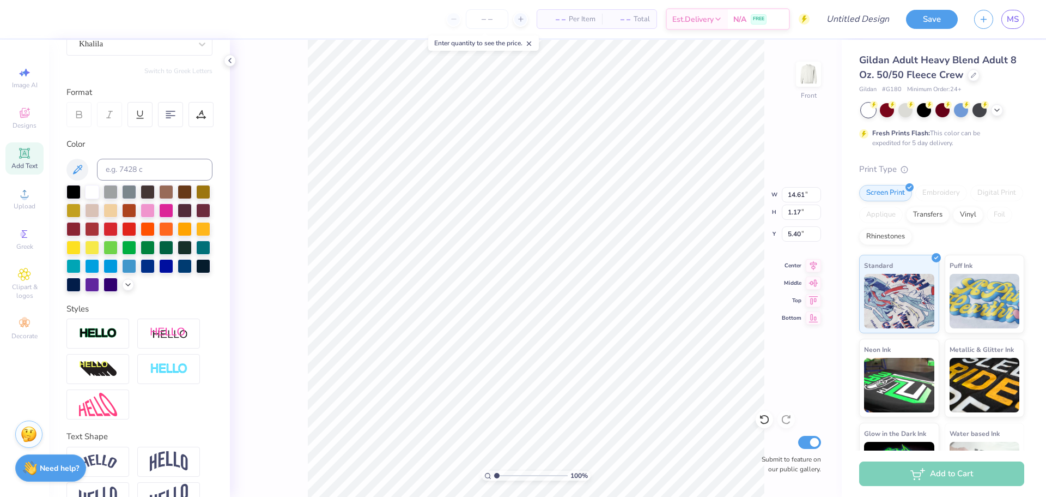
scroll to position [9, 5]
type input "12.98"
type input "1.04"
type input "5.13"
type input "12.07"
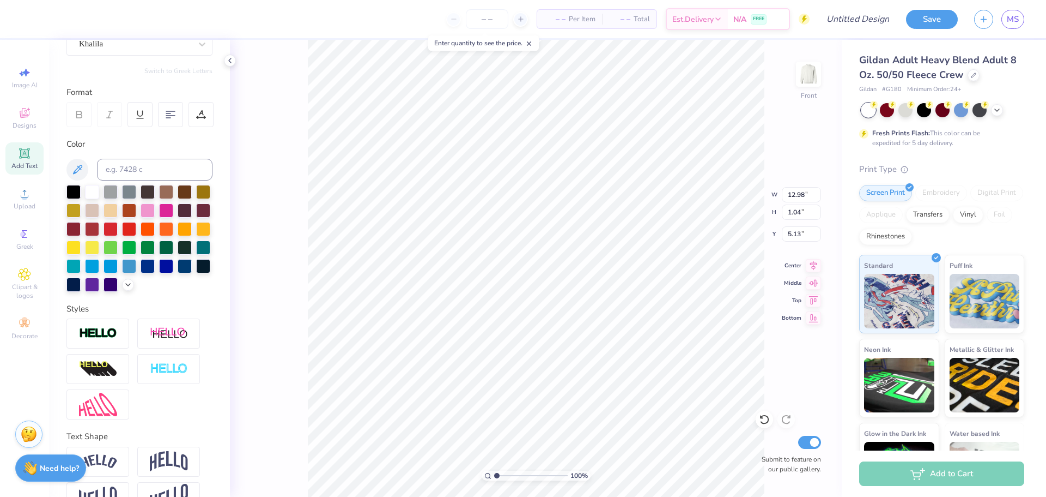
type input "0.97"
type input "5.09"
type input "3.00"
type input "12.07"
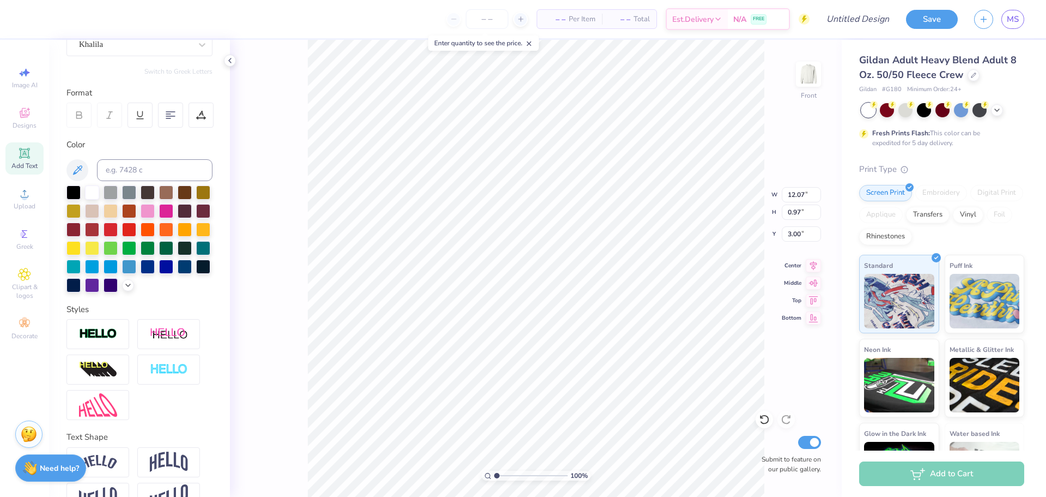
type input "0.97"
type input "5.17"
click at [808, 84] on img at bounding box center [809, 74] width 44 height 44
click at [26, 201] on div "Upload" at bounding box center [24, 199] width 38 height 32
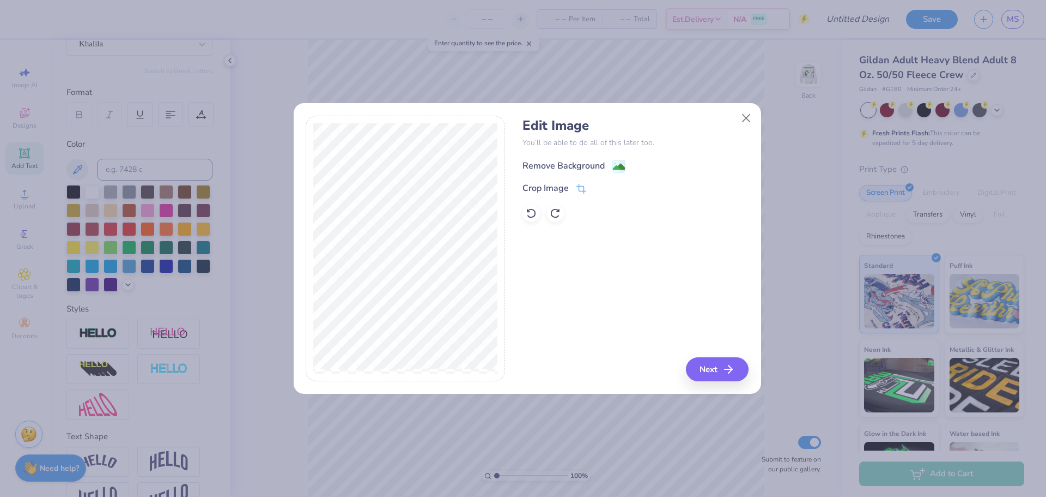
click at [620, 165] on image at bounding box center [619, 167] width 12 height 12
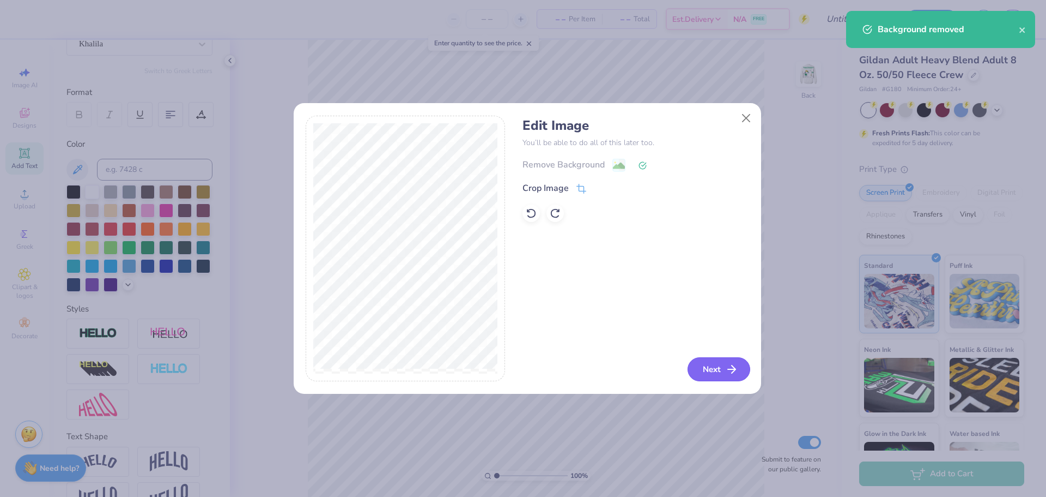
click at [721, 365] on button "Next" at bounding box center [719, 369] width 63 height 24
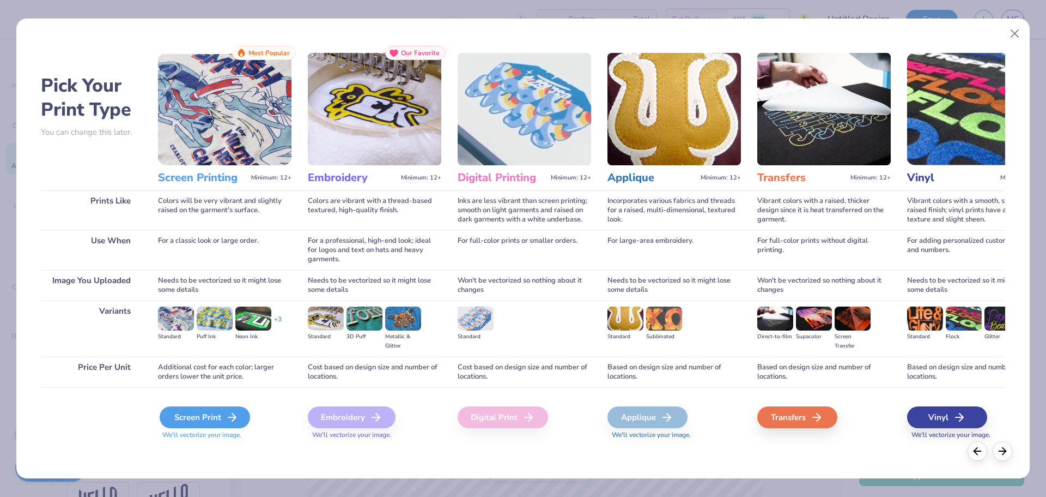
click at [221, 416] on div "Screen Print" at bounding box center [205, 417] width 90 height 22
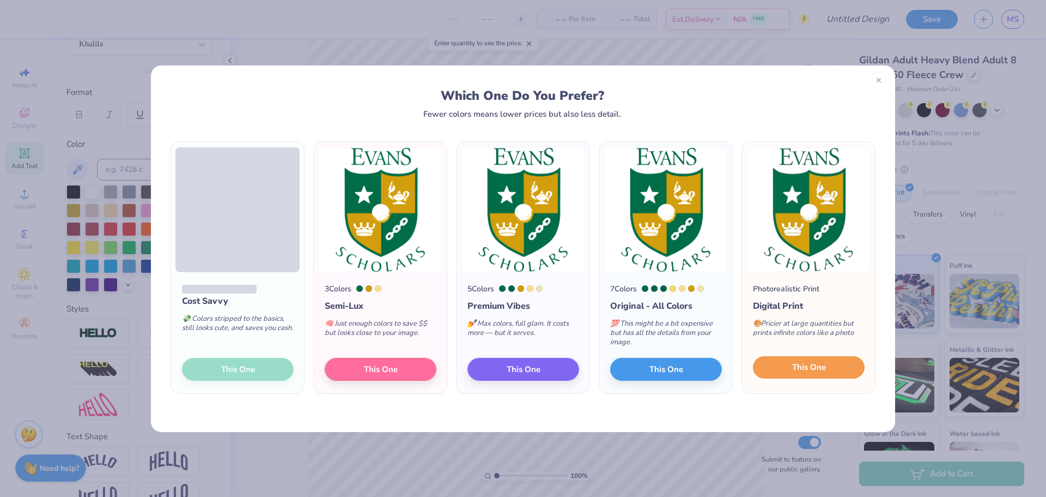
click at [806, 371] on span "This One" at bounding box center [809, 367] width 34 height 13
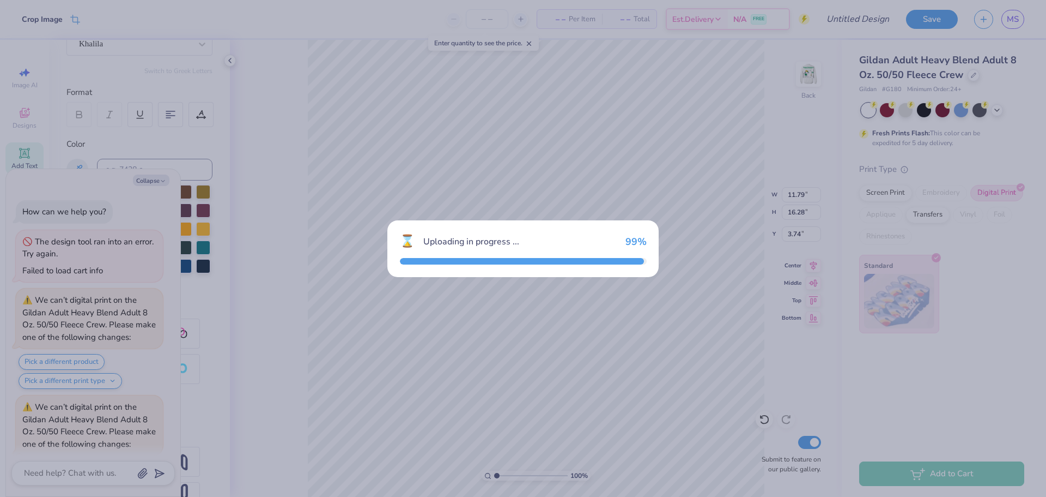
scroll to position [156, 0]
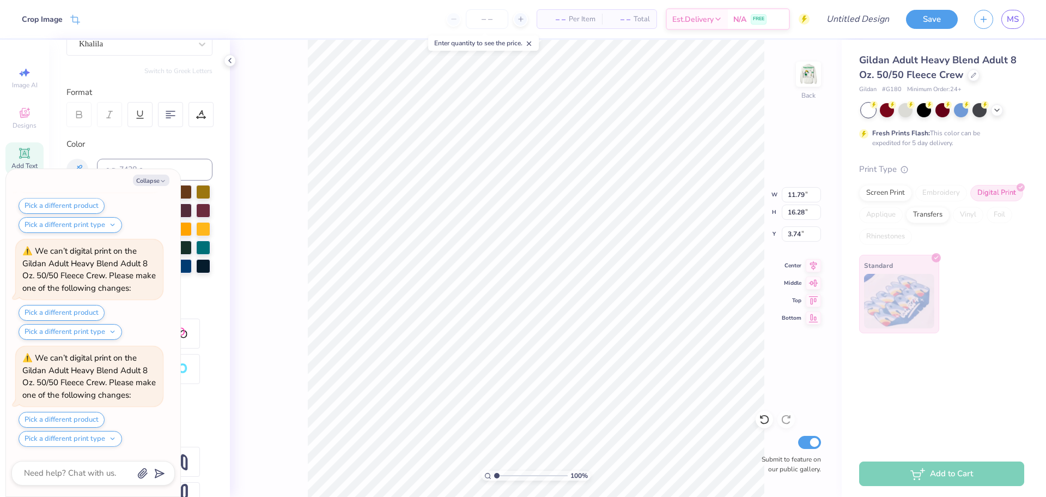
type textarea "x"
type input "1.53"
type input "2.11"
type textarea "x"
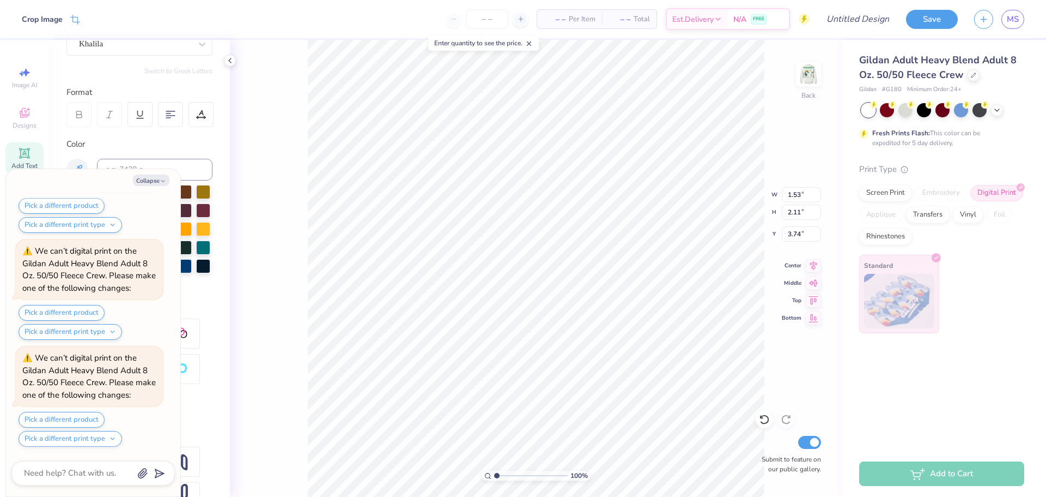
type input "1.94"
type textarea "x"
type input "2.09"
type input "2.89"
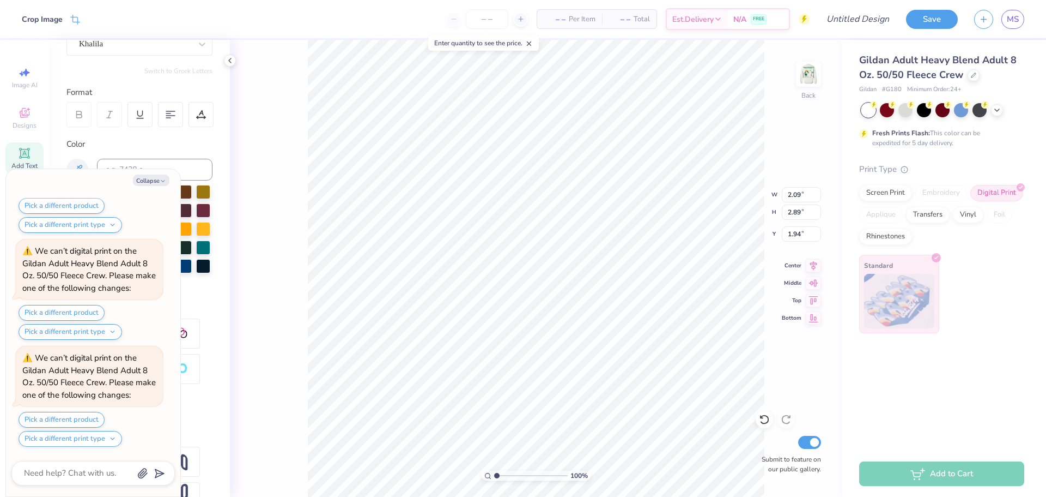
scroll to position [476, 0]
type textarea "x"
type input "1.56"
click at [816, 79] on img at bounding box center [809, 74] width 44 height 44
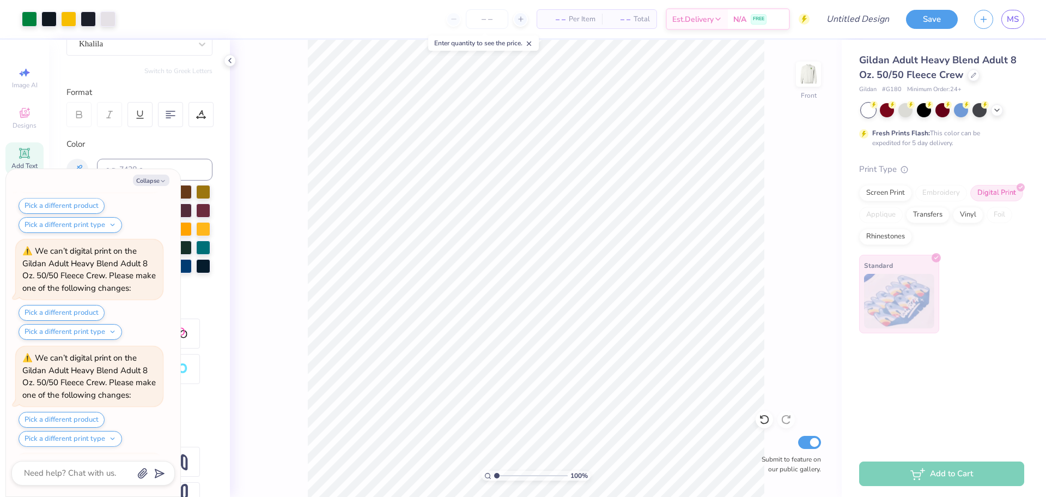
scroll to position [904, 0]
click at [813, 74] on img at bounding box center [809, 74] width 44 height 44
click at [816, 93] on img at bounding box center [809, 74] width 44 height 44
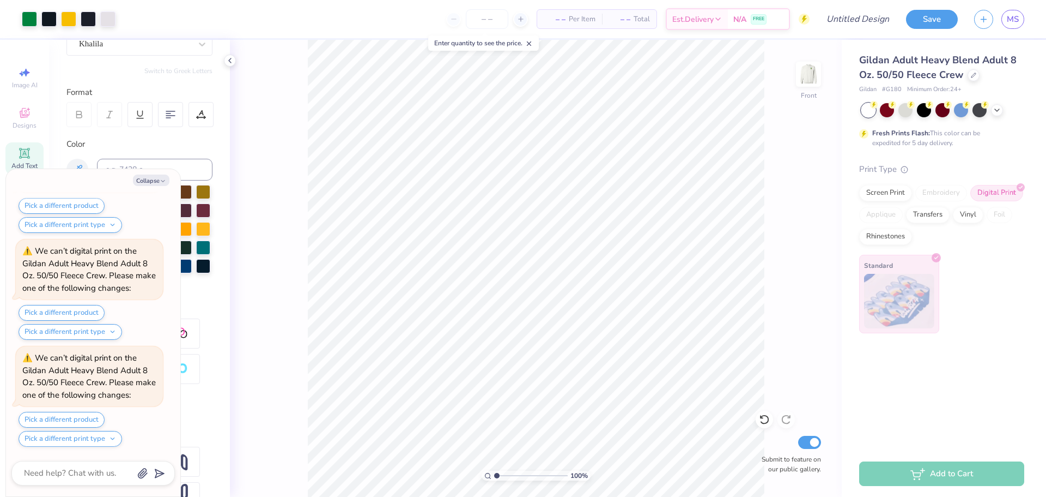
drag, startPoint x: 815, startPoint y: 72, endPoint x: 777, endPoint y: 150, distance: 87.0
click at [779, 164] on div "100 % Front Submit to feature on our public gallery." at bounding box center [536, 268] width 612 height 457
click at [810, 70] on img at bounding box center [809, 74] width 44 height 44
type textarea "x"
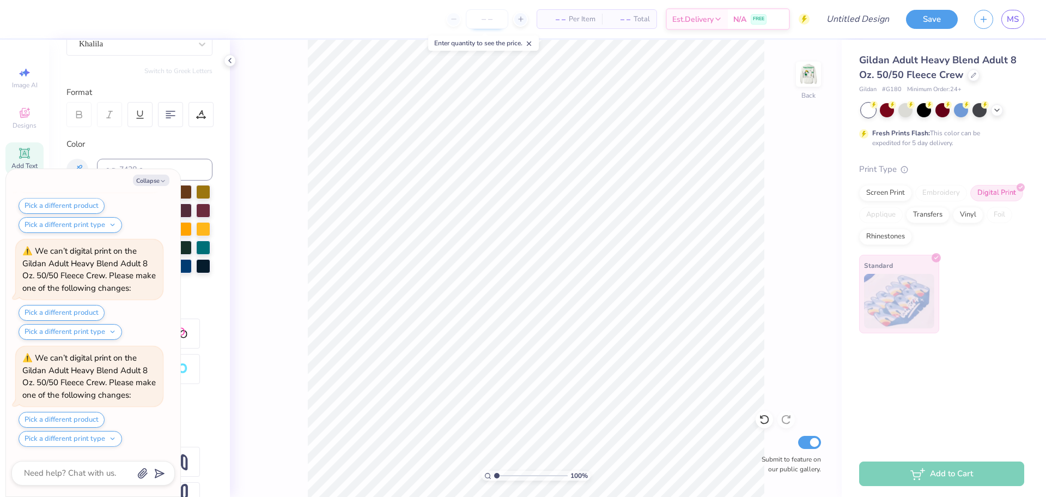
click at [481, 13] on input "number" at bounding box center [487, 19] width 43 height 20
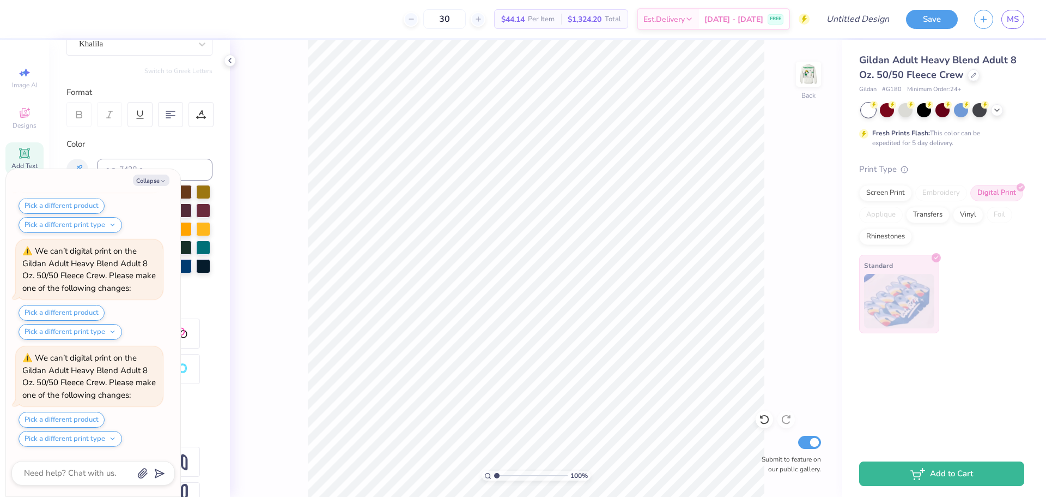
type input "30"
click at [808, 76] on img at bounding box center [809, 74] width 44 height 44
type textarea "x"
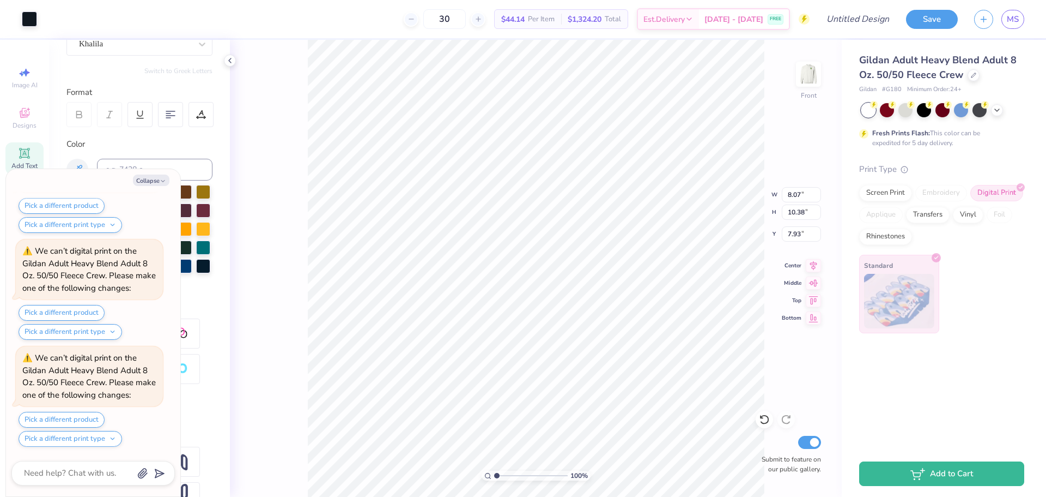
type input "2.96"
type input "1.82"
type input "8.62"
type textarea "x"
type input "3.54"
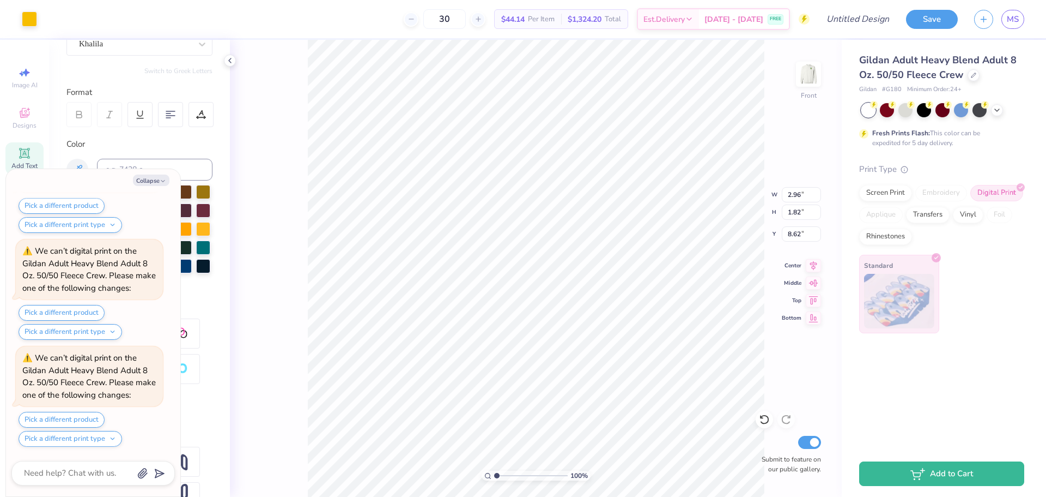
type input "2.91"
type input "12.66"
type textarea "x"
type input "2.96"
type input "1.82"
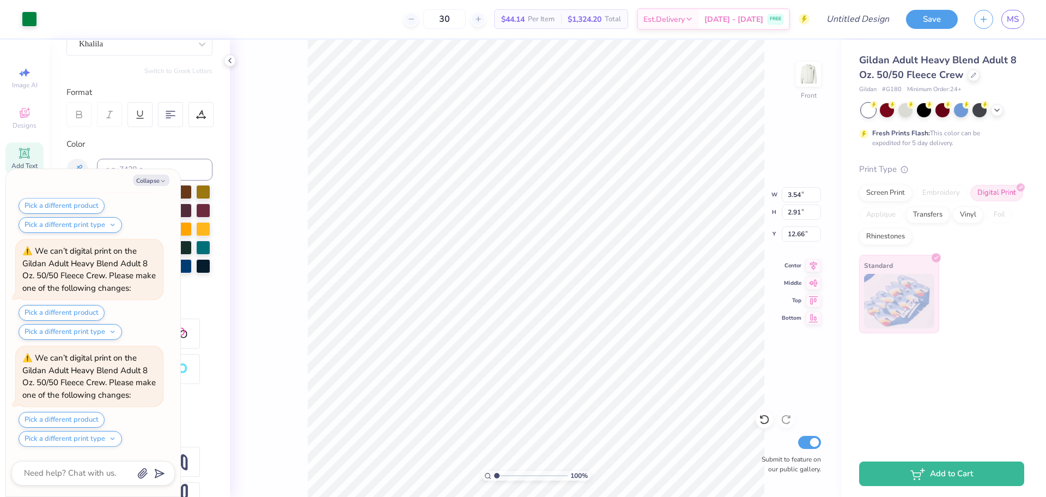
type input "8.62"
type textarea "x"
type input "8.58"
click at [761, 414] on icon at bounding box center [764, 419] width 11 height 11
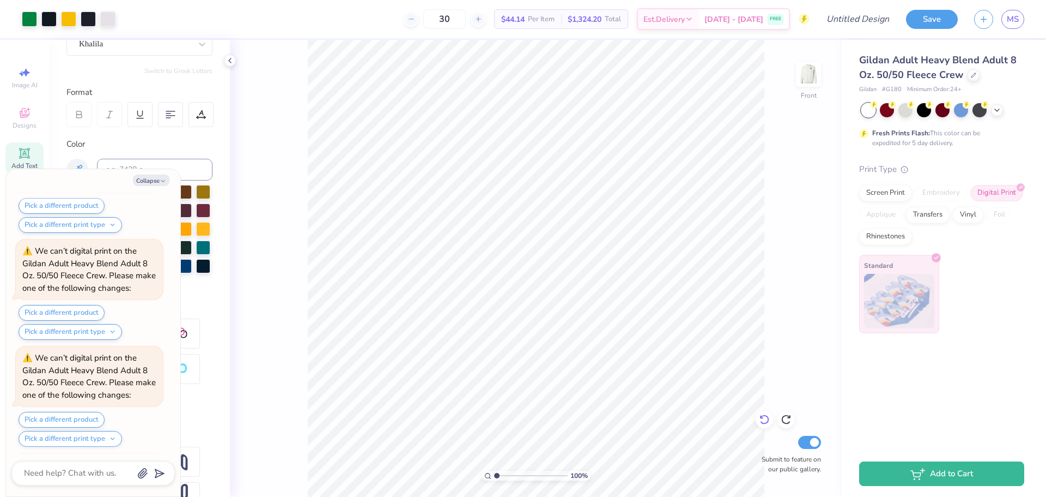
scroll to position [2292, 0]
click at [818, 70] on img at bounding box center [809, 74] width 44 height 44
click at [626, 305] on li "Delete" at bounding box center [639, 302] width 86 height 21
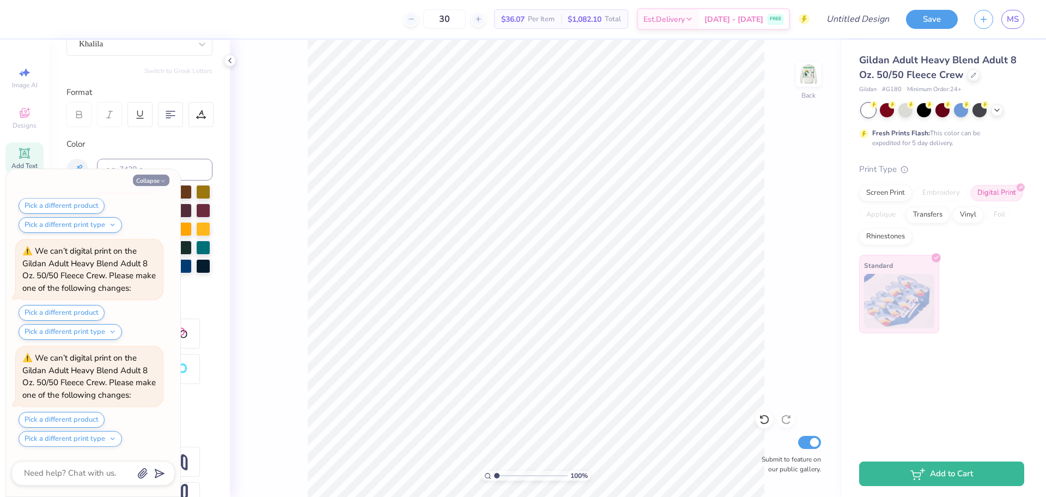
click at [152, 180] on button "Collapse" at bounding box center [151, 179] width 37 height 11
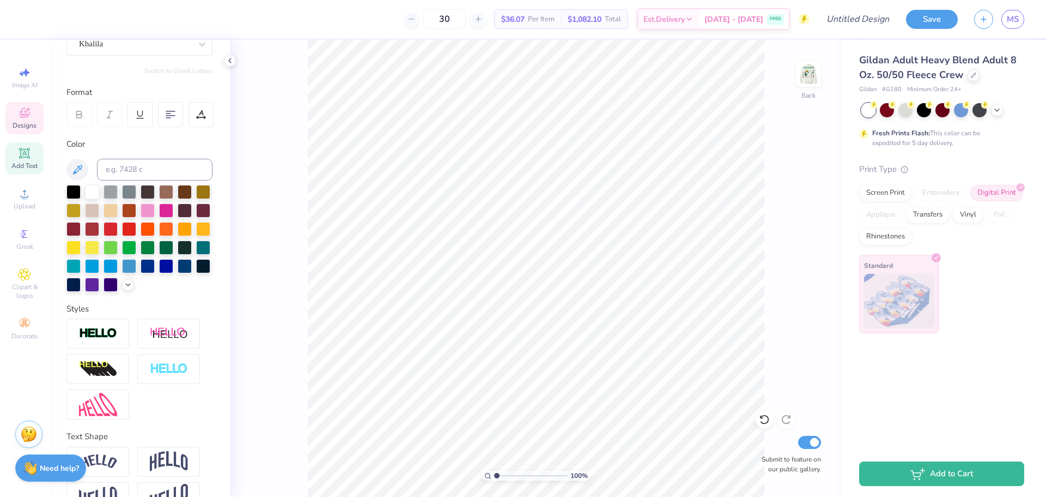
click at [16, 122] on span "Designs" at bounding box center [25, 125] width 24 height 9
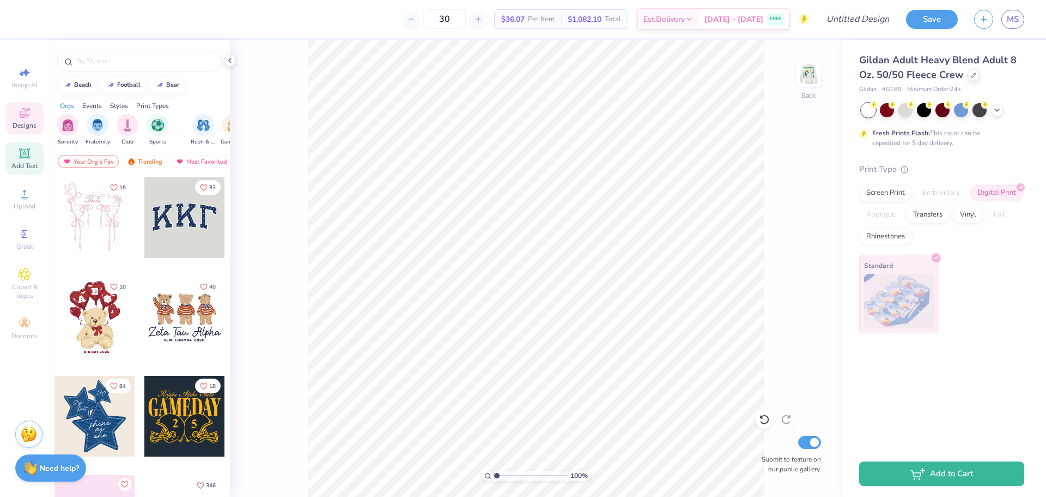
click at [26, 167] on span "Add Text" at bounding box center [24, 165] width 26 height 9
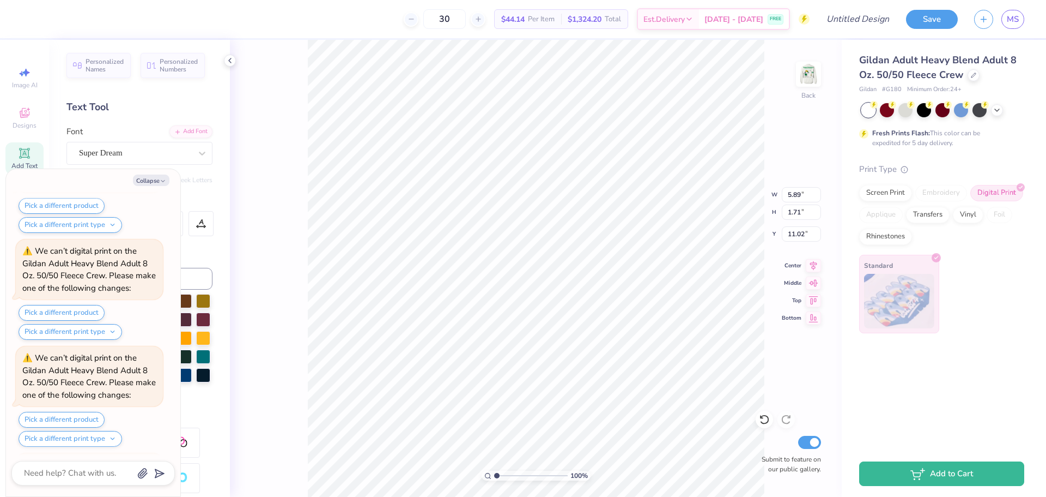
scroll to position [2933, 0]
click at [572, 229] on li "Cut" at bounding box center [587, 228] width 86 height 22
click at [165, 183] on icon "button" at bounding box center [163, 181] width 7 height 7
type textarea "x"
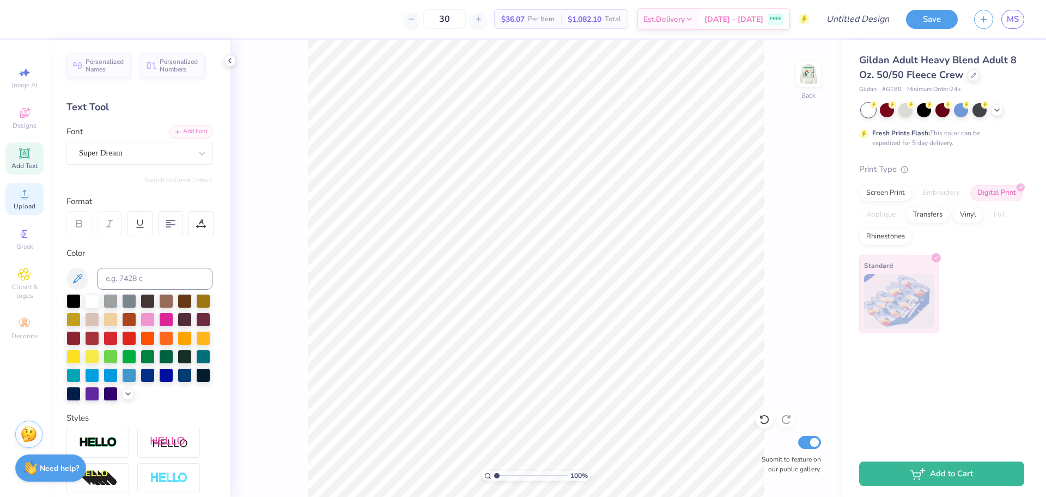
click at [15, 209] on span "Upload" at bounding box center [25, 206] width 22 height 9
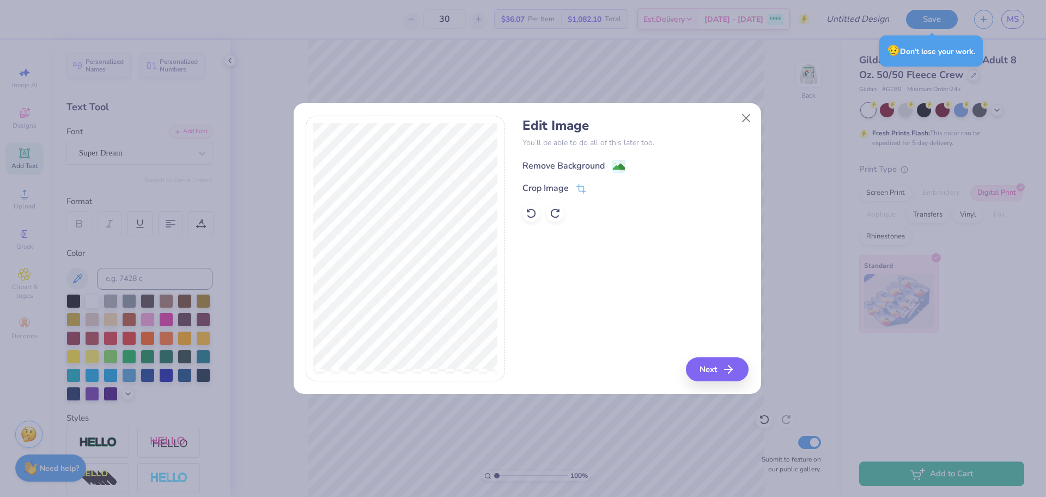
click at [611, 165] on div "Remove Background" at bounding box center [574, 166] width 103 height 14
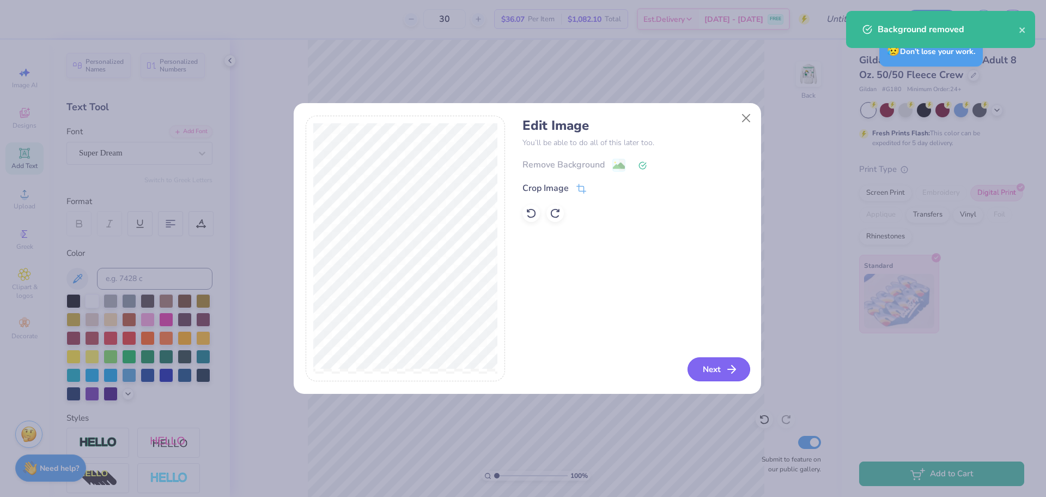
click at [704, 364] on button "Next" at bounding box center [719, 369] width 63 height 24
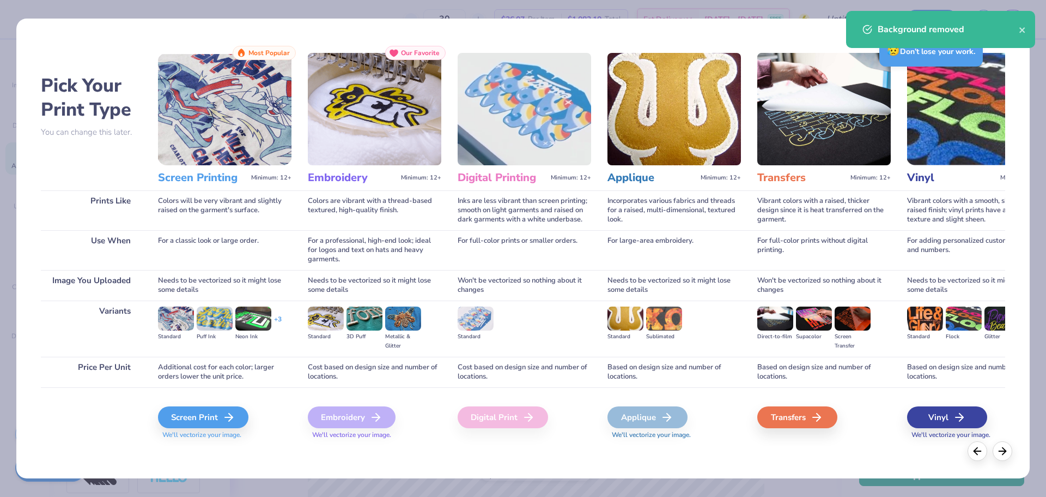
click at [205, 401] on div "Screen Print We'll vectorize your image." at bounding box center [225, 416] width 134 height 58
click at [226, 413] on icon at bounding box center [232, 416] width 13 height 13
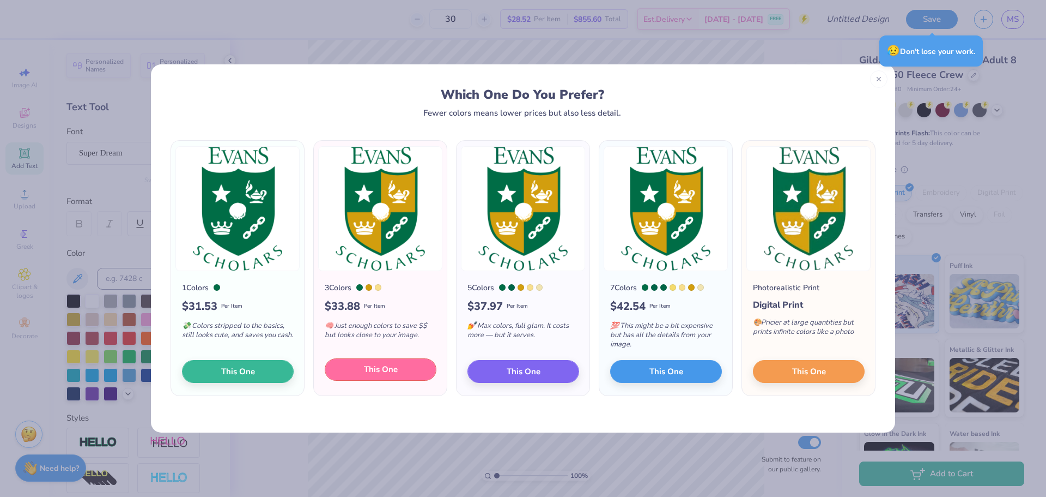
click at [388, 367] on span "This One" at bounding box center [381, 369] width 34 height 13
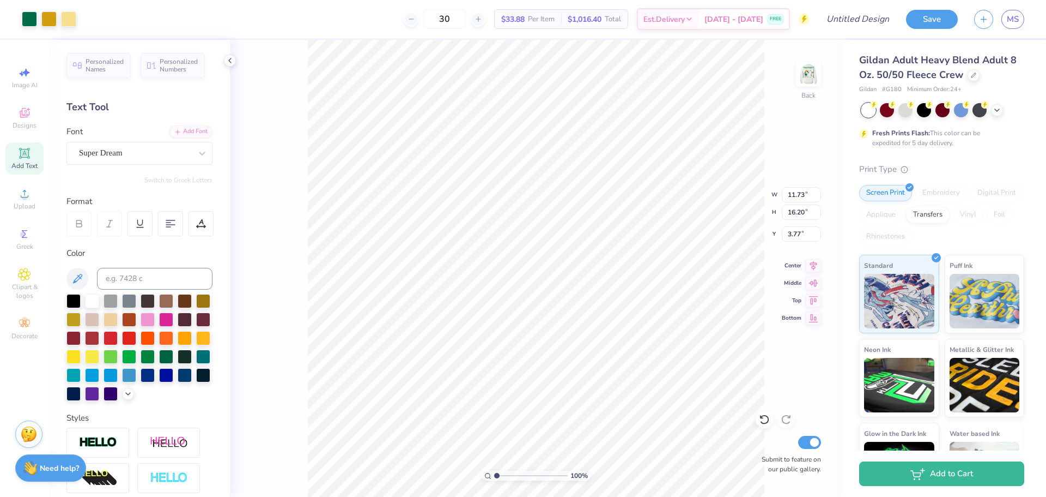
type input "2.31"
type input "3.19"
type input "0.81"
type input "2.06"
type input "2.84"
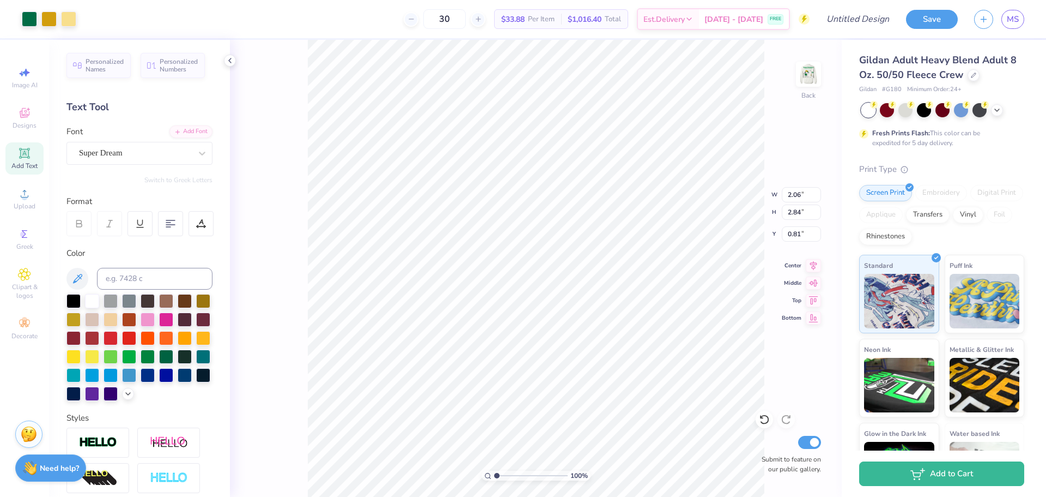
type input "1.30"
click at [803, 73] on img at bounding box center [809, 74] width 44 height 44
click at [809, 71] on img at bounding box center [809, 74] width 22 height 22
click at [486, 19] on div at bounding box center [478, 19] width 15 height 15
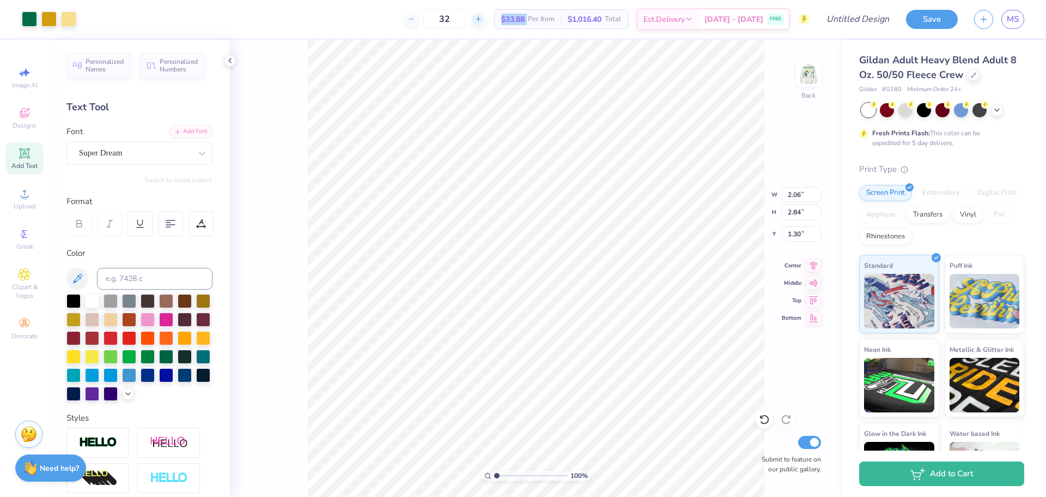
click at [486, 19] on div at bounding box center [478, 19] width 15 height 15
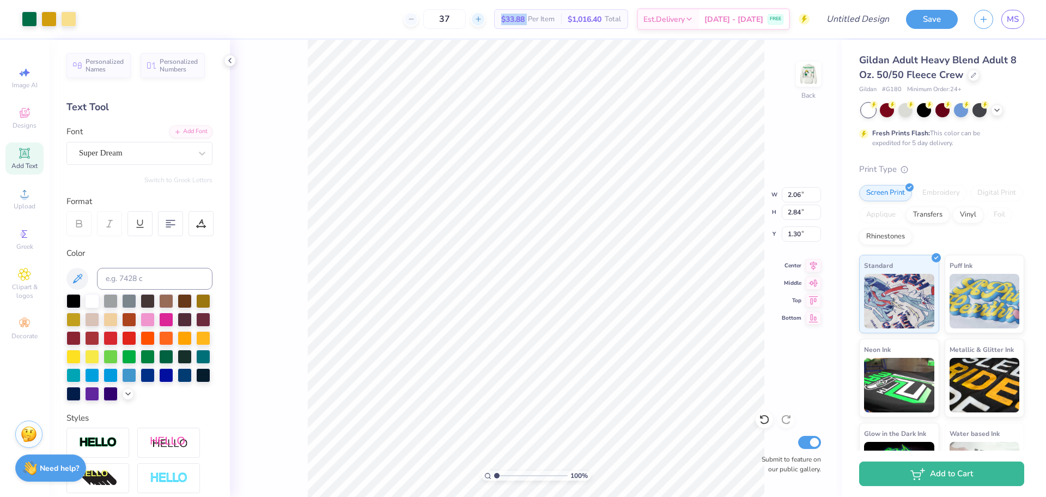
click at [486, 19] on div at bounding box center [478, 19] width 15 height 15
click at [486, 15] on div at bounding box center [478, 19] width 15 height 15
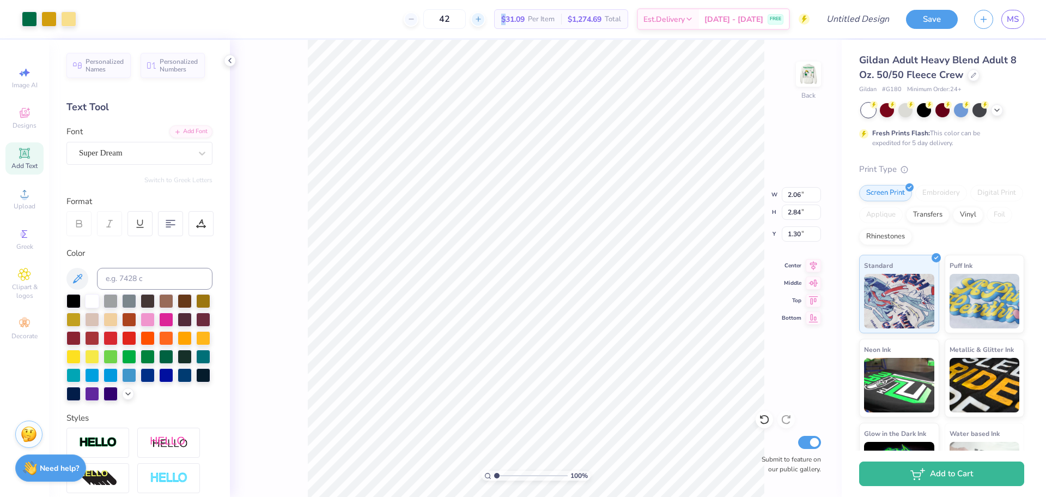
click at [486, 15] on div at bounding box center [478, 19] width 15 height 15
click at [486, 14] on div at bounding box center [478, 19] width 15 height 15
click at [480, 19] on line at bounding box center [478, 19] width 4 height 0
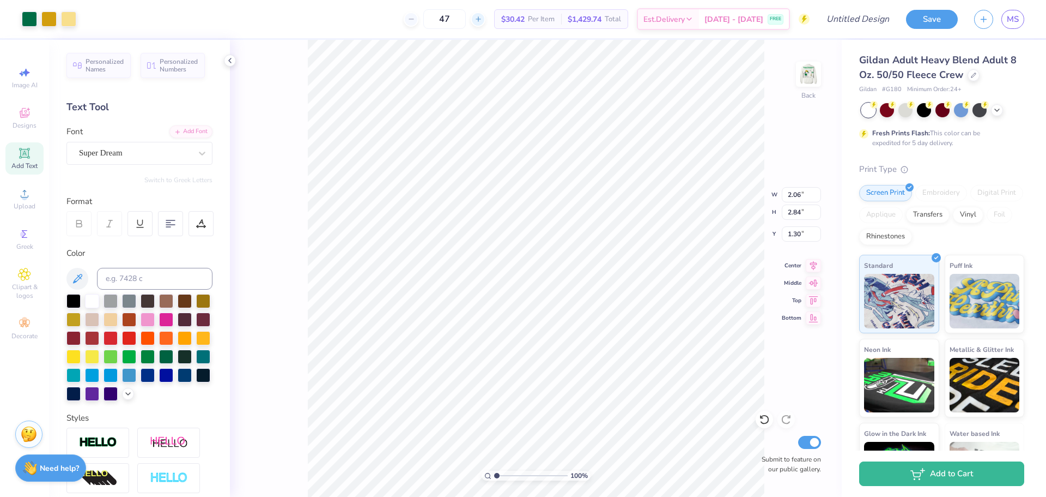
click at [482, 19] on icon at bounding box center [479, 19] width 8 height 8
click at [480, 19] on line at bounding box center [478, 19] width 4 height 0
type input "50"
click at [813, 73] on img at bounding box center [809, 74] width 44 height 44
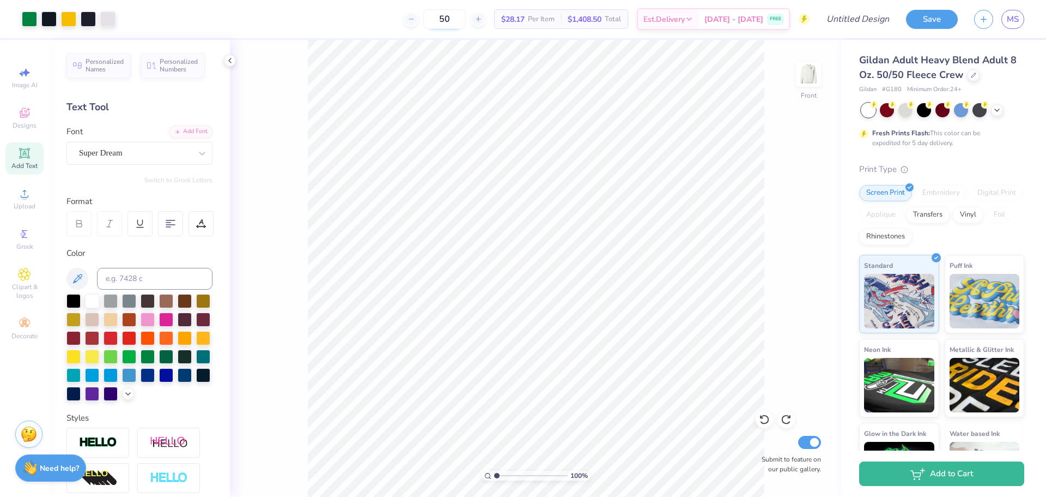
drag, startPoint x: 479, startPoint y: 24, endPoint x: 462, endPoint y: 17, distance: 18.1
click at [462, 17] on input "50" at bounding box center [444, 19] width 43 height 20
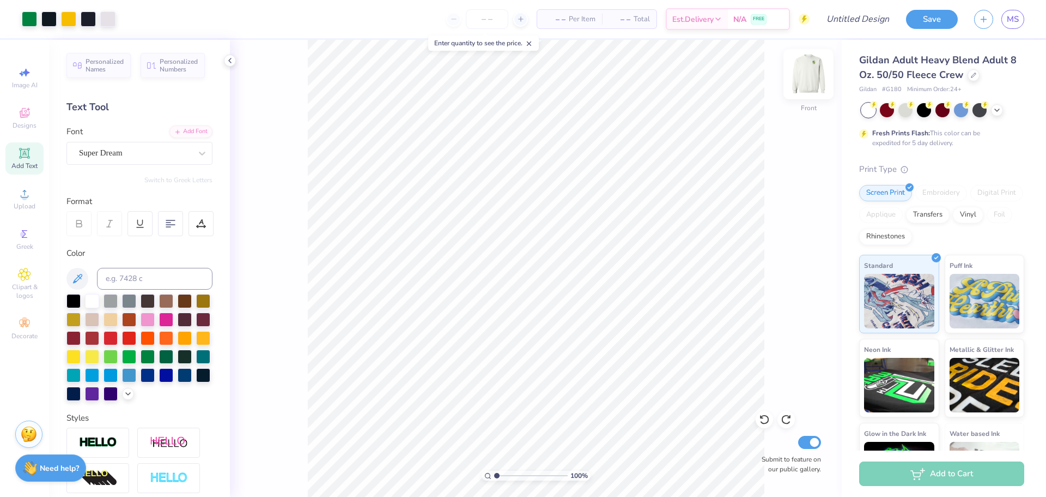
click at [799, 73] on img at bounding box center [809, 74] width 44 height 44
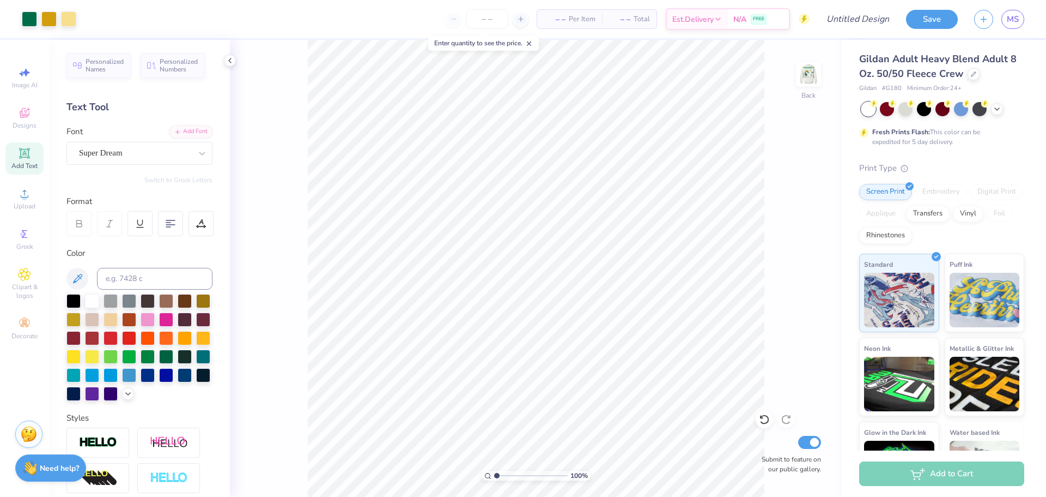
scroll to position [0, 0]
click at [820, 79] on img at bounding box center [809, 74] width 44 height 44
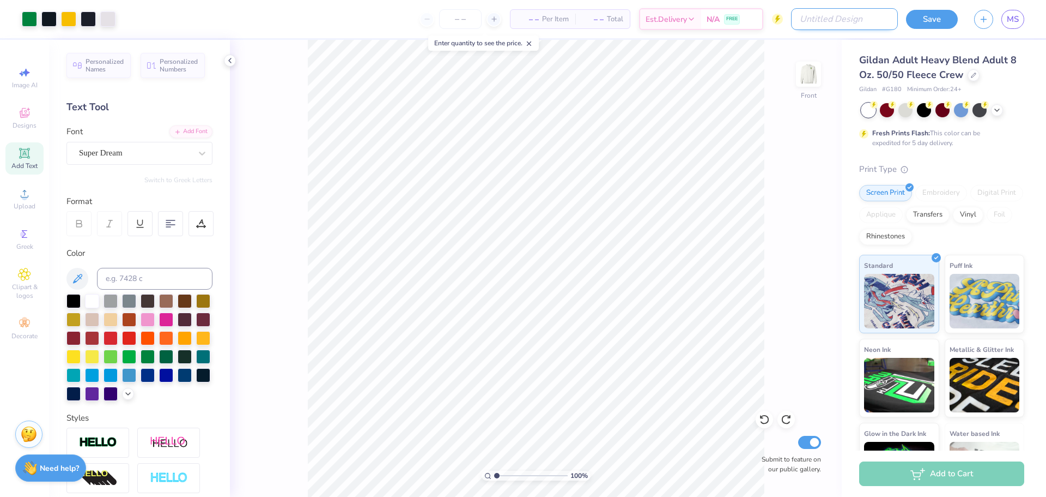
click at [881, 27] on input "Design Title" at bounding box center [844, 19] width 107 height 22
type input "PRTS WKD"
click at [1009, 26] on link "MS" at bounding box center [1013, 19] width 23 height 19
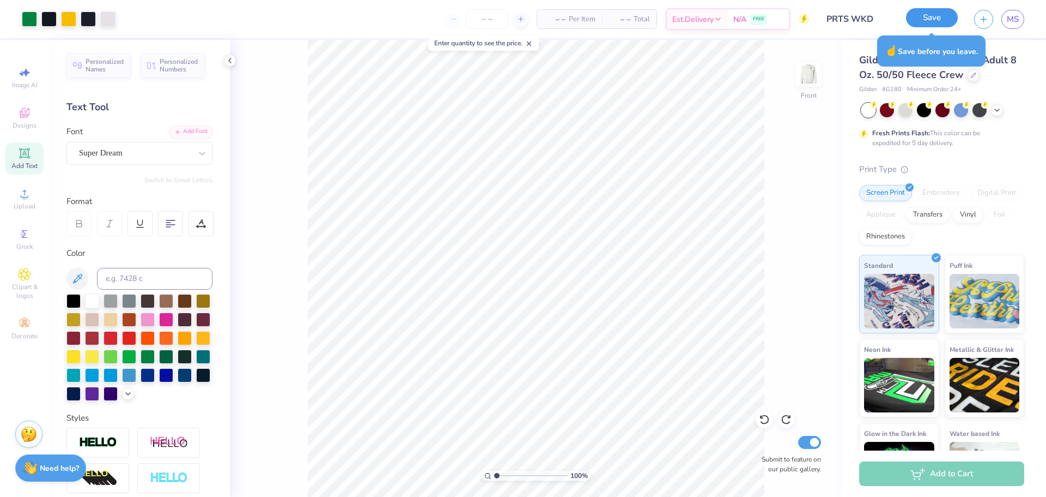
click at [949, 19] on button "Save" at bounding box center [932, 17] width 52 height 19
click at [929, 19] on div "Save" at bounding box center [932, 19] width 52 height 19
click at [935, 10] on div "Save" at bounding box center [932, 19] width 52 height 19
click at [923, 28] on div "Save" at bounding box center [932, 19] width 52 height 19
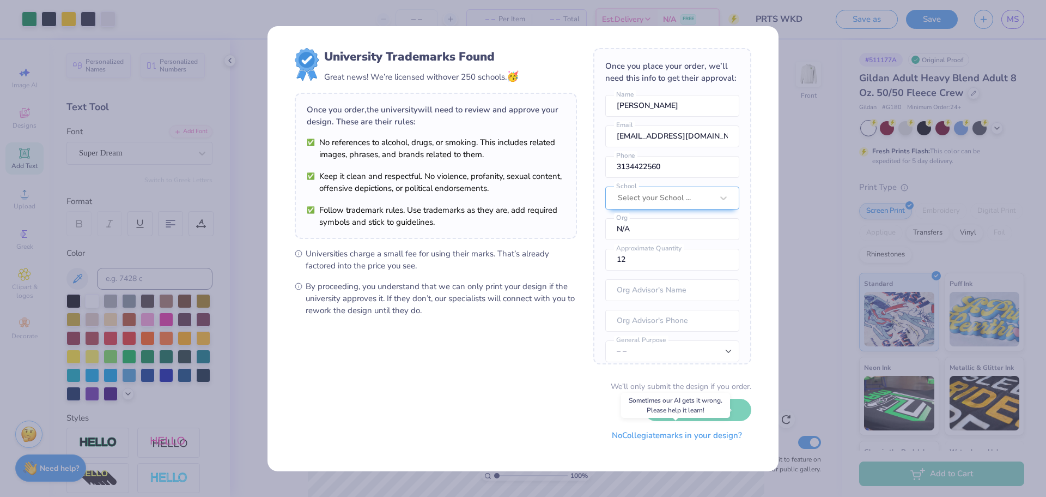
click at [673, 437] on button "No Collegiate marks in your design?" at bounding box center [677, 435] width 149 height 22
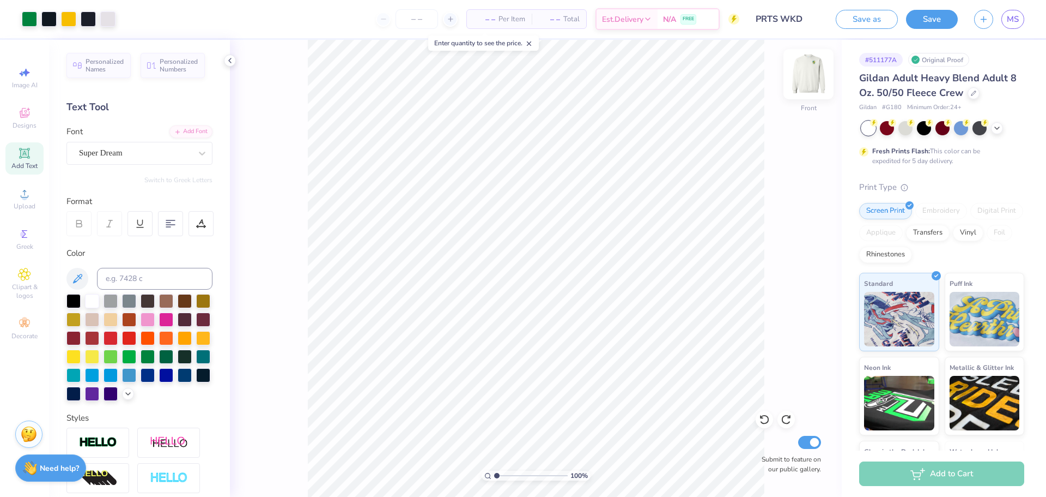
click at [822, 74] on img at bounding box center [809, 74] width 44 height 44
click at [803, 81] on img at bounding box center [809, 74] width 44 height 44
click at [1004, 134] on div at bounding box center [943, 128] width 163 height 14
drag, startPoint x: 1007, startPoint y: 129, endPoint x: 995, endPoint y: 124, distance: 13.7
click at [1007, 128] on div at bounding box center [943, 128] width 163 height 14
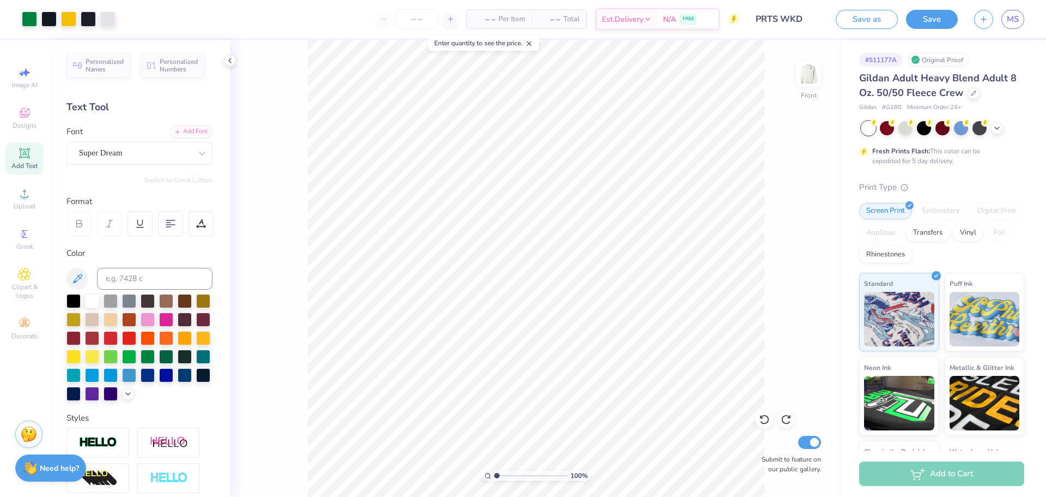
click at [990, 125] on div at bounding box center [943, 128] width 163 height 14
click at [1000, 125] on icon at bounding box center [997, 127] width 9 height 9
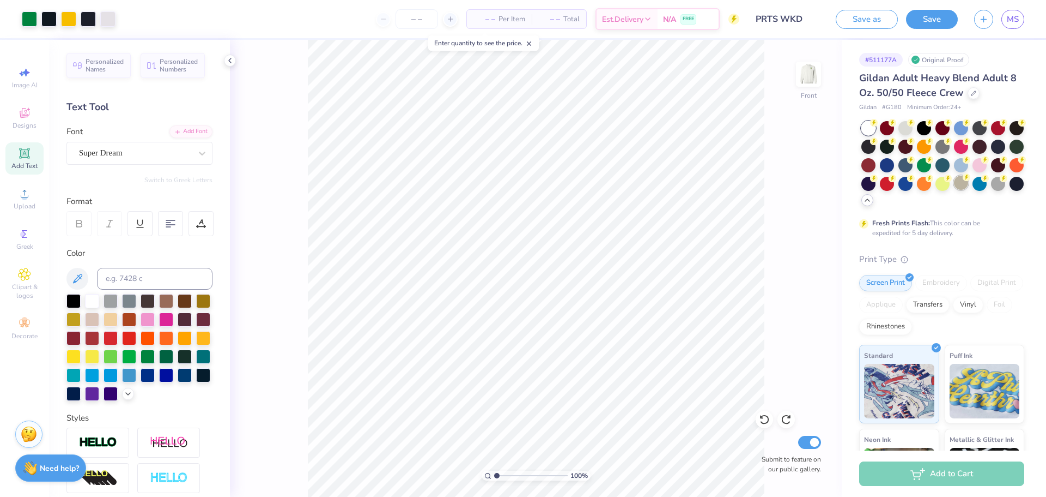
click at [954, 190] on div at bounding box center [961, 182] width 14 height 14
click at [991, 190] on div at bounding box center [998, 182] width 14 height 14
click at [907, 119] on icon at bounding box center [911, 122] width 8 height 8
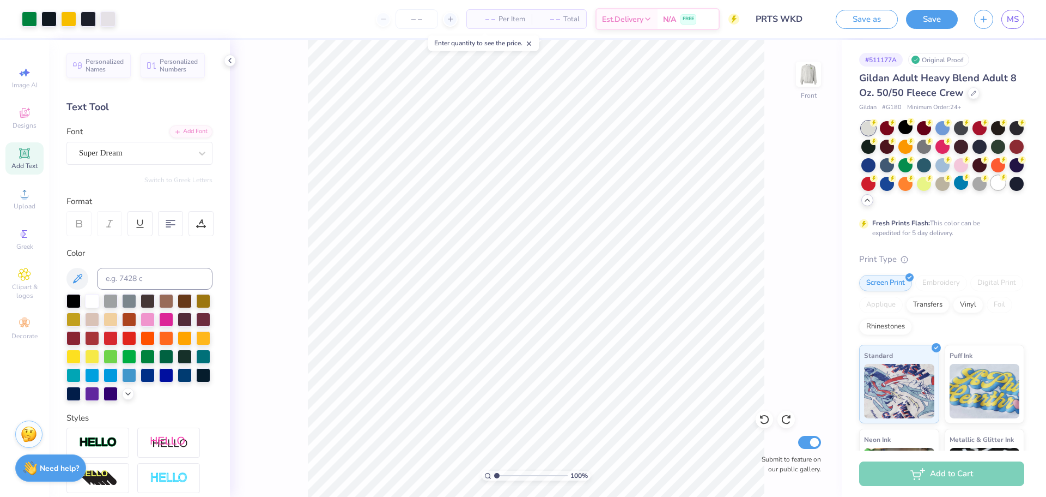
click at [991, 190] on div at bounding box center [998, 182] width 14 height 14
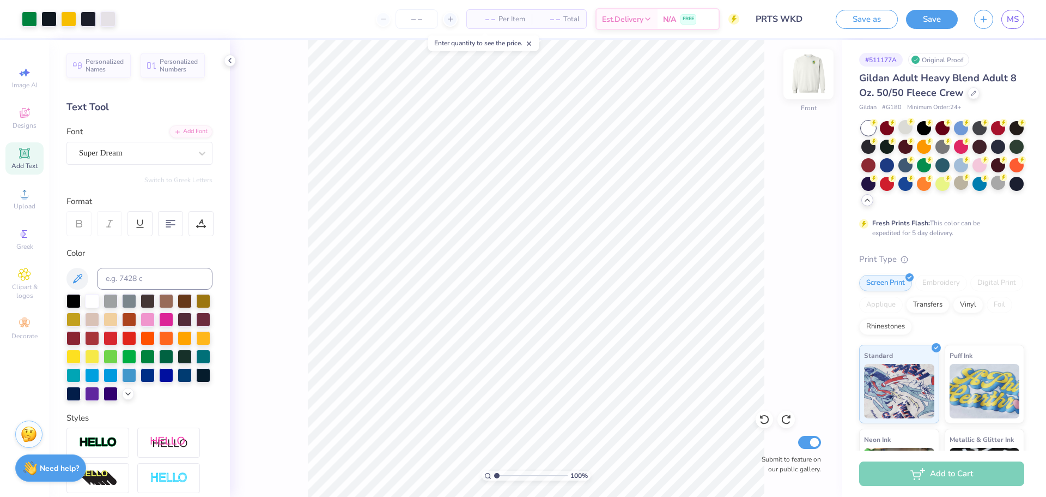
click at [802, 85] on img at bounding box center [809, 74] width 44 height 44
click at [802, 84] on img at bounding box center [809, 74] width 44 height 44
click at [814, 63] on img at bounding box center [809, 74] width 44 height 44
